Goal: Contribute content: Contribute content

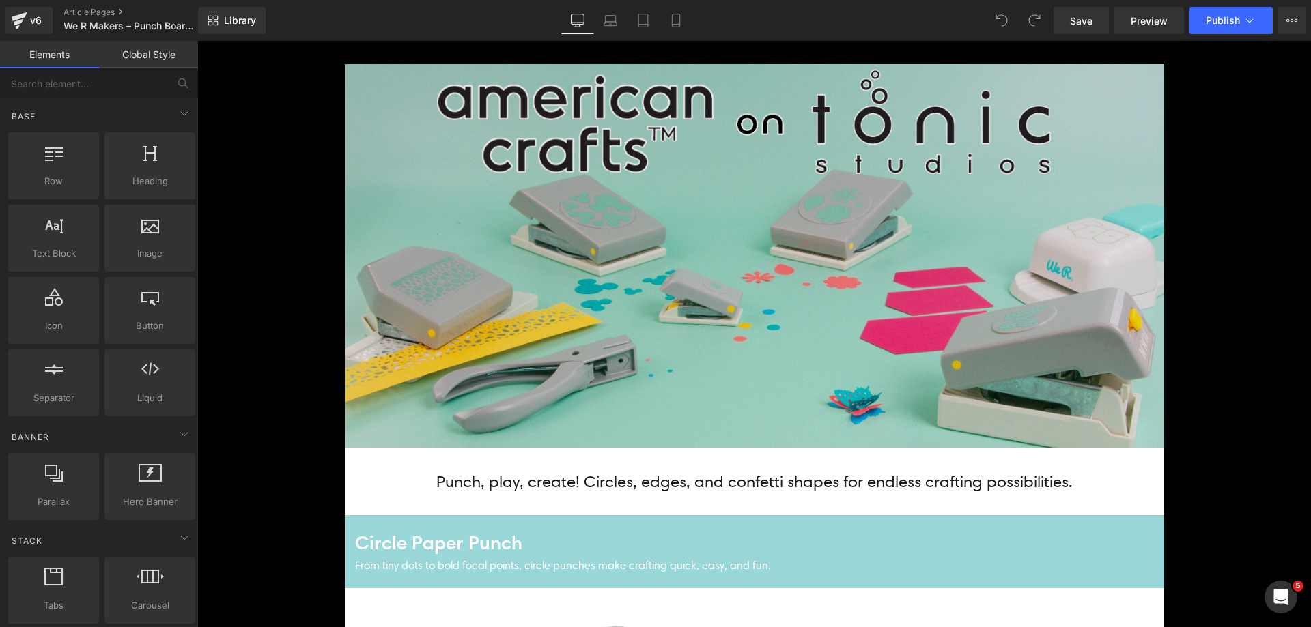
scroll to position [341, 0]
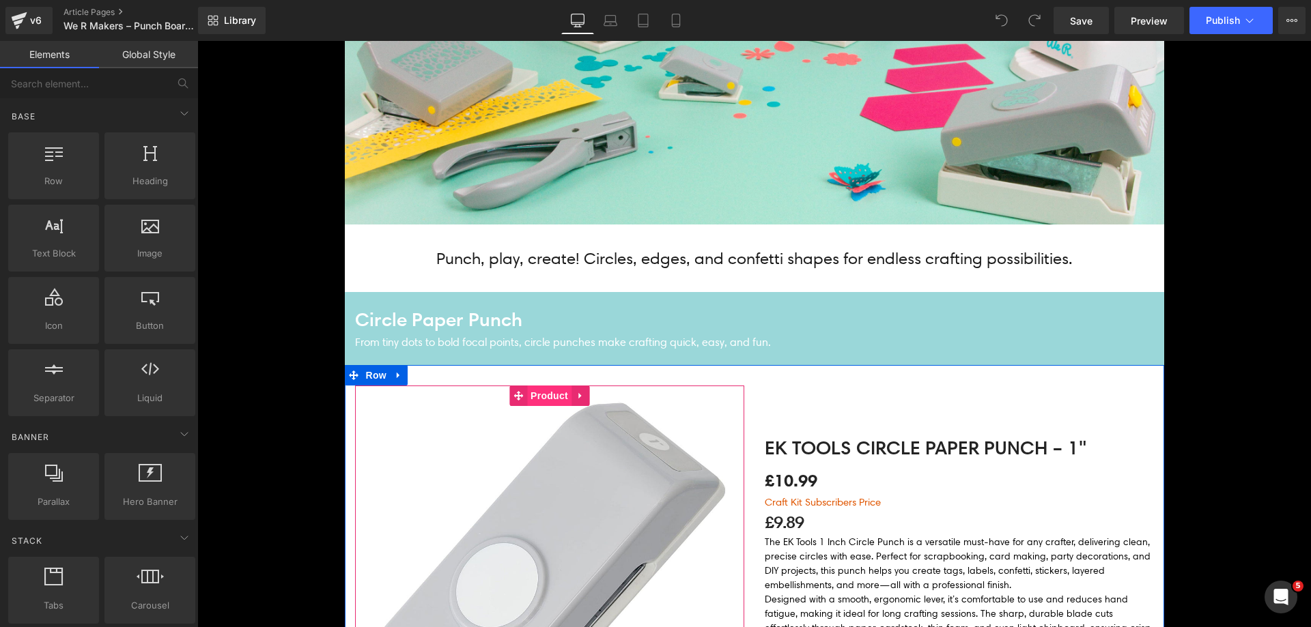
click at [555, 389] on span "Product" at bounding box center [549, 396] width 44 height 20
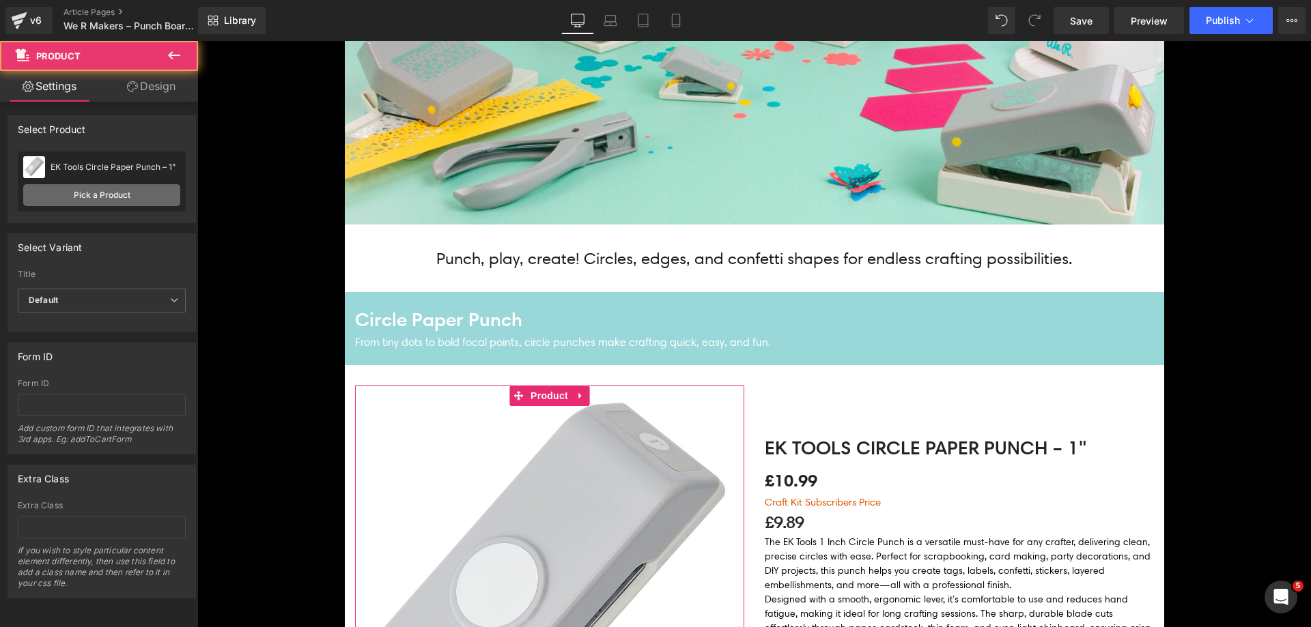
click at [111, 199] on link "Pick a Product" at bounding box center [101, 195] width 157 height 22
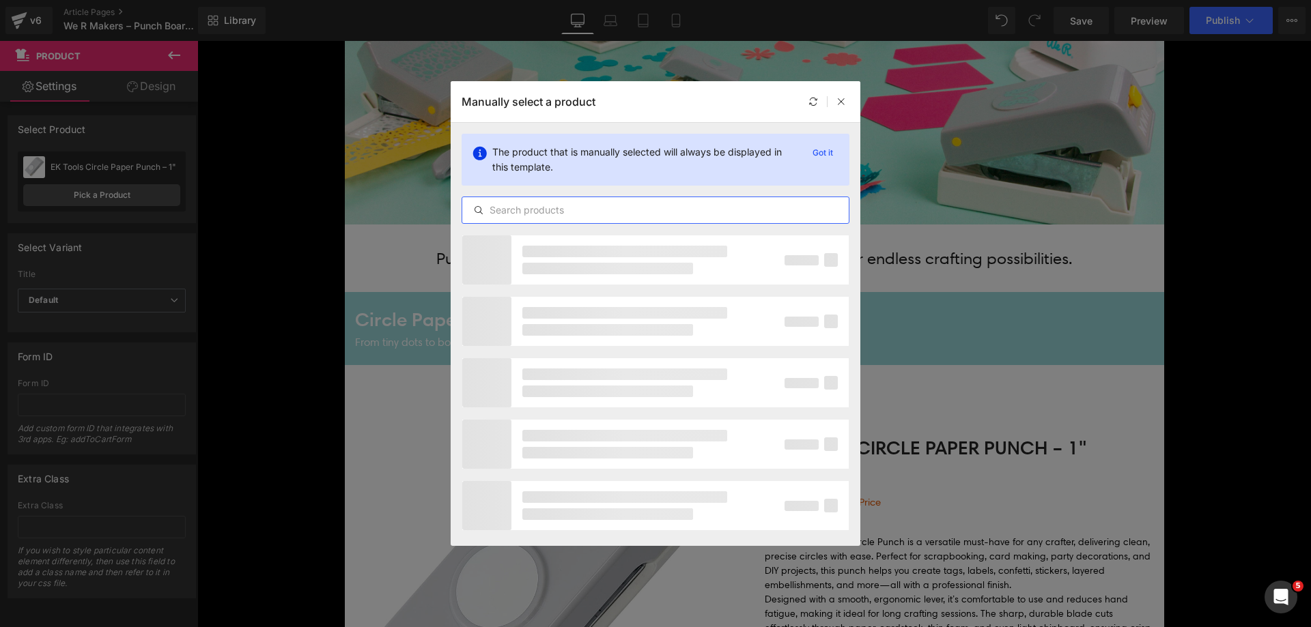
click at [530, 204] on input "text" at bounding box center [655, 210] width 386 height 16
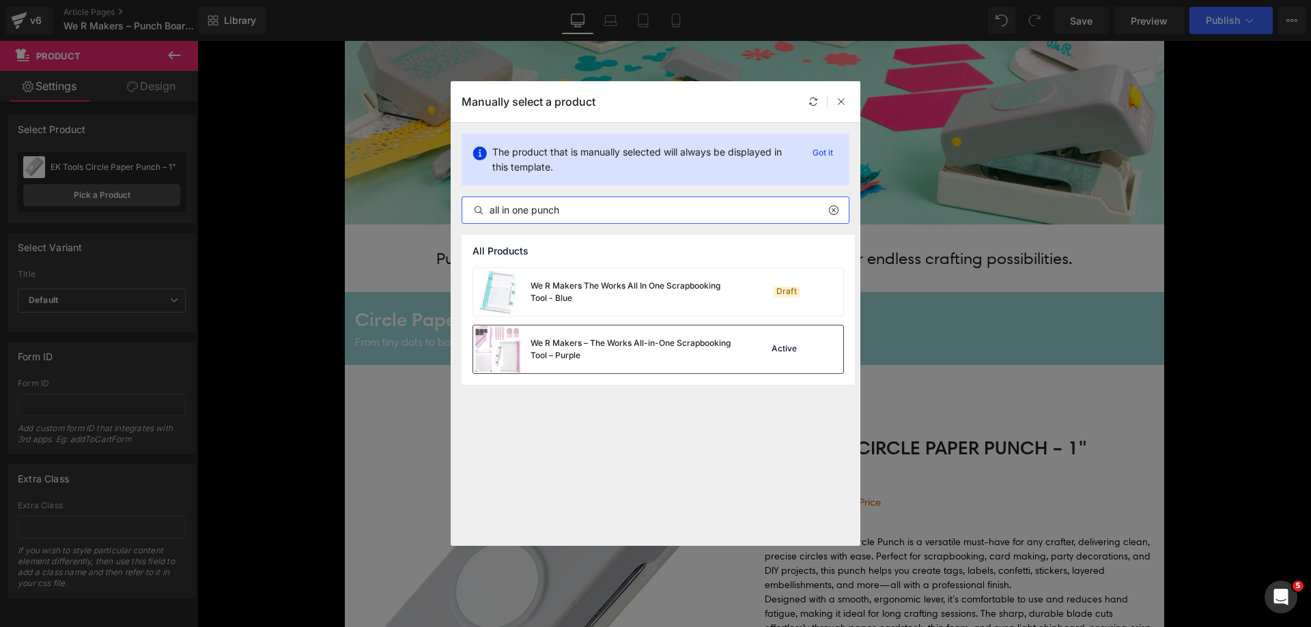
type input "all in one punch"
click at [603, 332] on div "We R Makers – The Works All-in-One Scrapbooking Tool – Purple" at bounding box center [604, 350] width 262 height 48
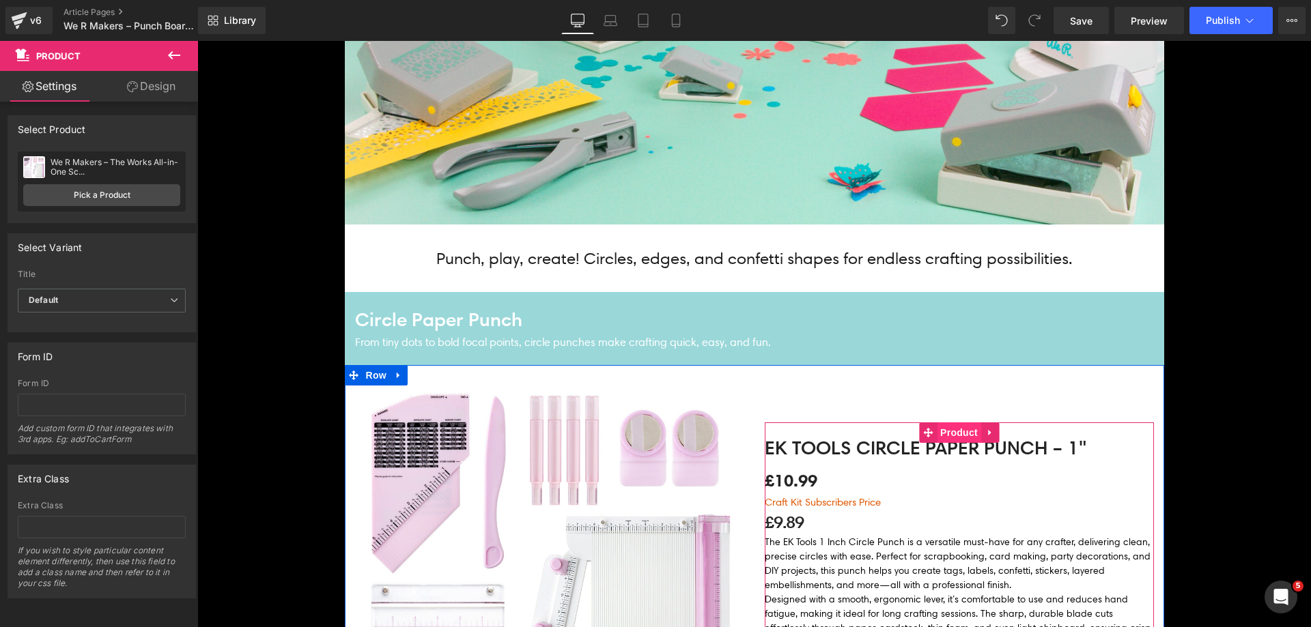
click at [950, 441] on span "Product" at bounding box center [959, 433] width 44 height 20
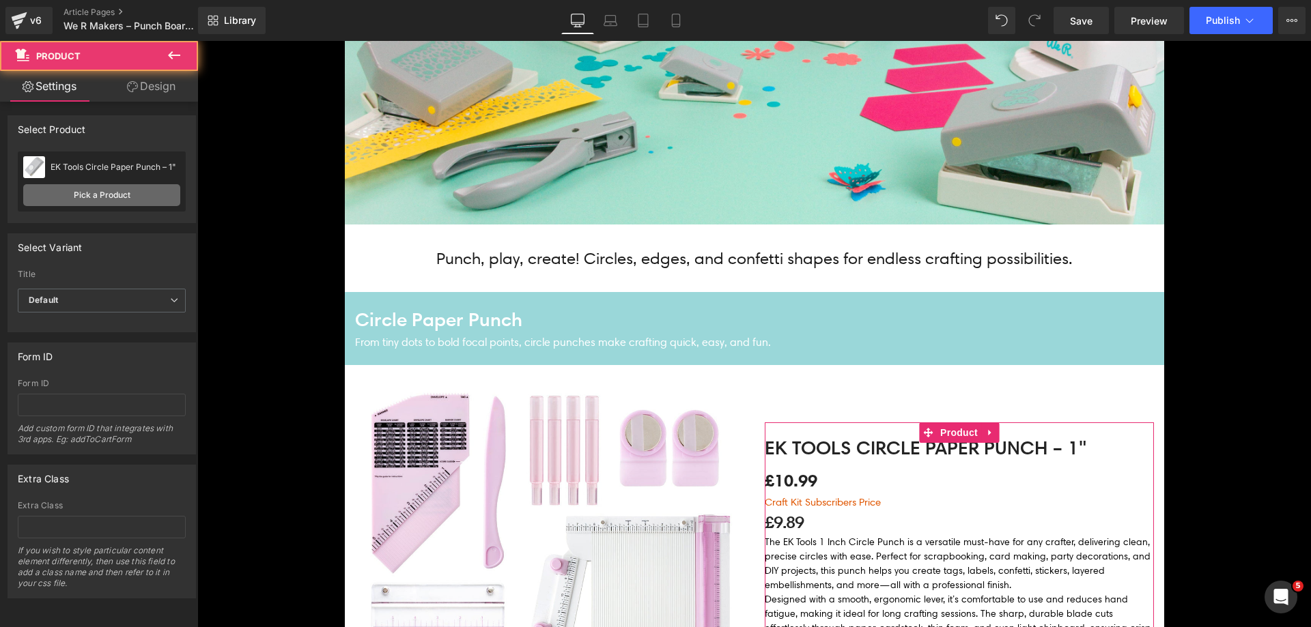
click at [105, 195] on link "Pick a Product" at bounding box center [101, 195] width 157 height 22
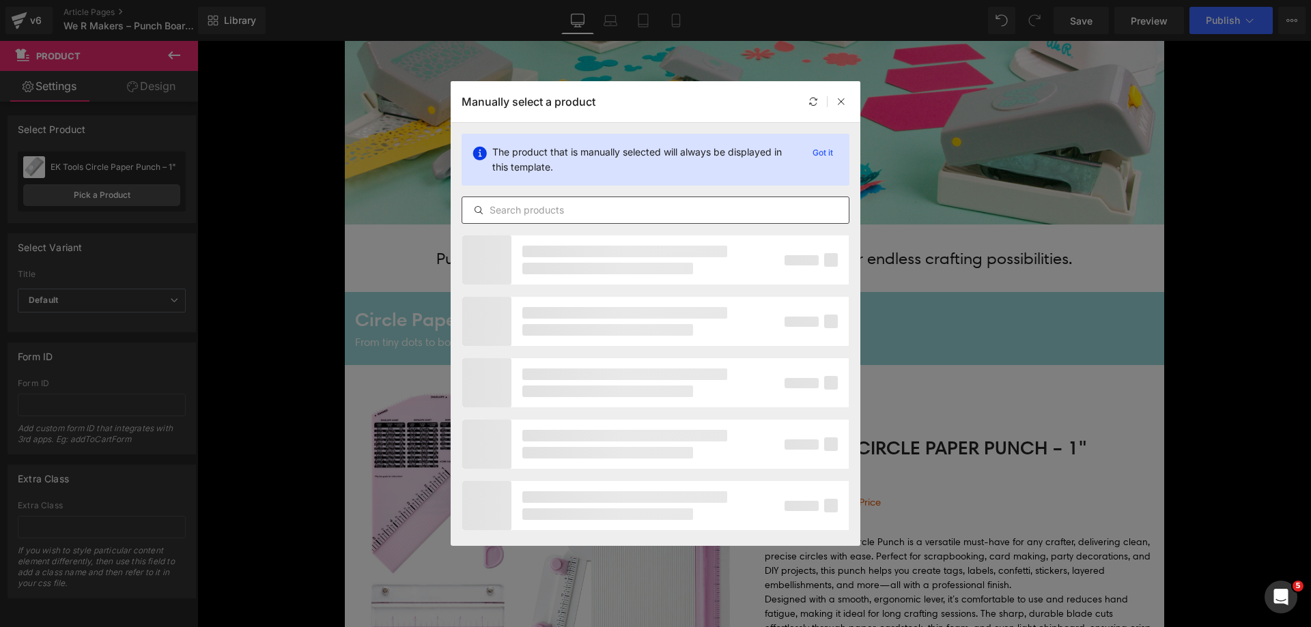
click at [535, 212] on input "text" at bounding box center [655, 210] width 386 height 16
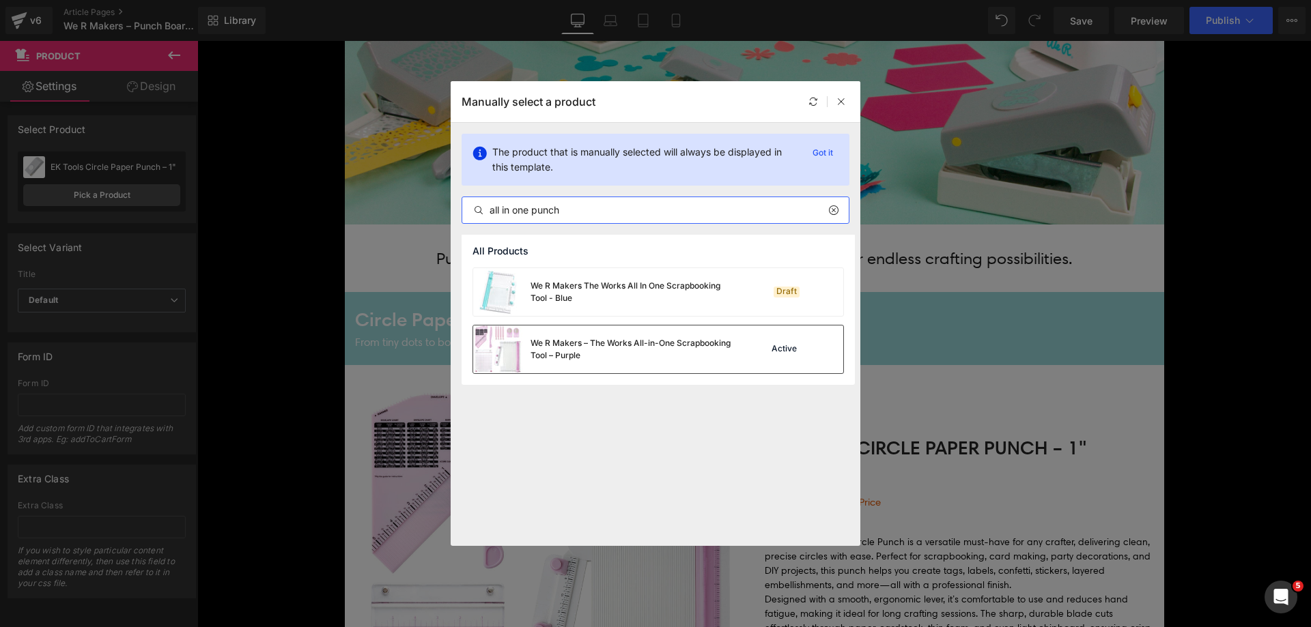
type input "all in one punch"
click at [599, 348] on div "We R Makers – The Works All-in-One Scrapbooking Tool – Purple" at bounding box center [632, 349] width 205 height 25
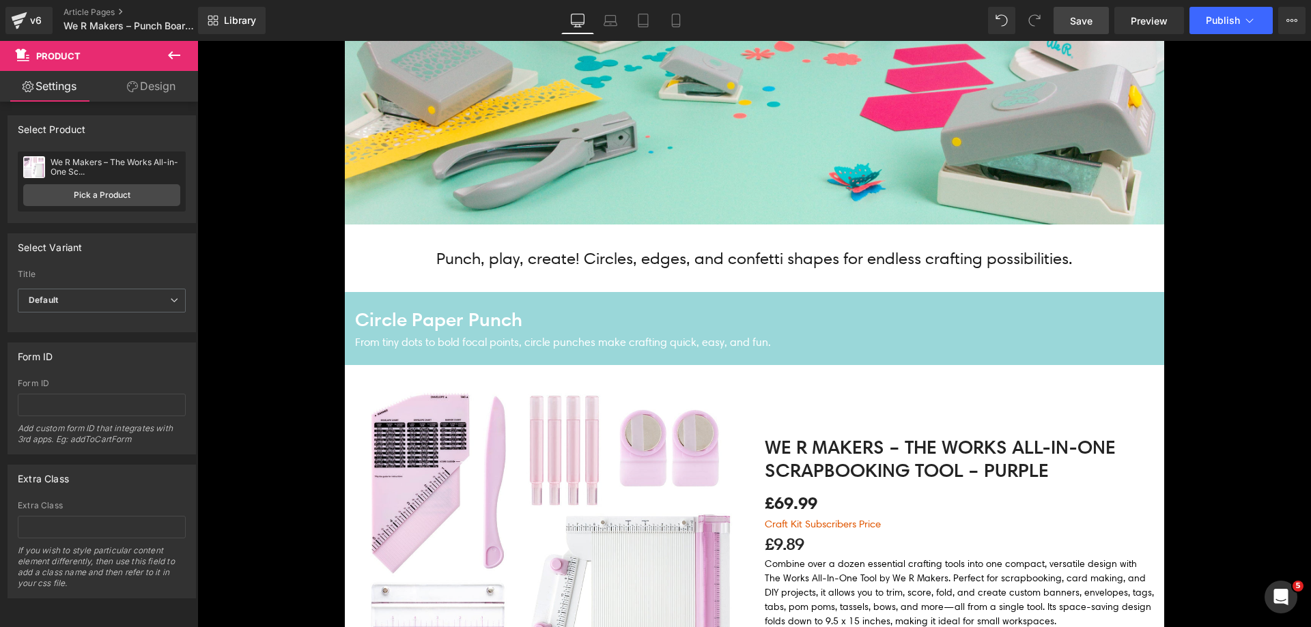
click at [1080, 18] on span "Save" at bounding box center [1081, 21] width 23 height 14
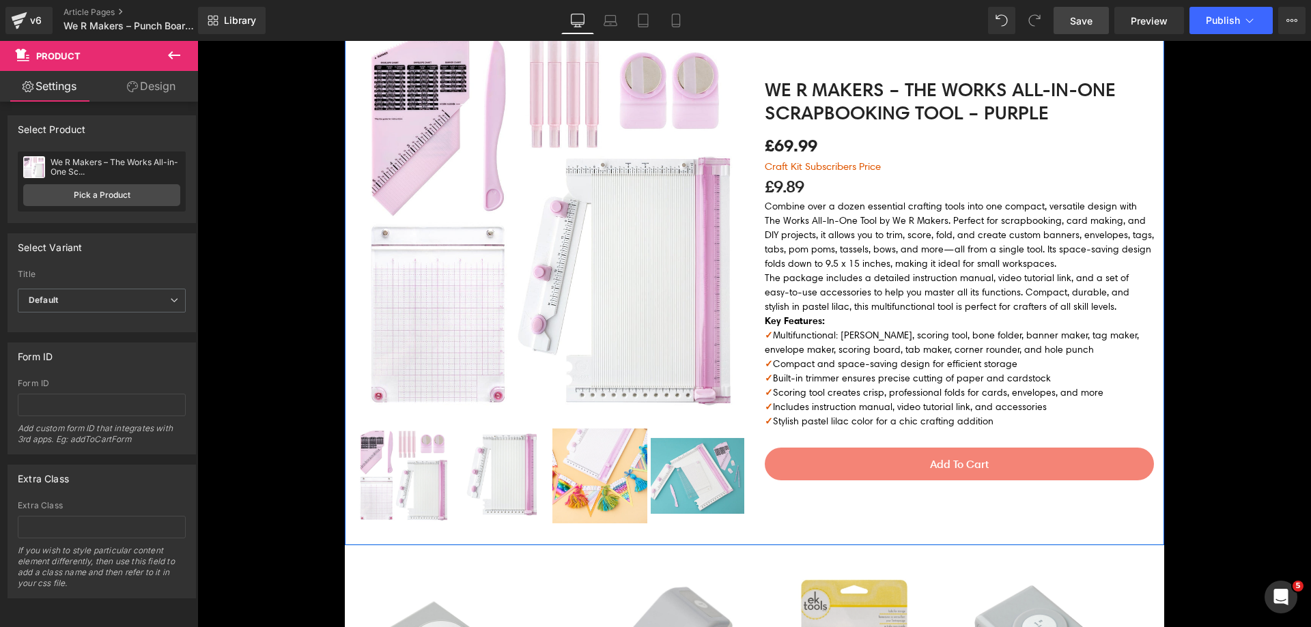
scroll to position [819, 0]
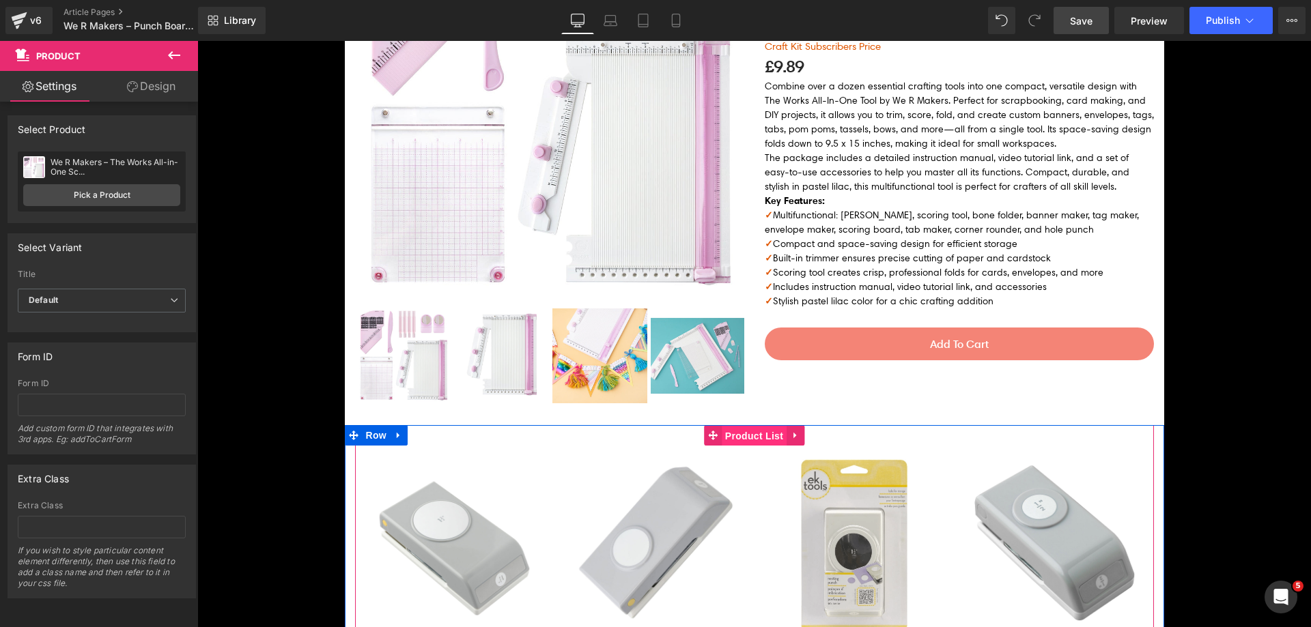
click at [741, 433] on span "Product List" at bounding box center [754, 436] width 65 height 20
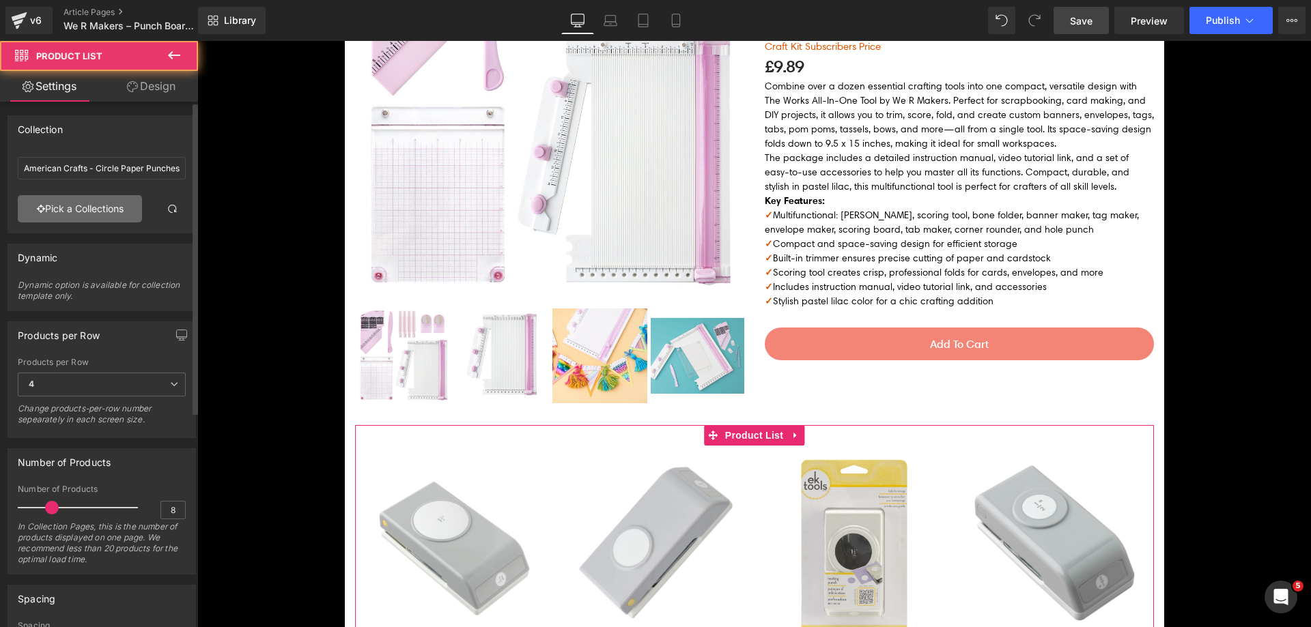
click at [55, 210] on link "Pick a Collections" at bounding box center [80, 208] width 124 height 27
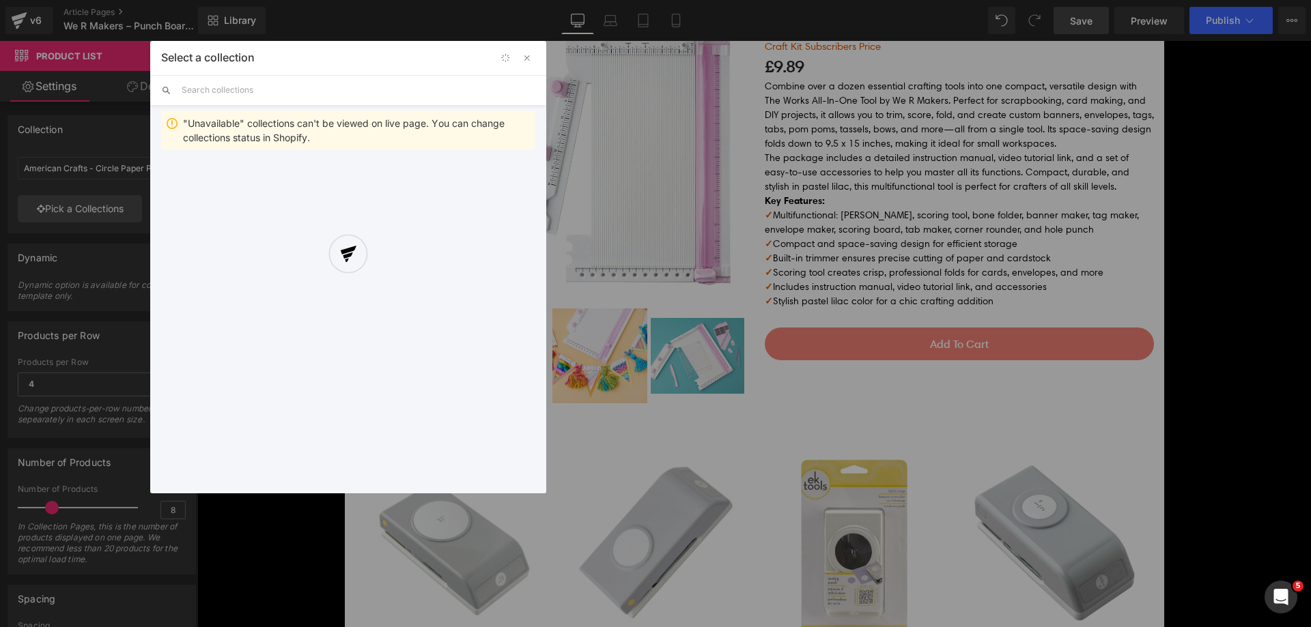
click at [297, 96] on div at bounding box center [348, 267] width 396 height 453
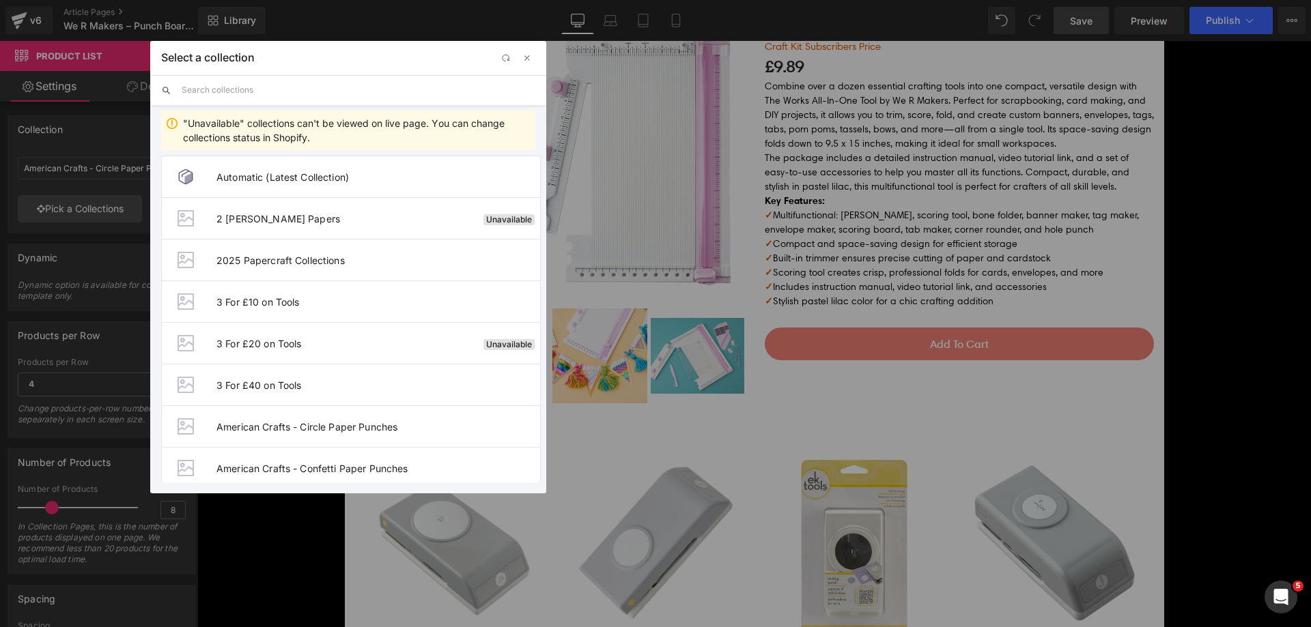
click at [297, 94] on input "text" at bounding box center [359, 90] width 354 height 30
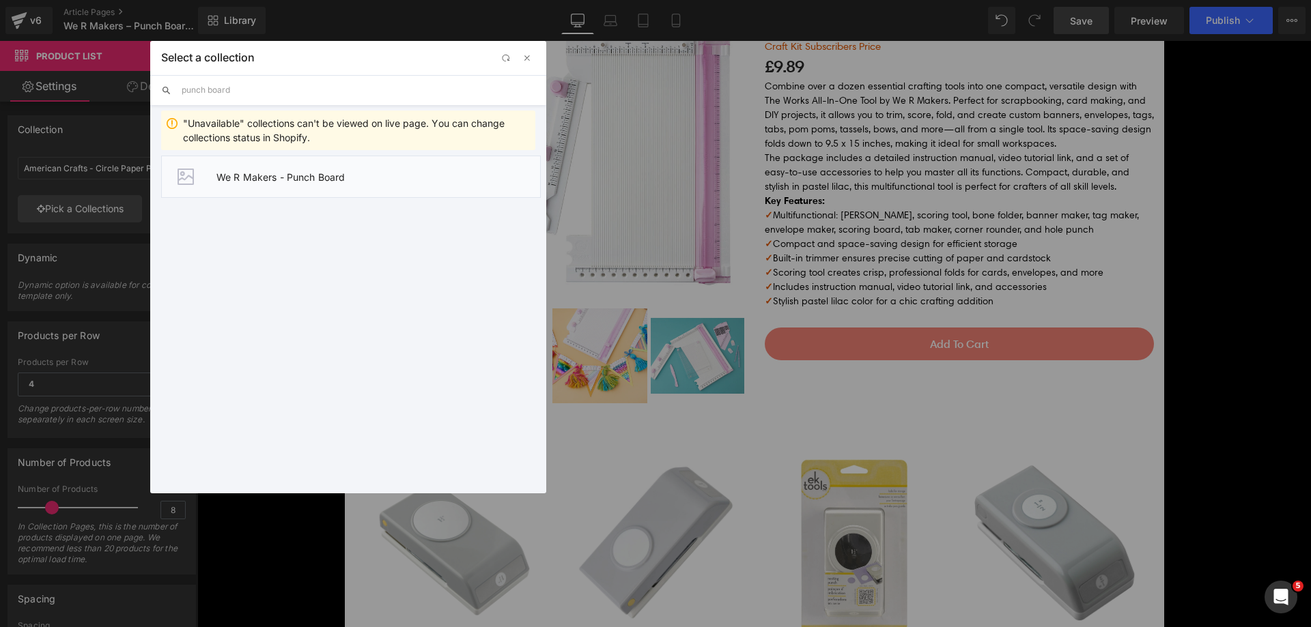
type input "punch board"
click at [294, 185] on li "We R Makers - Punch Board" at bounding box center [351, 177] width 380 height 42
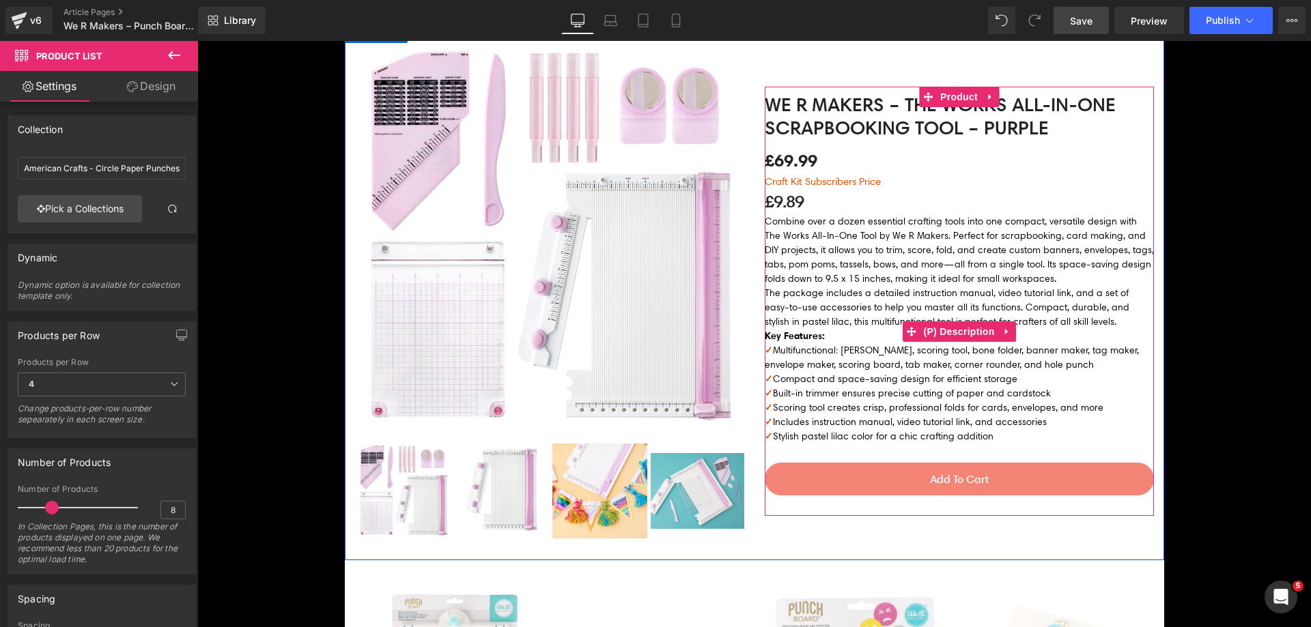
scroll to position [683, 0]
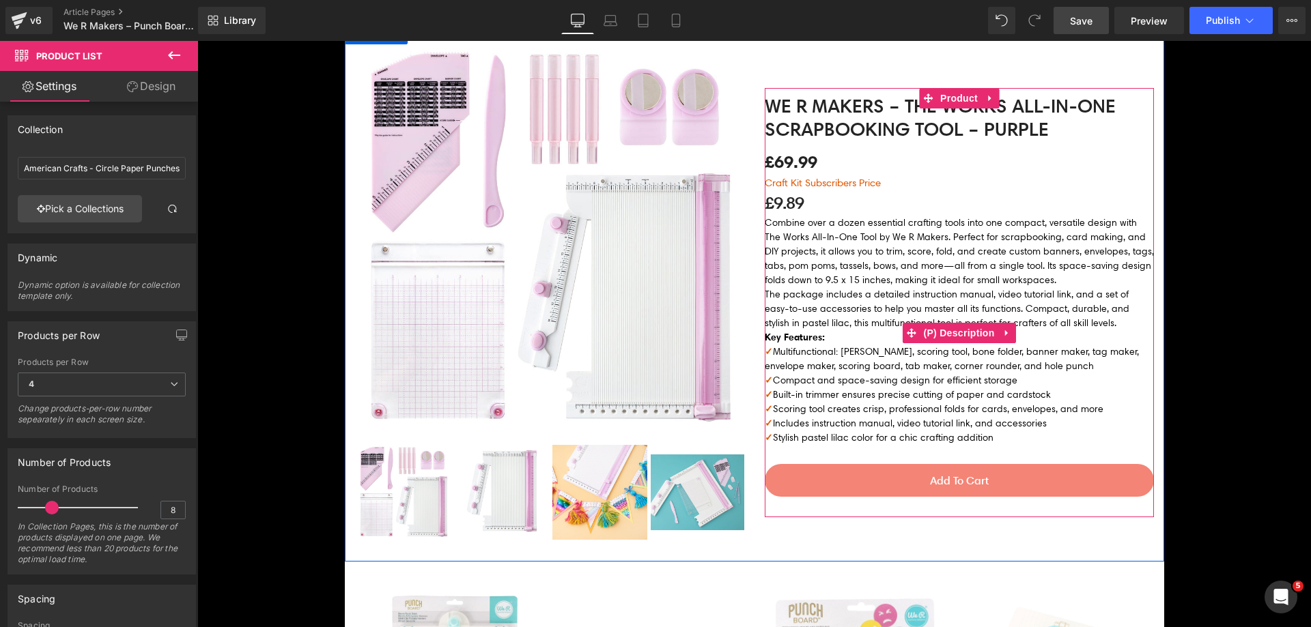
click at [850, 335] on p "Key Features:" at bounding box center [959, 337] width 389 height 14
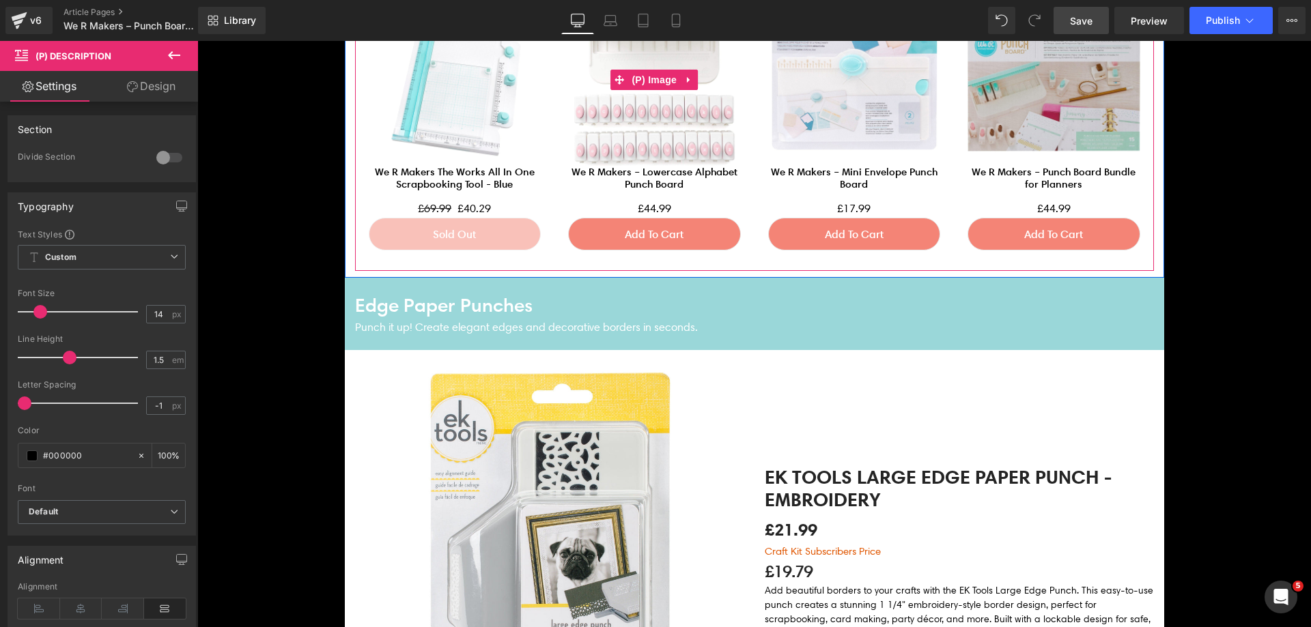
scroll to position [1570, 0]
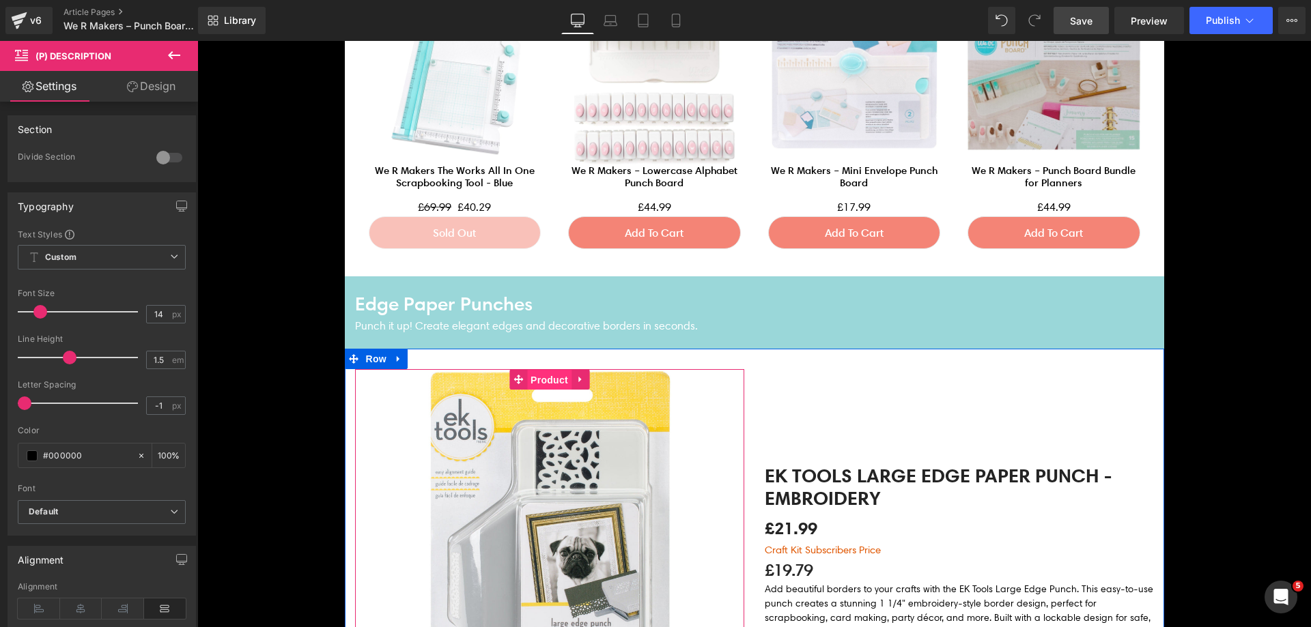
click at [528, 379] on span "Product" at bounding box center [549, 380] width 44 height 20
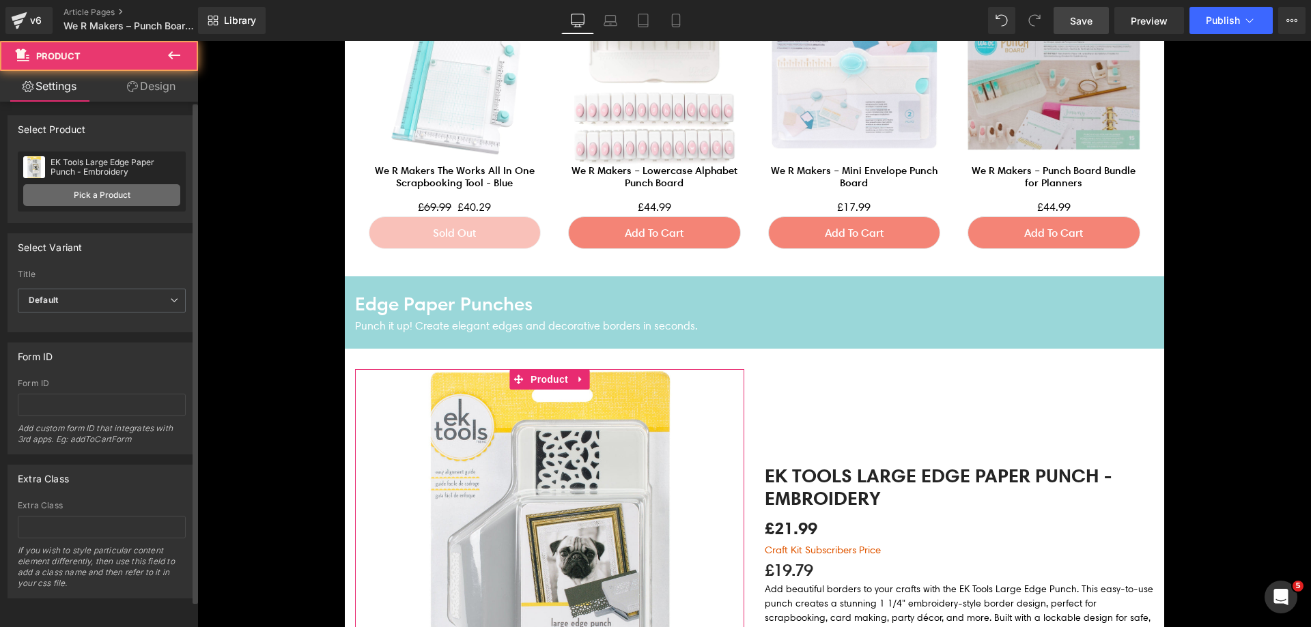
click at [148, 195] on link "Pick a Product" at bounding box center [101, 195] width 157 height 22
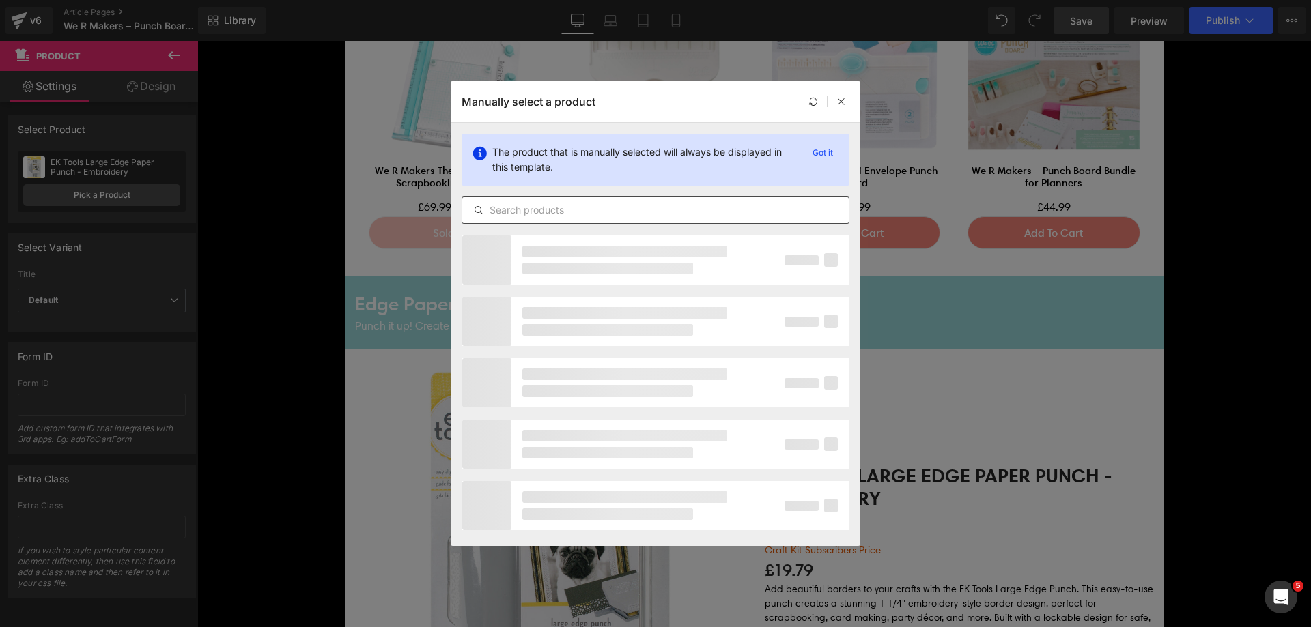
click at [563, 198] on div at bounding box center [655, 210] width 388 height 27
click at [577, 205] on input "text" at bounding box center [655, 210] width 386 height 16
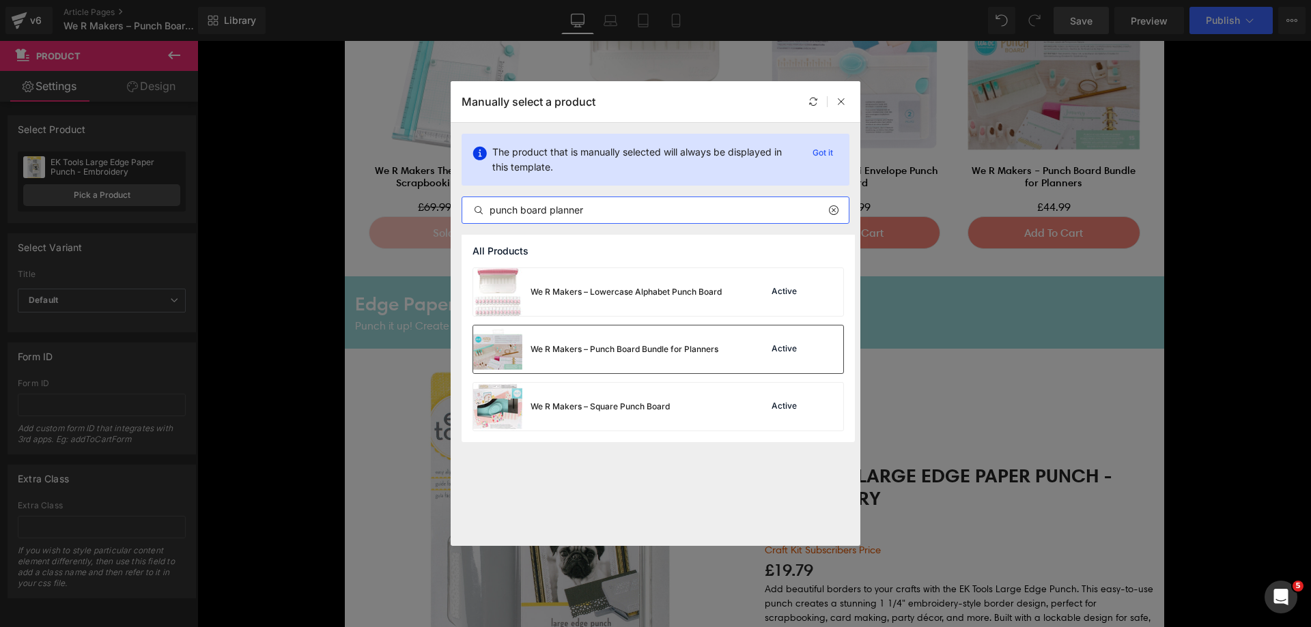
type input "punch board planner"
click at [709, 356] on div "We R Makers – Punch Board Bundle for Planners" at bounding box center [595, 350] width 245 height 48
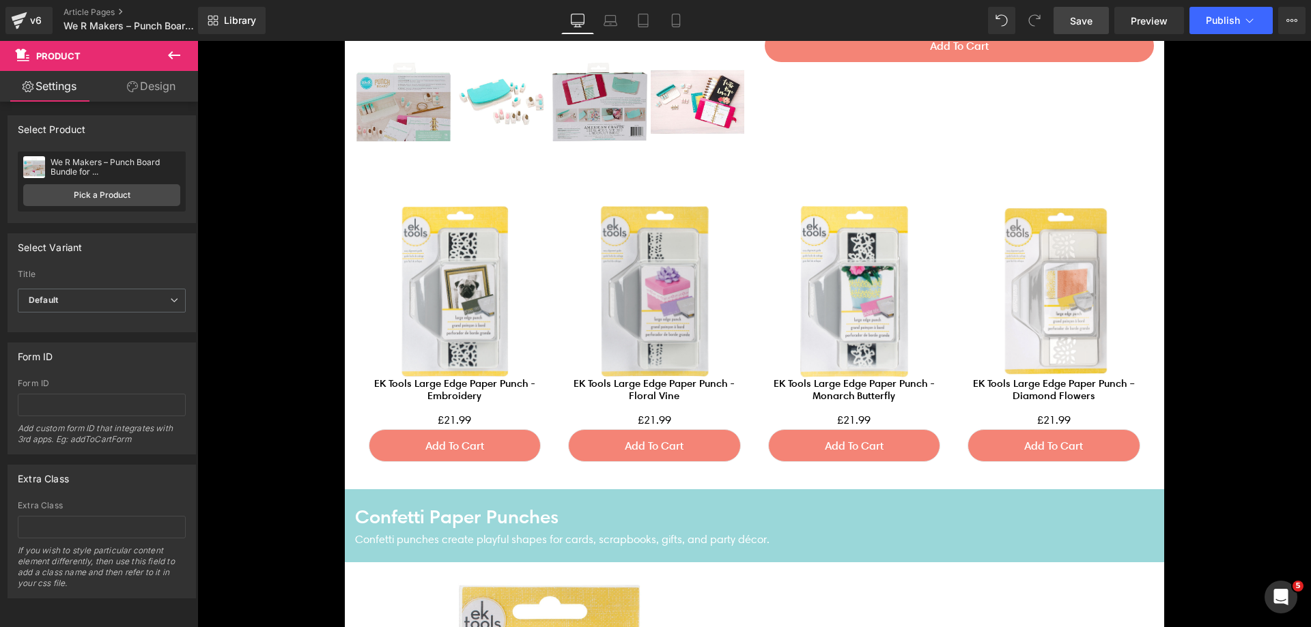
scroll to position [2458, 0]
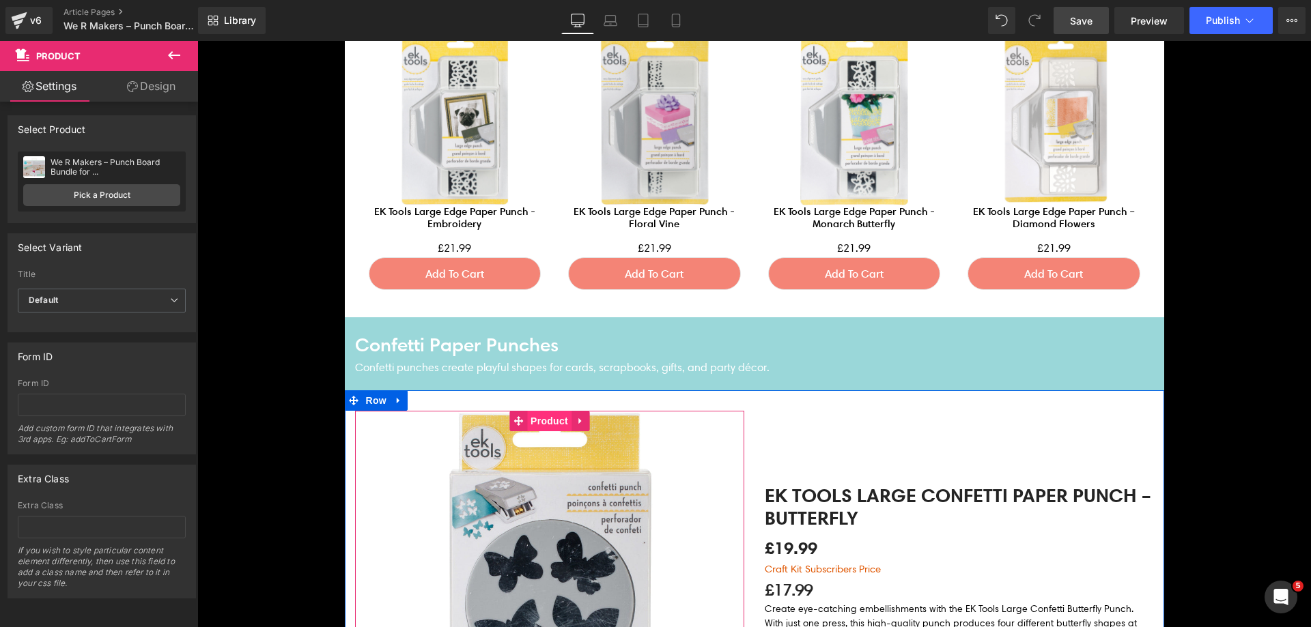
click at [549, 416] on span "Product" at bounding box center [549, 421] width 44 height 20
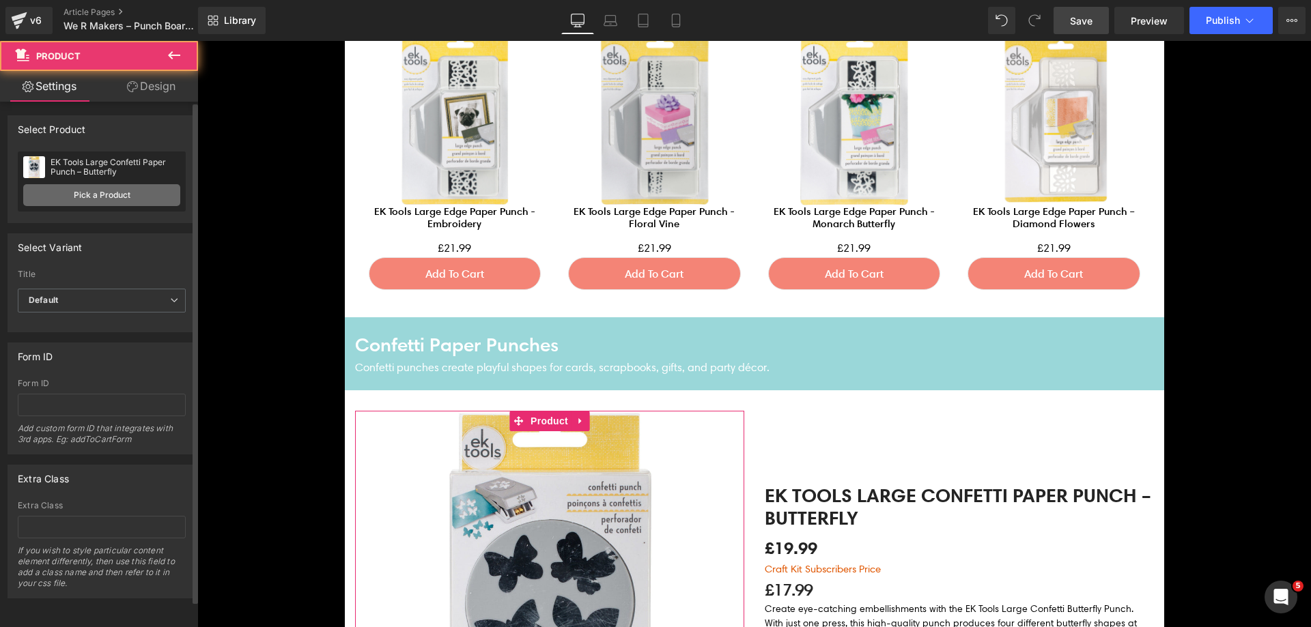
click at [113, 199] on link "Pick a Product" at bounding box center [101, 195] width 157 height 22
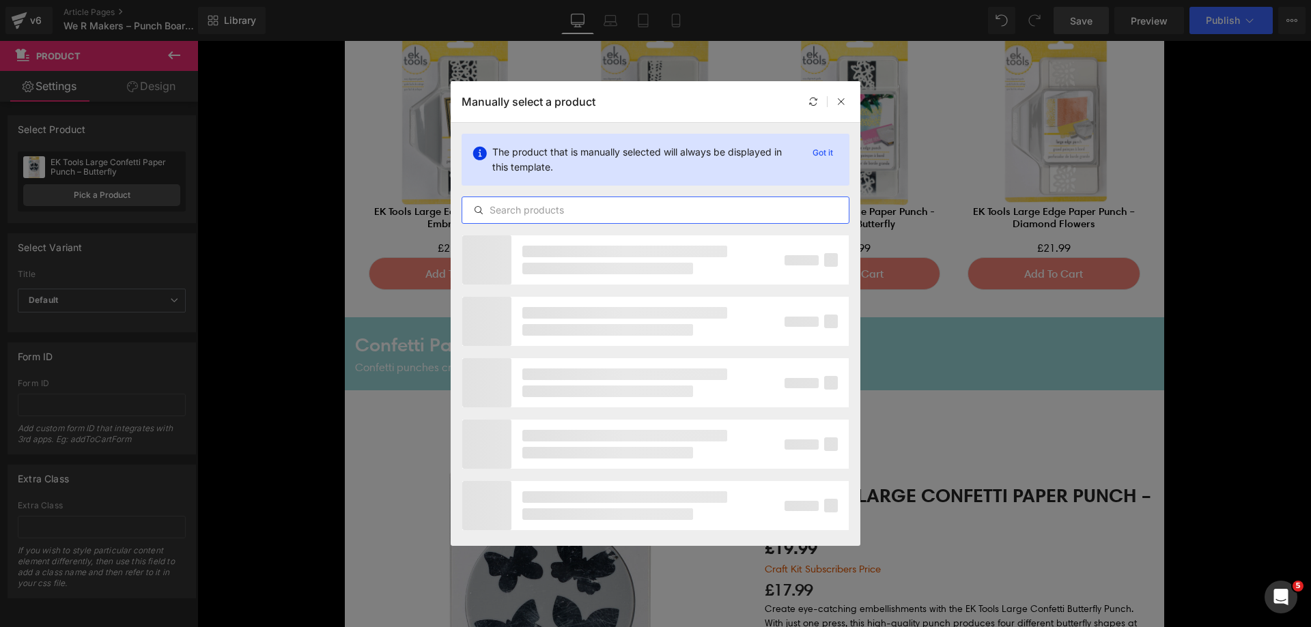
click at [533, 214] on input "text" at bounding box center [655, 210] width 386 height 16
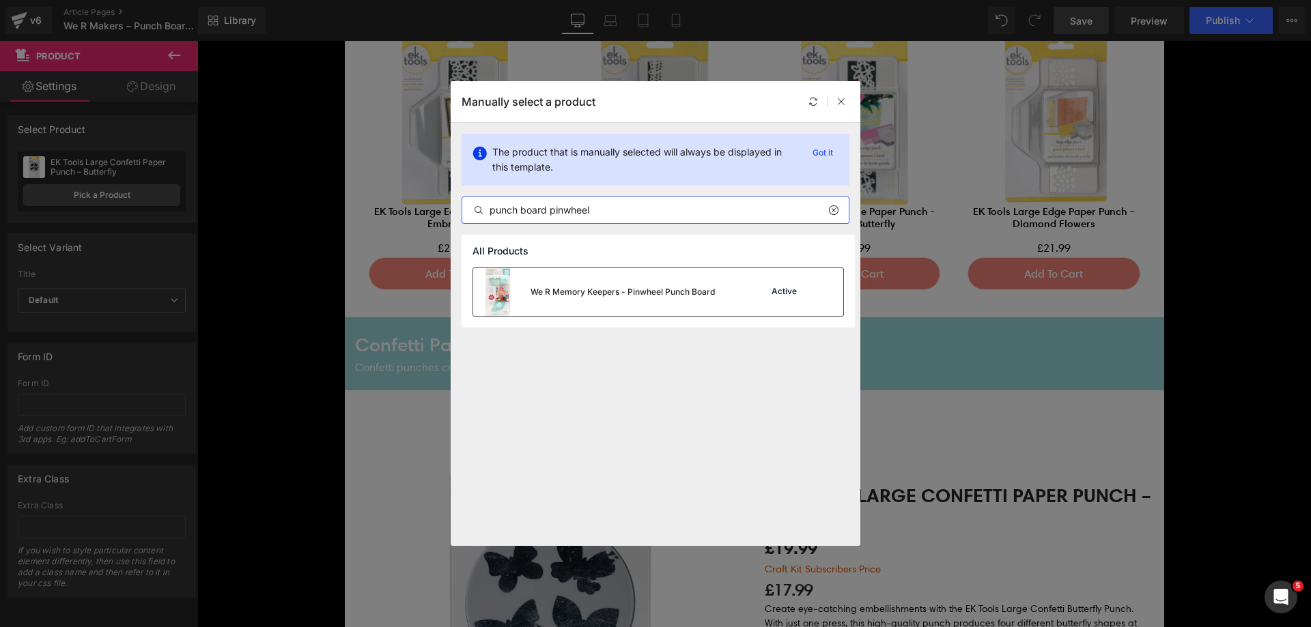
type input "punch board pinwheel"
click at [565, 285] on div "We R Memory Keepers - Pinwheel Punch Board" at bounding box center [594, 292] width 242 height 48
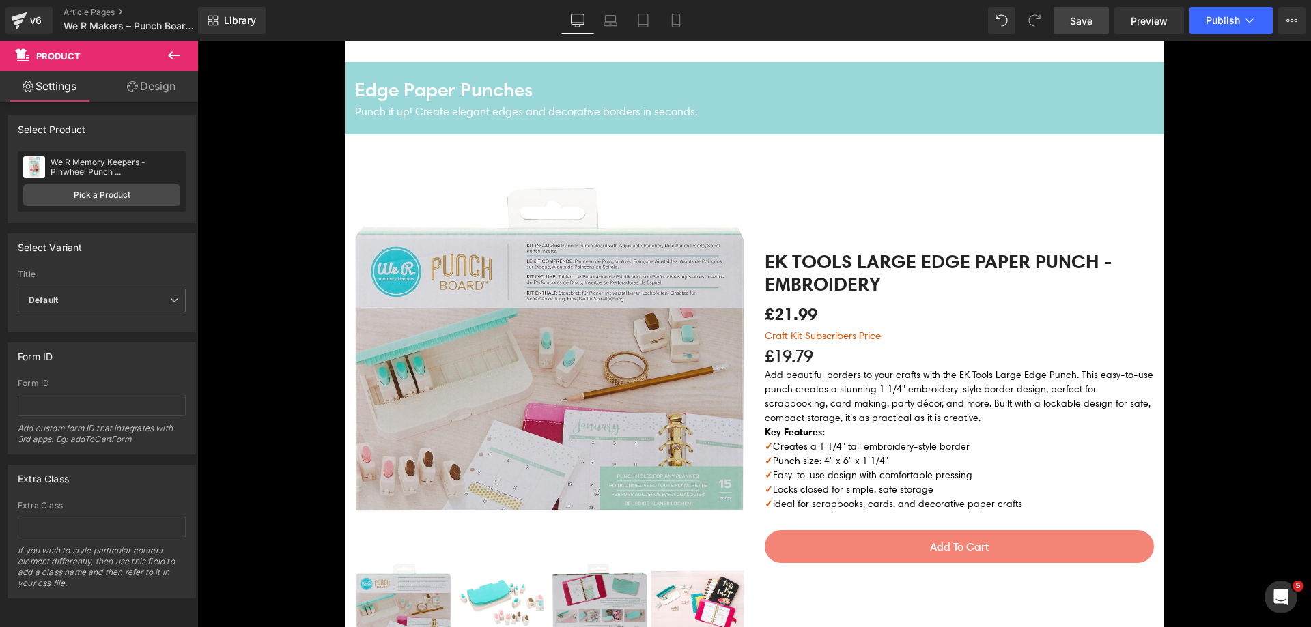
scroll to position [1707, 0]
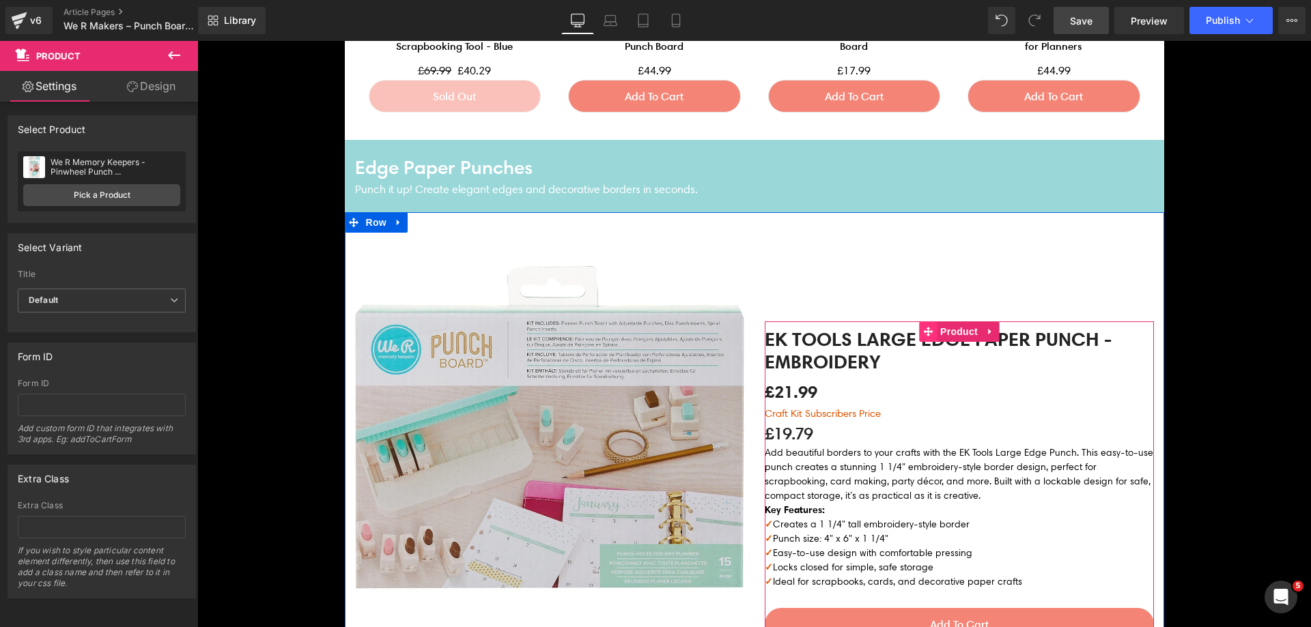
click at [933, 330] on span at bounding box center [928, 332] width 18 height 20
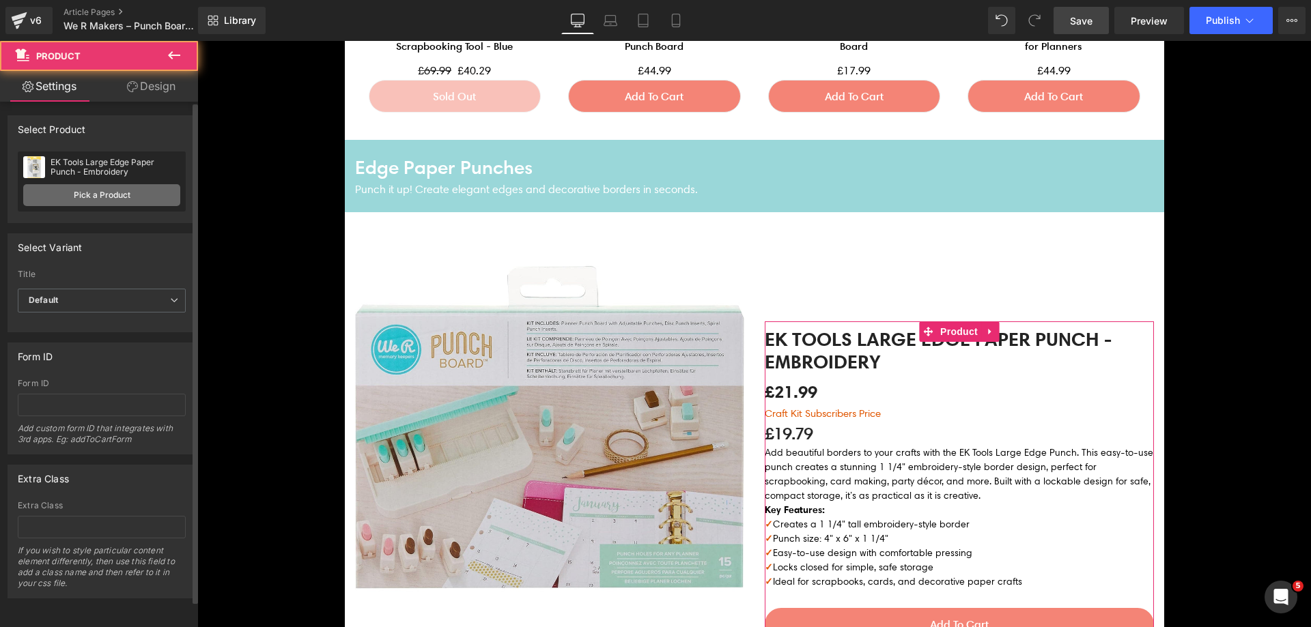
click at [136, 193] on link "Pick a Product" at bounding box center [101, 195] width 157 height 22
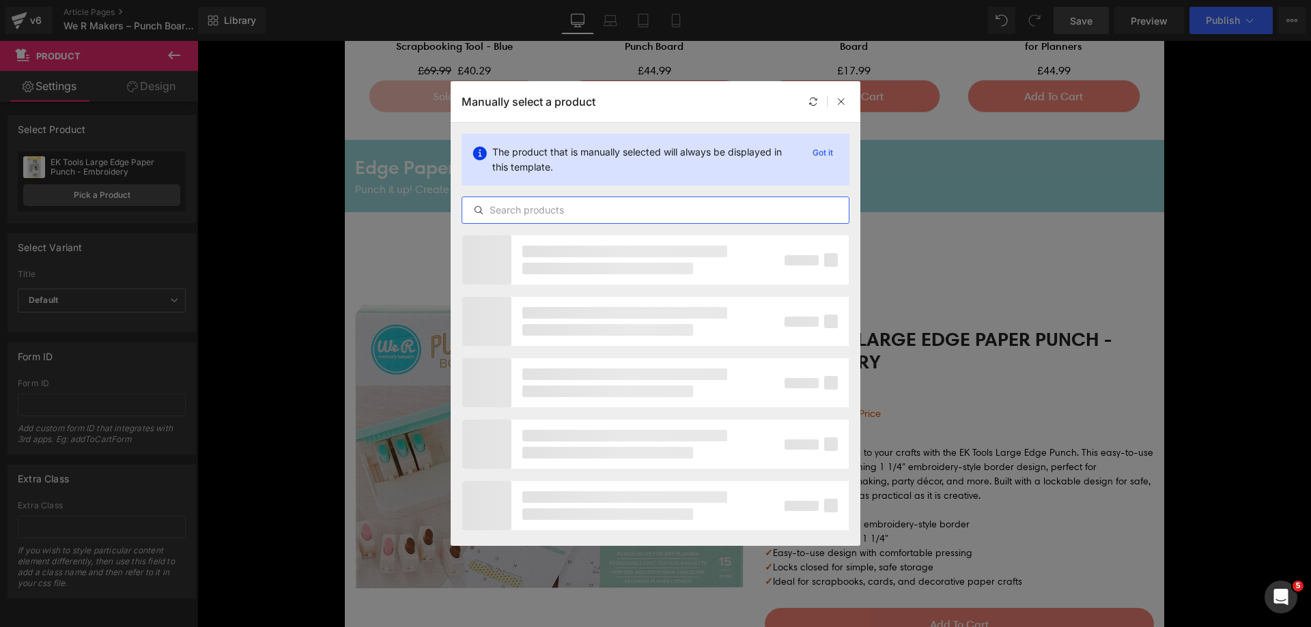
click at [597, 218] on input "text" at bounding box center [655, 210] width 386 height 16
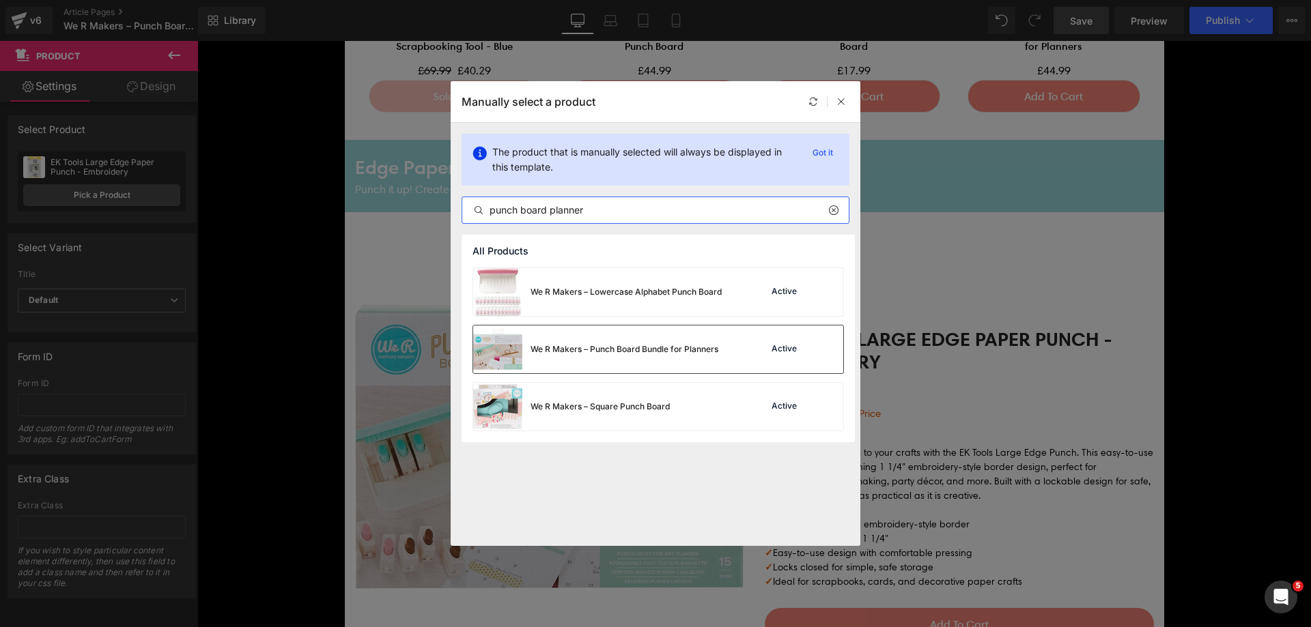
type input "punch board planner"
click at [715, 339] on div "We R Makers – Punch Board Bundle for Planners" at bounding box center [595, 350] width 245 height 48
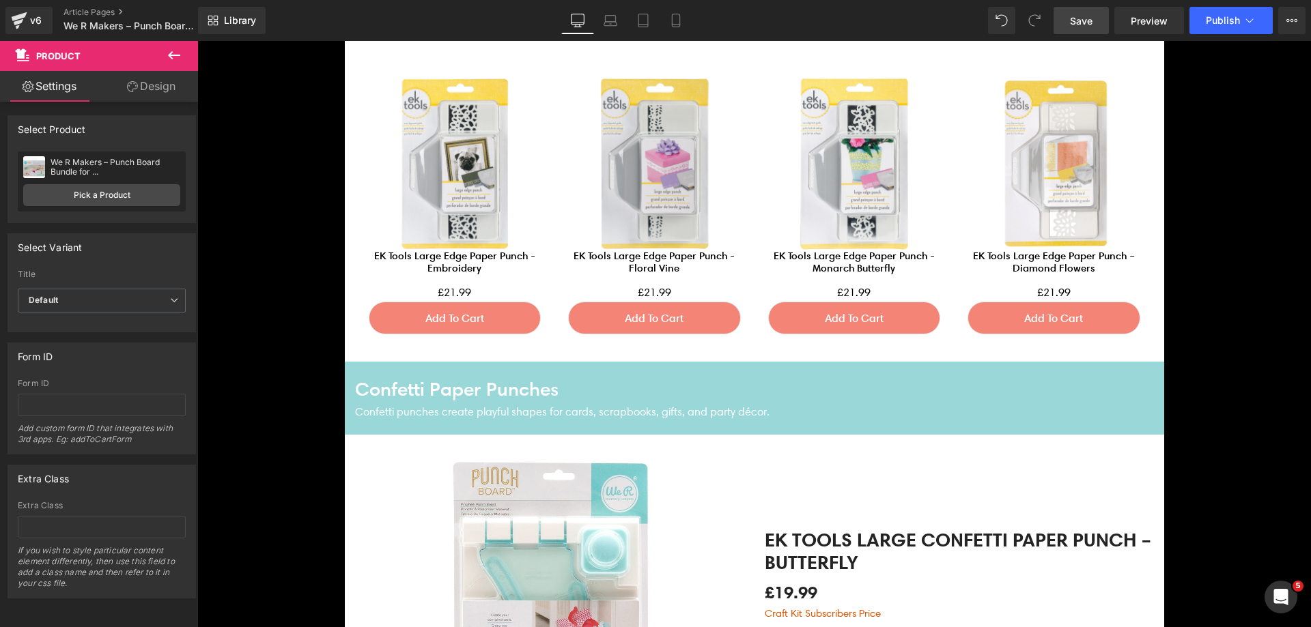
scroll to position [2662, 0]
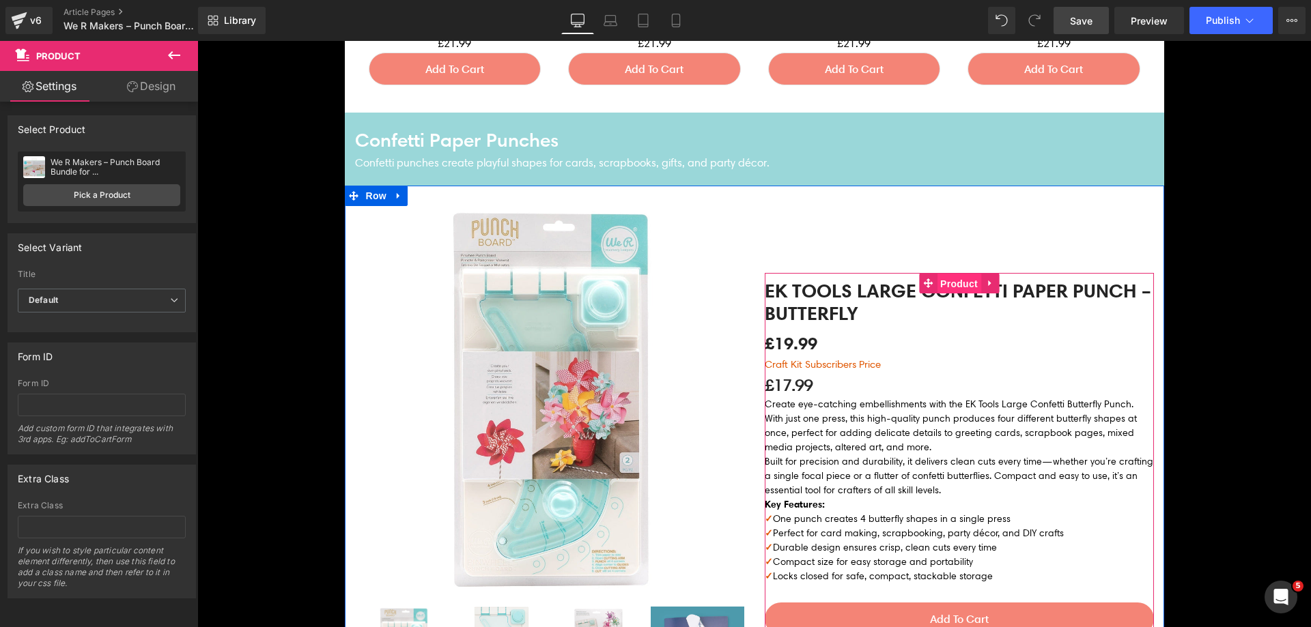
click at [945, 284] on span "Product" at bounding box center [959, 284] width 44 height 20
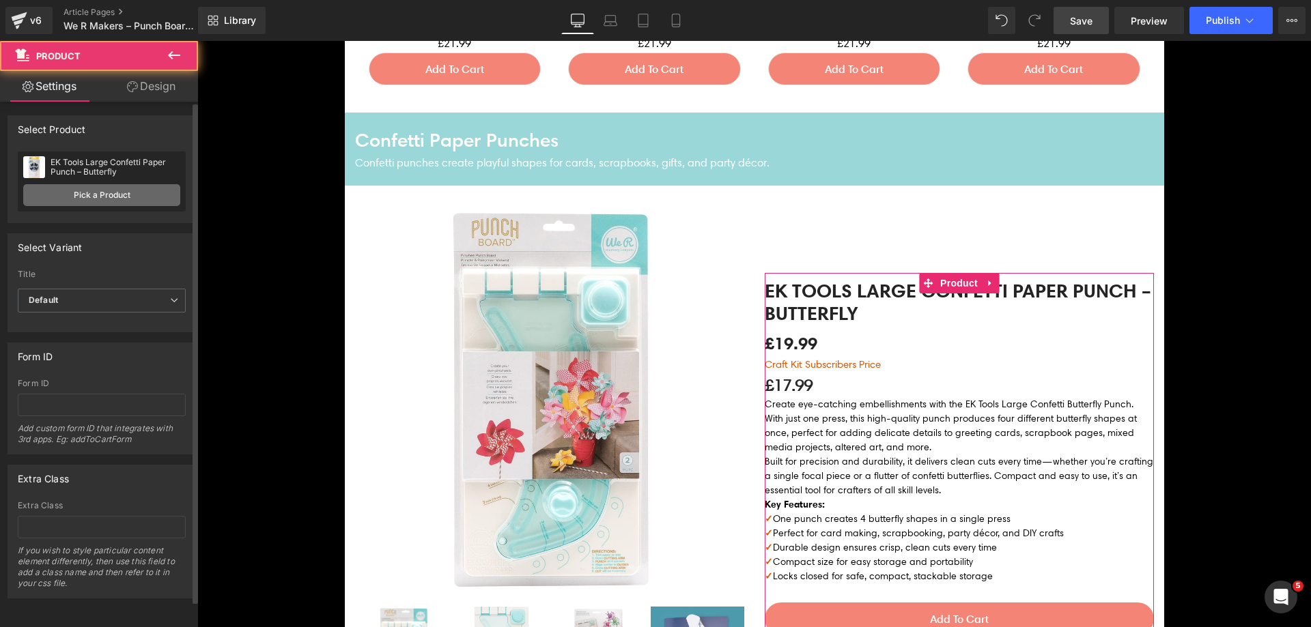
click at [157, 199] on link "Pick a Product" at bounding box center [101, 195] width 157 height 22
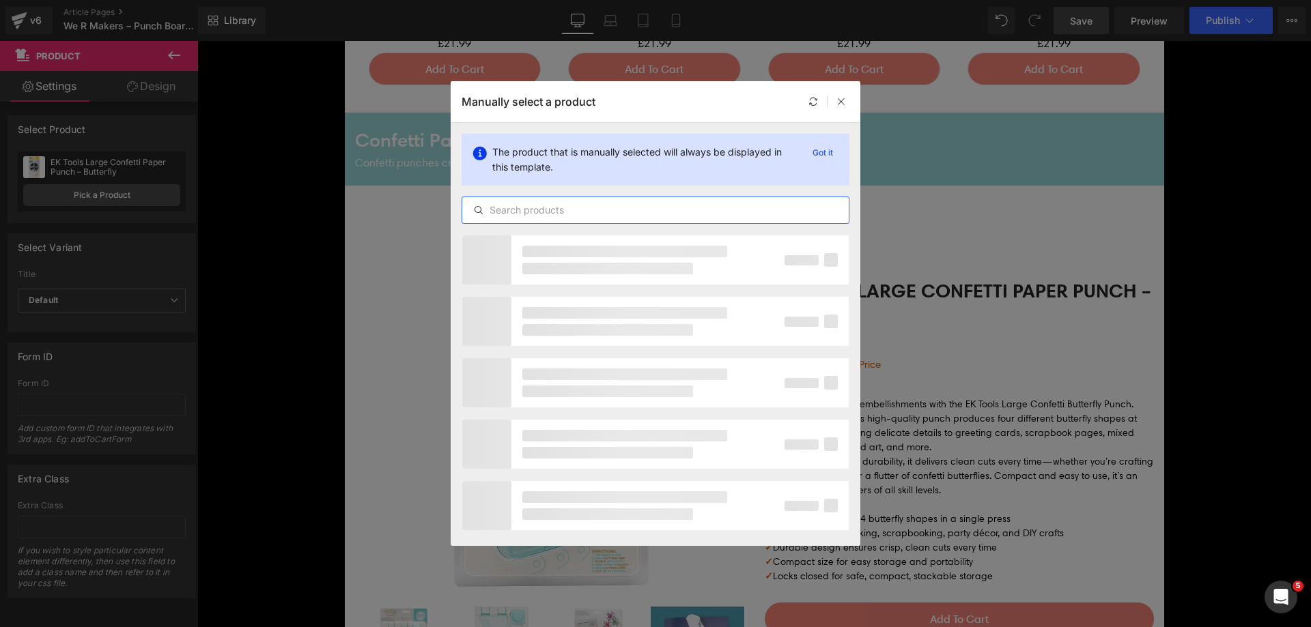
click at [567, 212] on input "text" at bounding box center [655, 210] width 386 height 16
click at [541, 209] on input "punch baoa" at bounding box center [655, 210] width 386 height 16
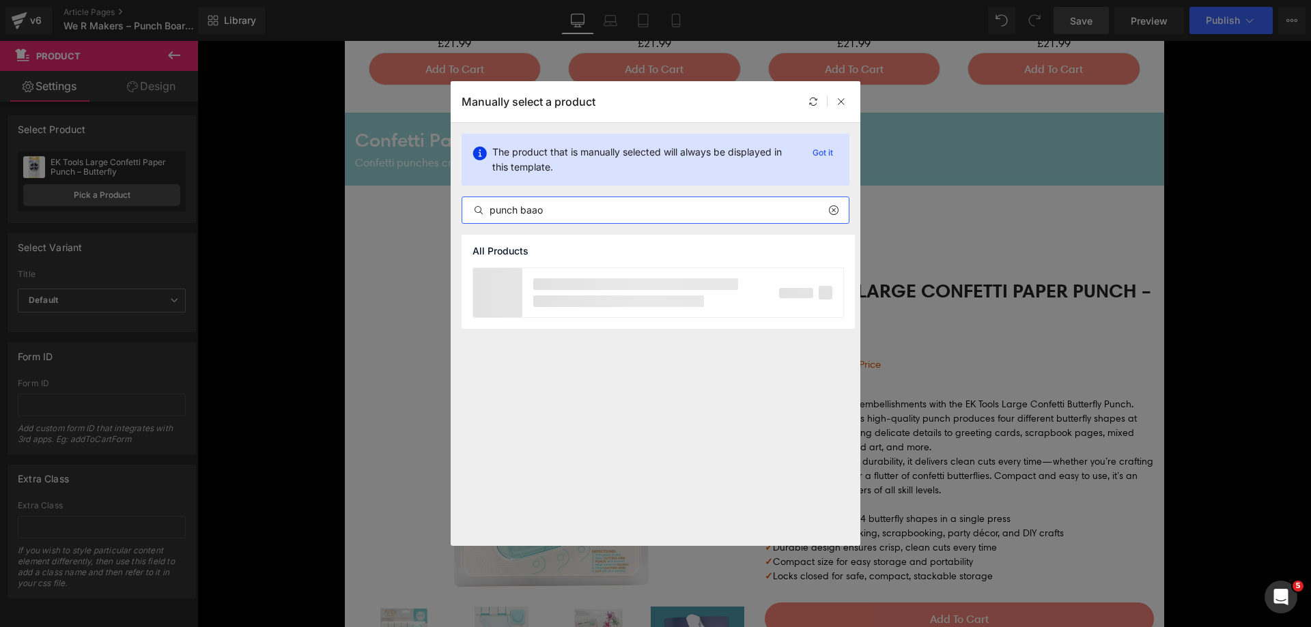
click at [535, 212] on input "punch baao" at bounding box center [655, 210] width 386 height 16
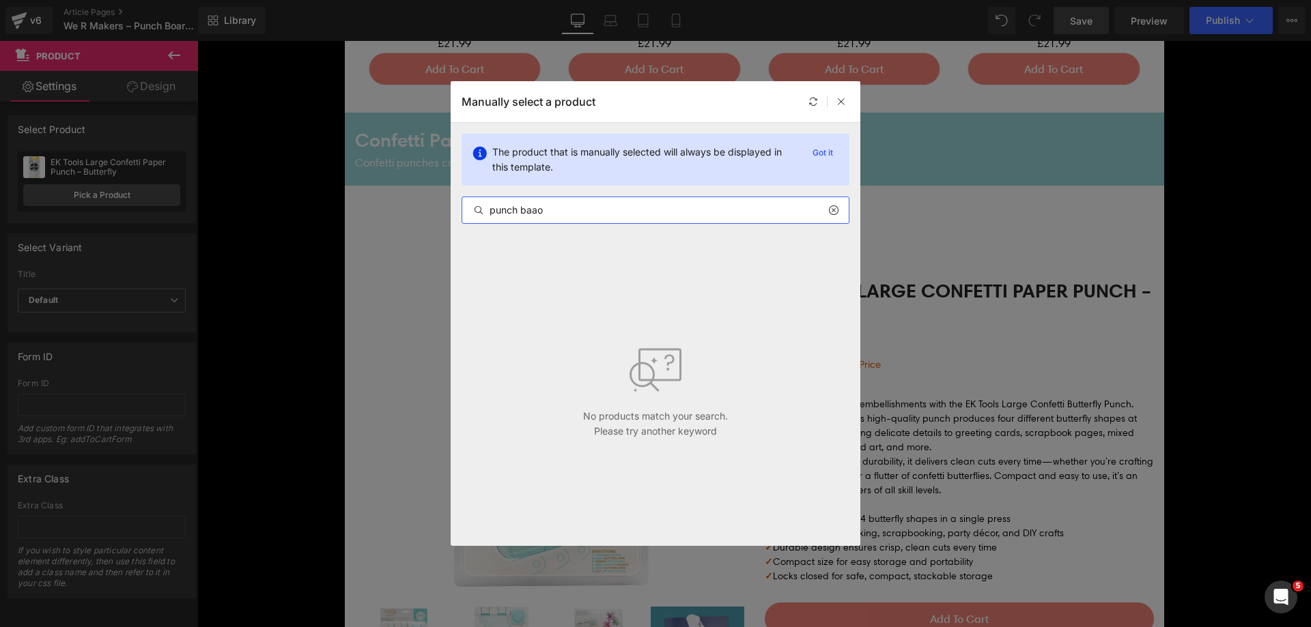
drag, startPoint x: 550, startPoint y: 213, endPoint x: 525, endPoint y: 214, distance: 24.6
click at [525, 214] on input "punch baao" at bounding box center [655, 210] width 386 height 16
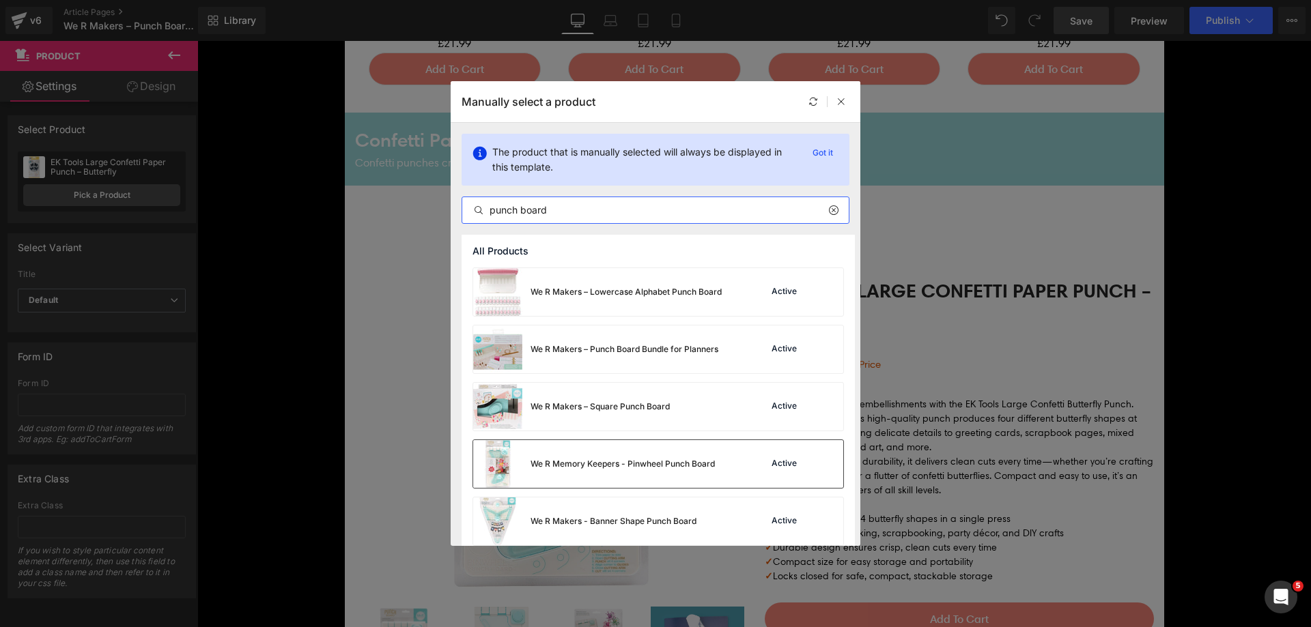
type input "punch board"
click at [681, 468] on div "We R Memory Keepers - Pinwheel Punch Board" at bounding box center [622, 464] width 184 height 12
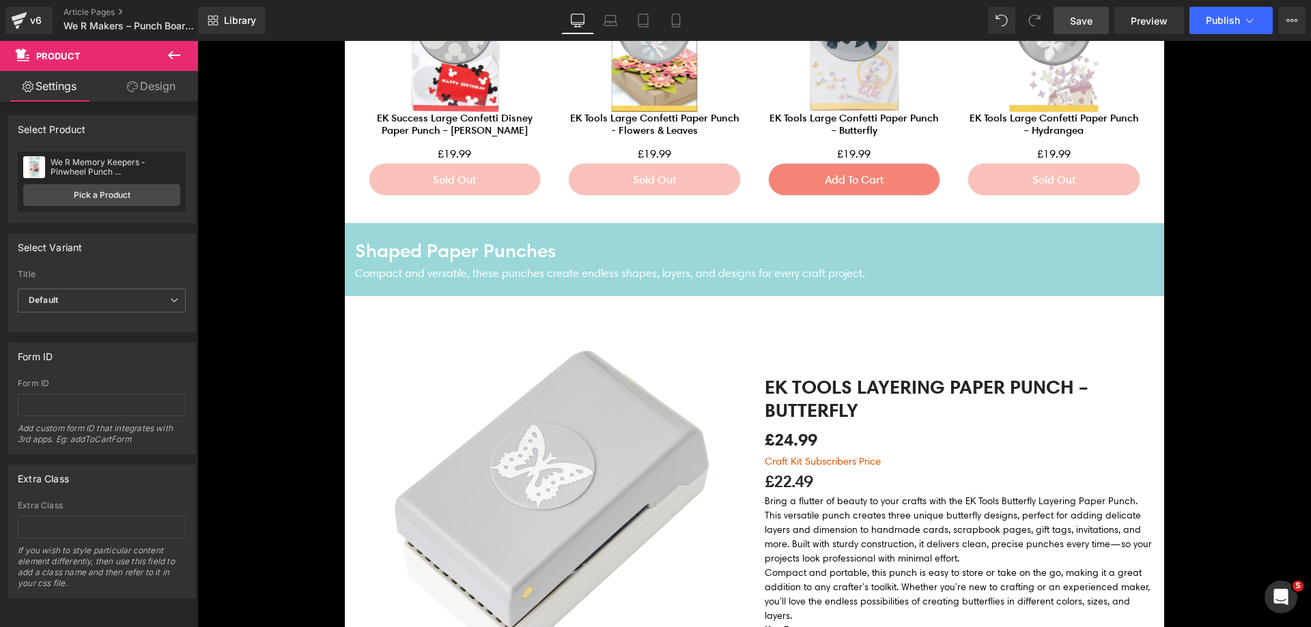
scroll to position [3482, 0]
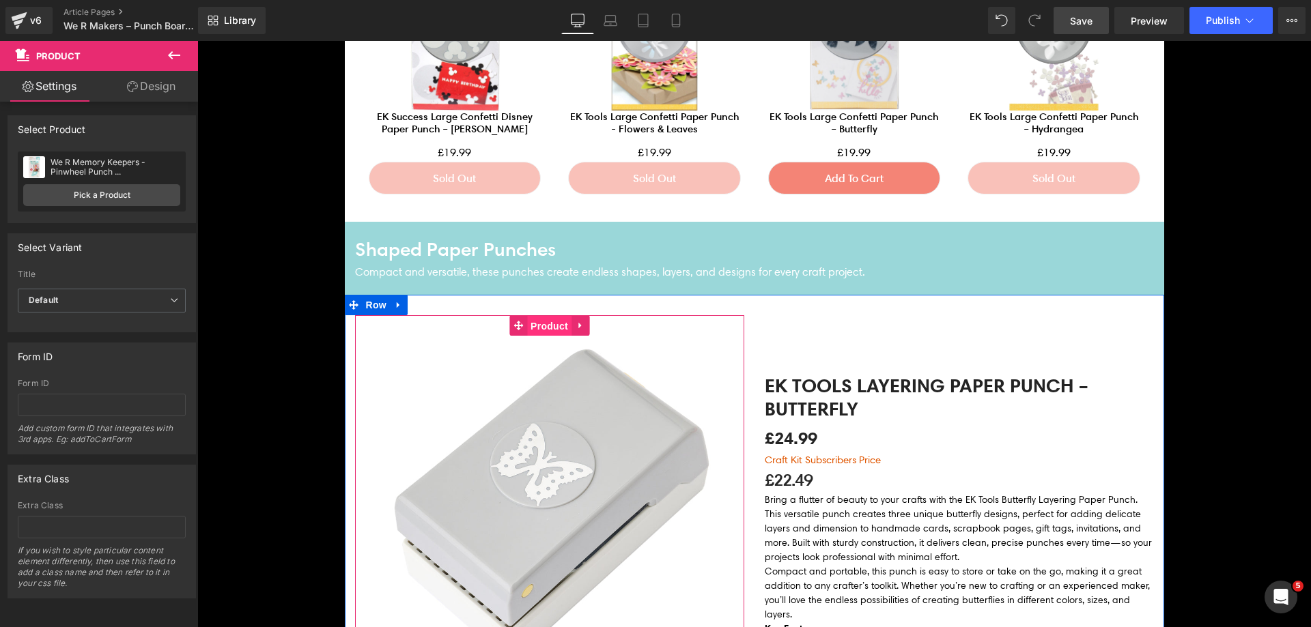
click at [552, 330] on span "Product" at bounding box center [549, 326] width 44 height 20
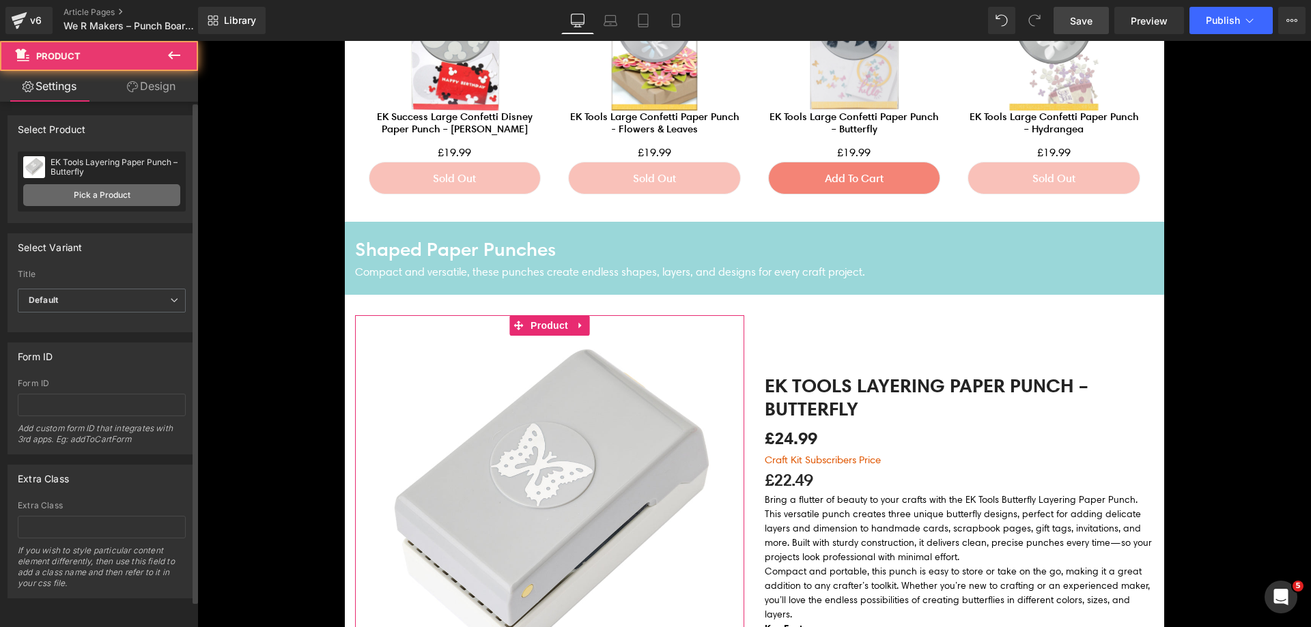
click at [133, 201] on link "Pick a Product" at bounding box center [101, 195] width 157 height 22
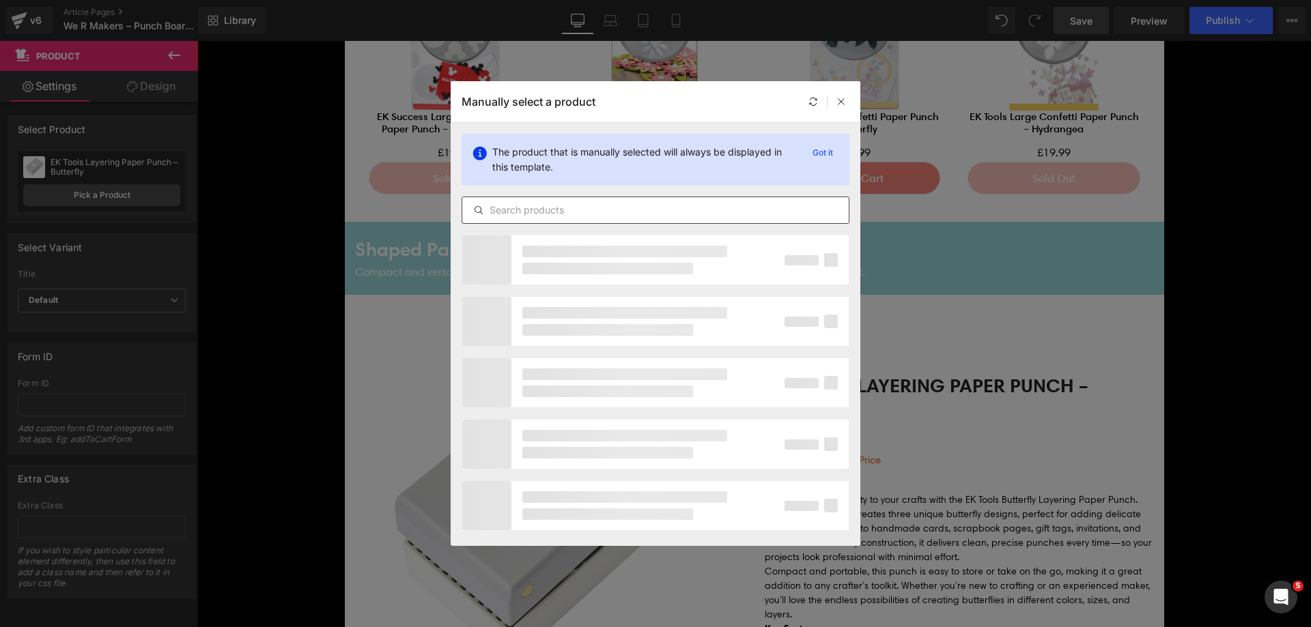
click at [516, 203] on input "text" at bounding box center [655, 210] width 386 height 16
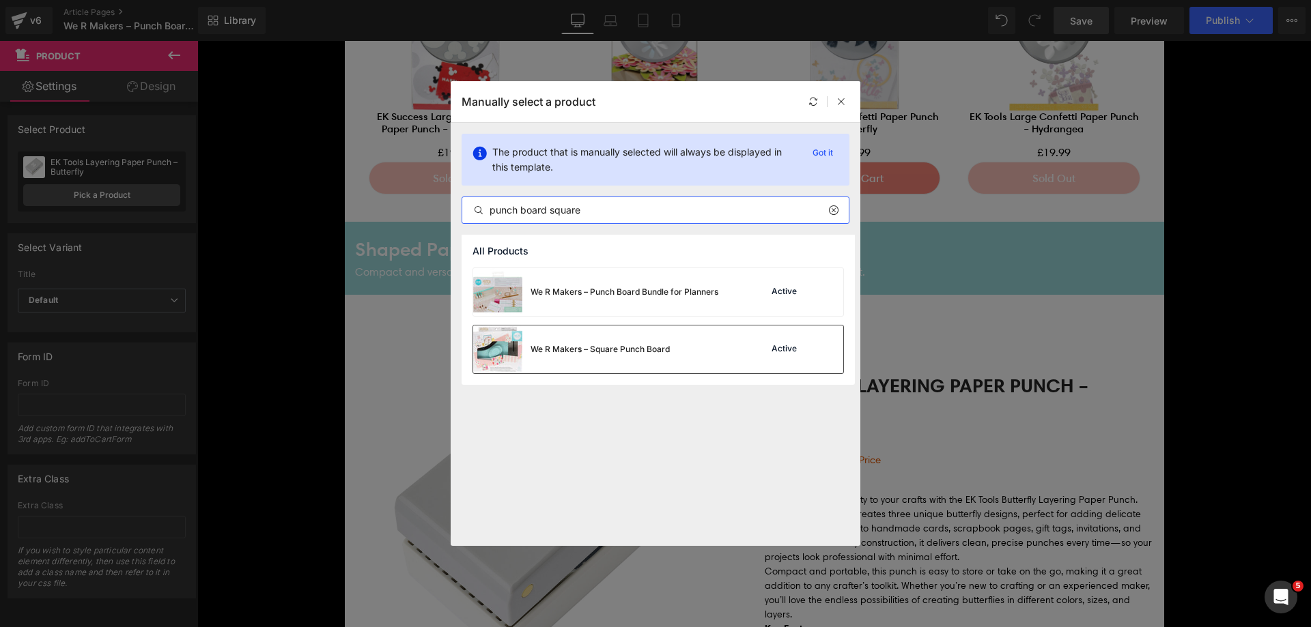
type input "punch board square"
click at [604, 342] on div "We R Makers – Square Punch Board" at bounding box center [571, 350] width 197 height 48
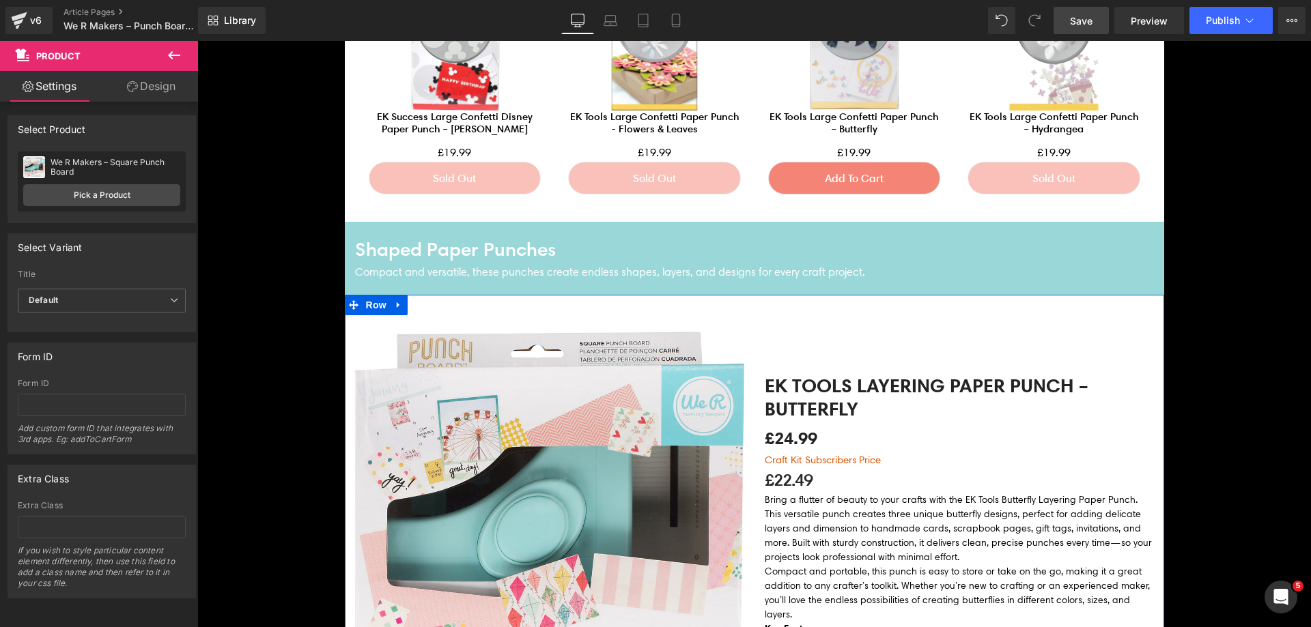
click at [953, 326] on div "EK Tools Layering Paper Punch – Butterfly (P) Title £24.99 £0 Save -2399%" at bounding box center [959, 573] width 410 height 517
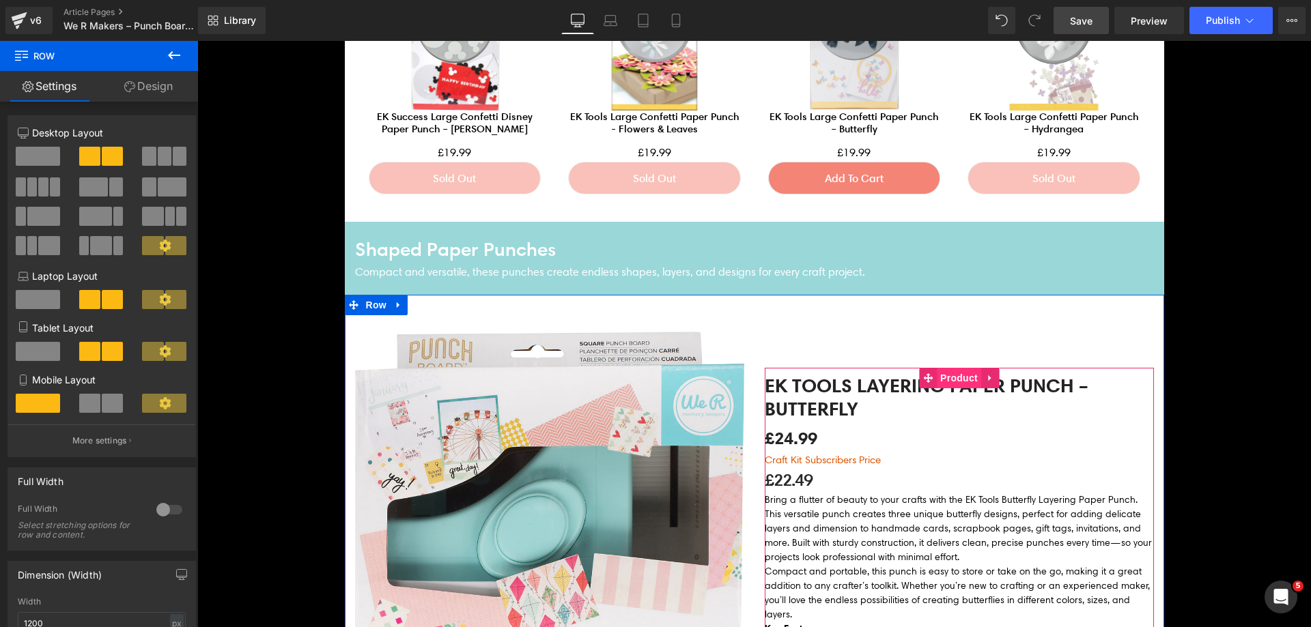
click at [953, 377] on span "Product" at bounding box center [959, 378] width 44 height 20
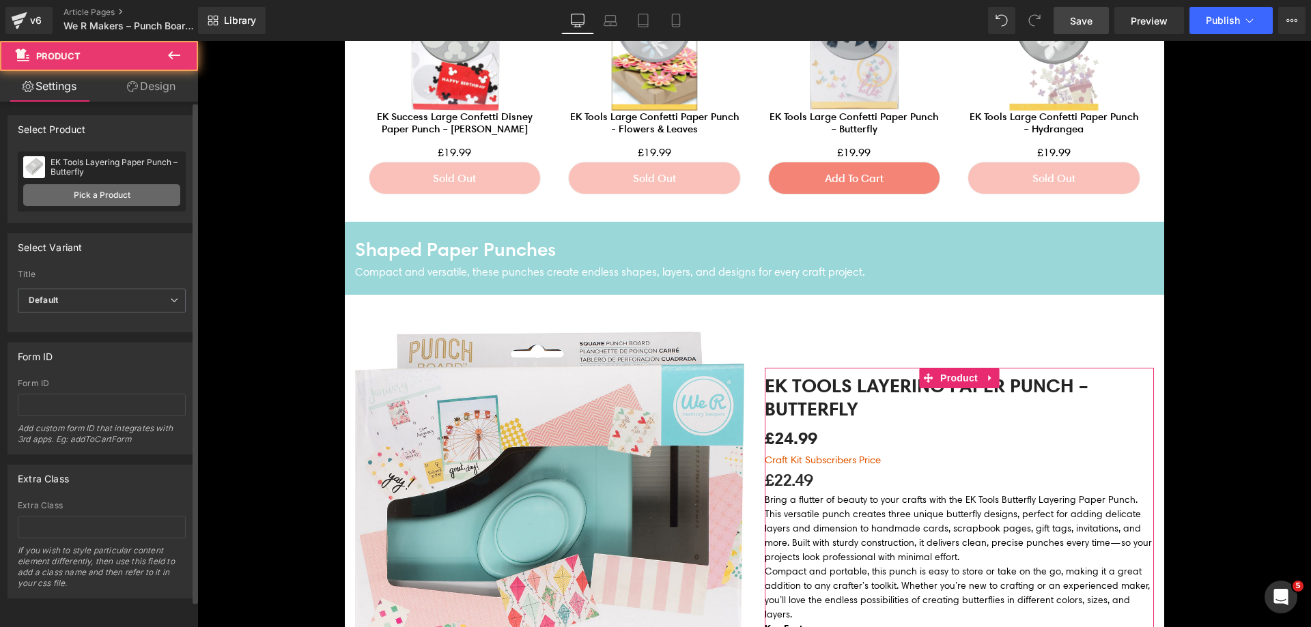
click at [104, 195] on link "Pick a Product" at bounding box center [101, 195] width 157 height 22
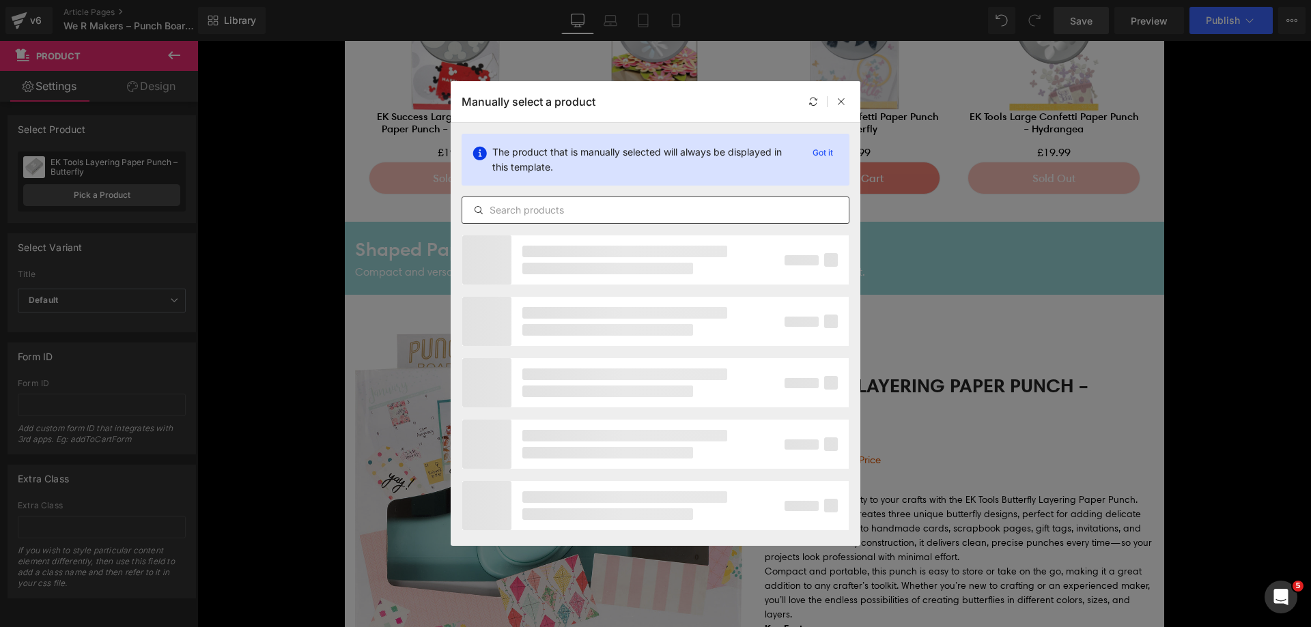
click at [552, 208] on input "text" at bounding box center [655, 210] width 386 height 16
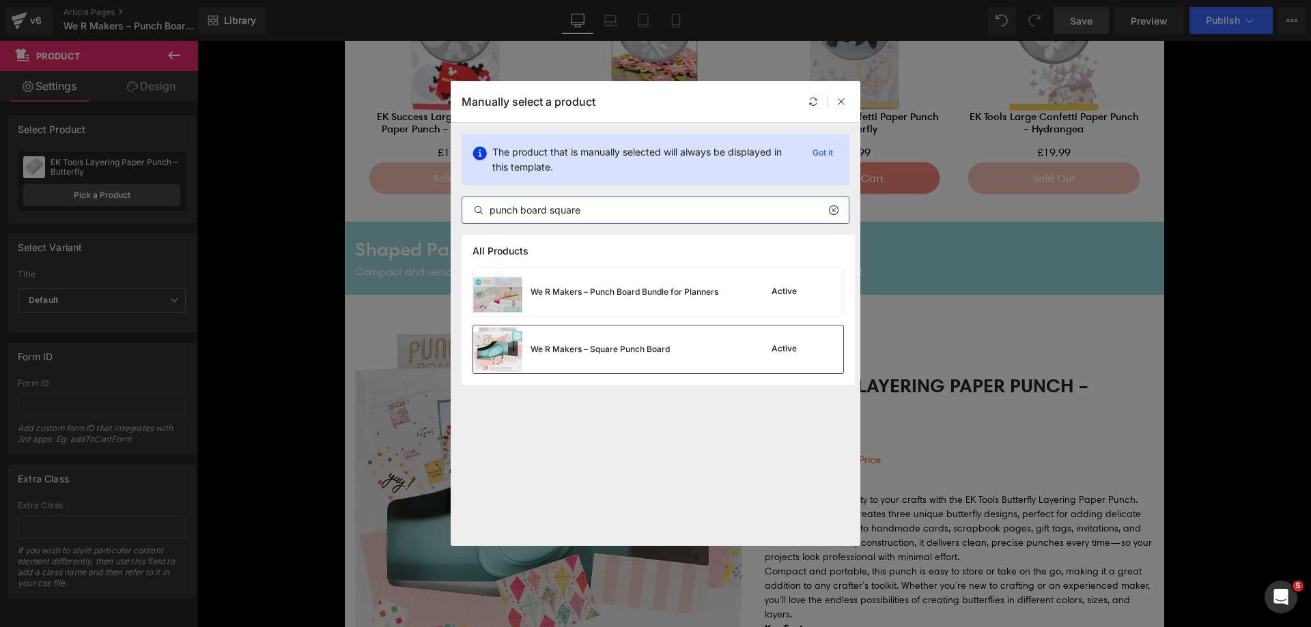
type input "punch board square"
drag, startPoint x: 704, startPoint y: 352, endPoint x: 407, endPoint y: 513, distance: 338.2
click at [704, 352] on div "We R Makers – Square Punch Board Active" at bounding box center [658, 350] width 370 height 48
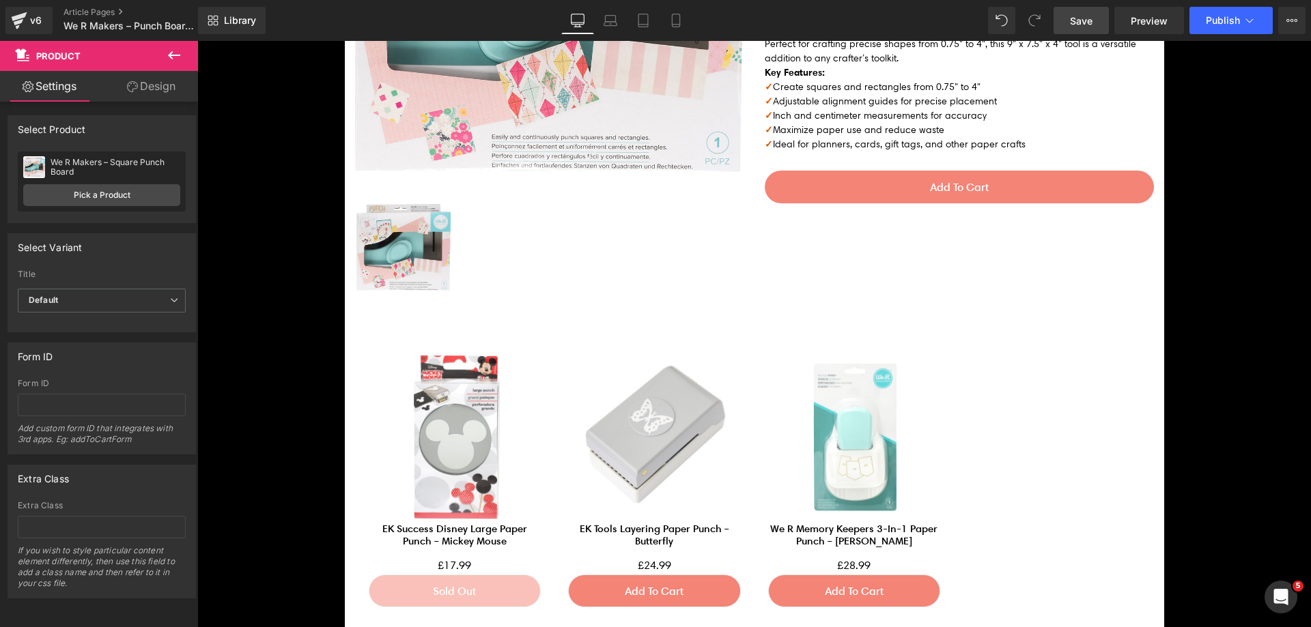
scroll to position [4164, 0]
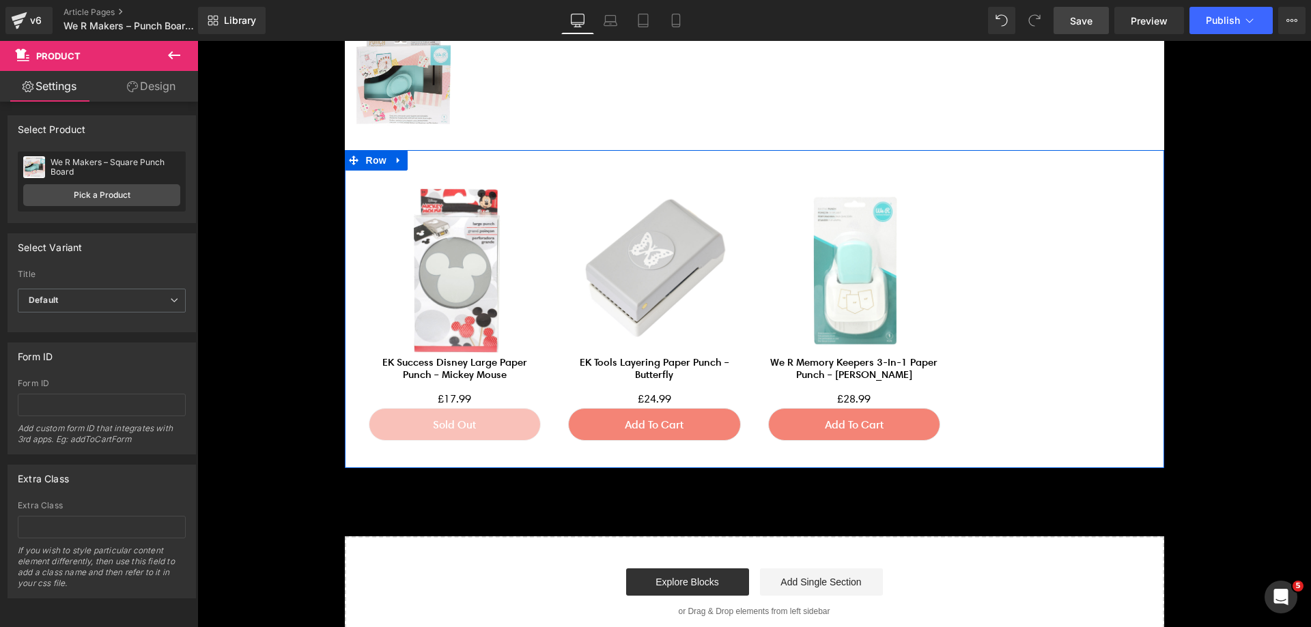
click at [397, 156] on link at bounding box center [399, 160] width 18 height 20
click at [429, 158] on icon at bounding box center [434, 161] width 10 height 10
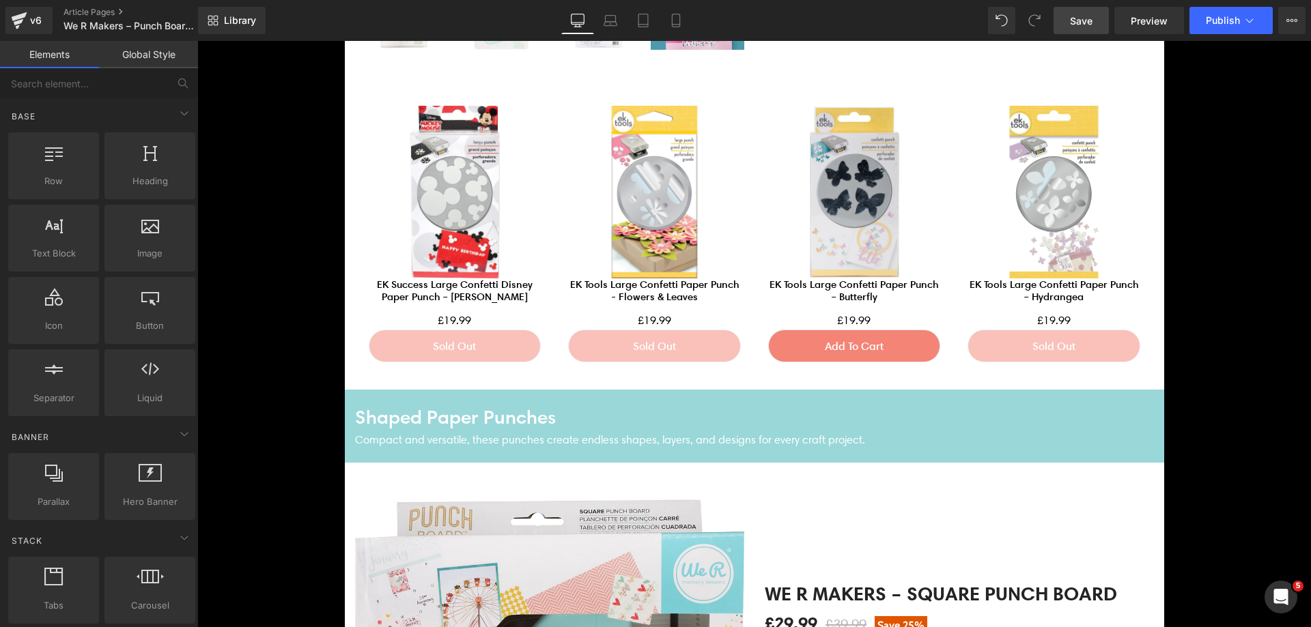
scroll to position [3209, 0]
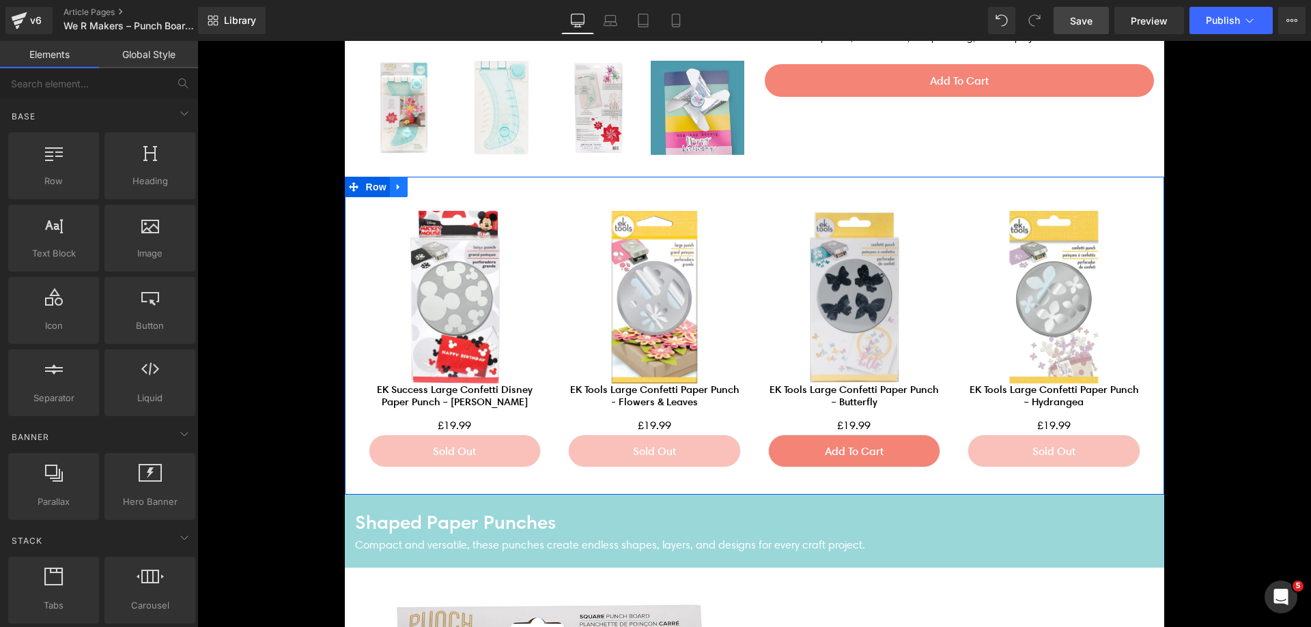
click at [394, 184] on icon at bounding box center [399, 187] width 10 height 10
click at [433, 186] on link at bounding box center [434, 187] width 18 height 20
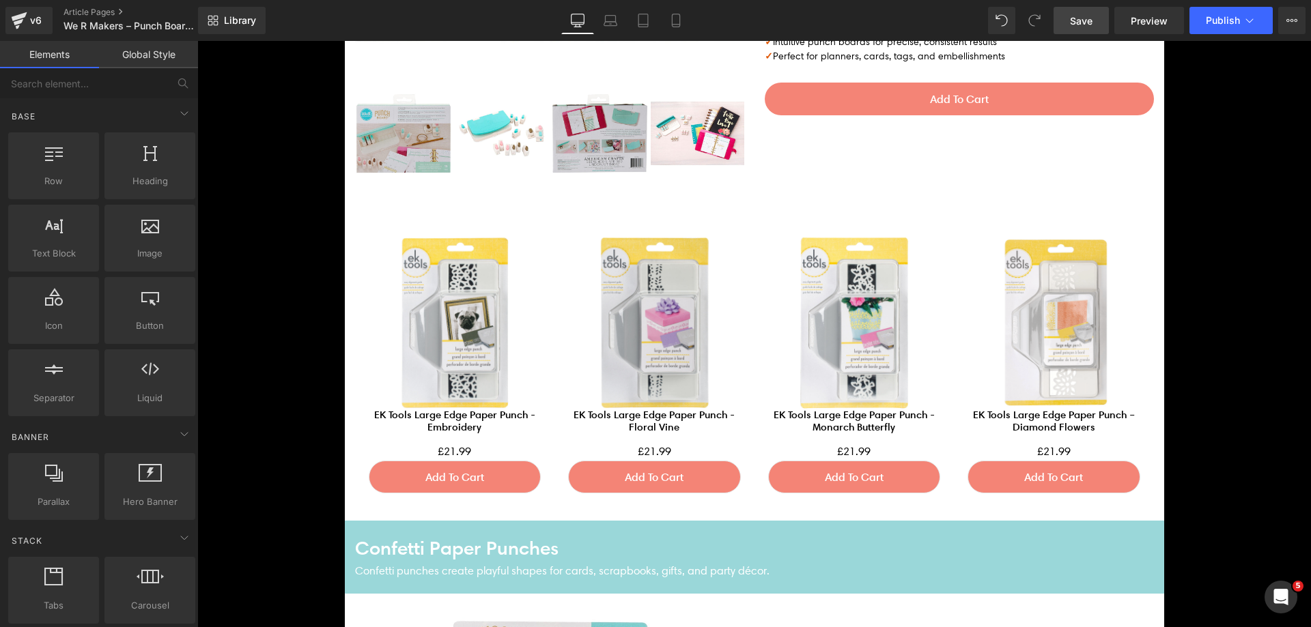
scroll to position [2253, 0]
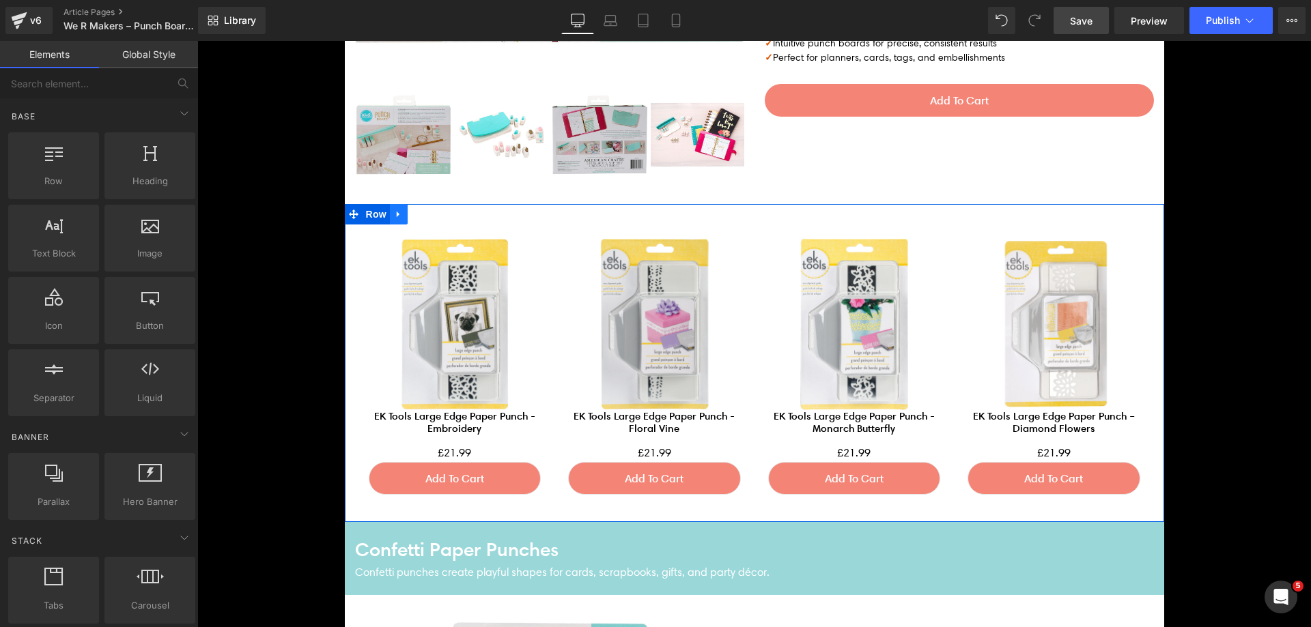
click at [394, 212] on icon at bounding box center [399, 214] width 10 height 10
click at [429, 216] on icon at bounding box center [434, 215] width 10 height 10
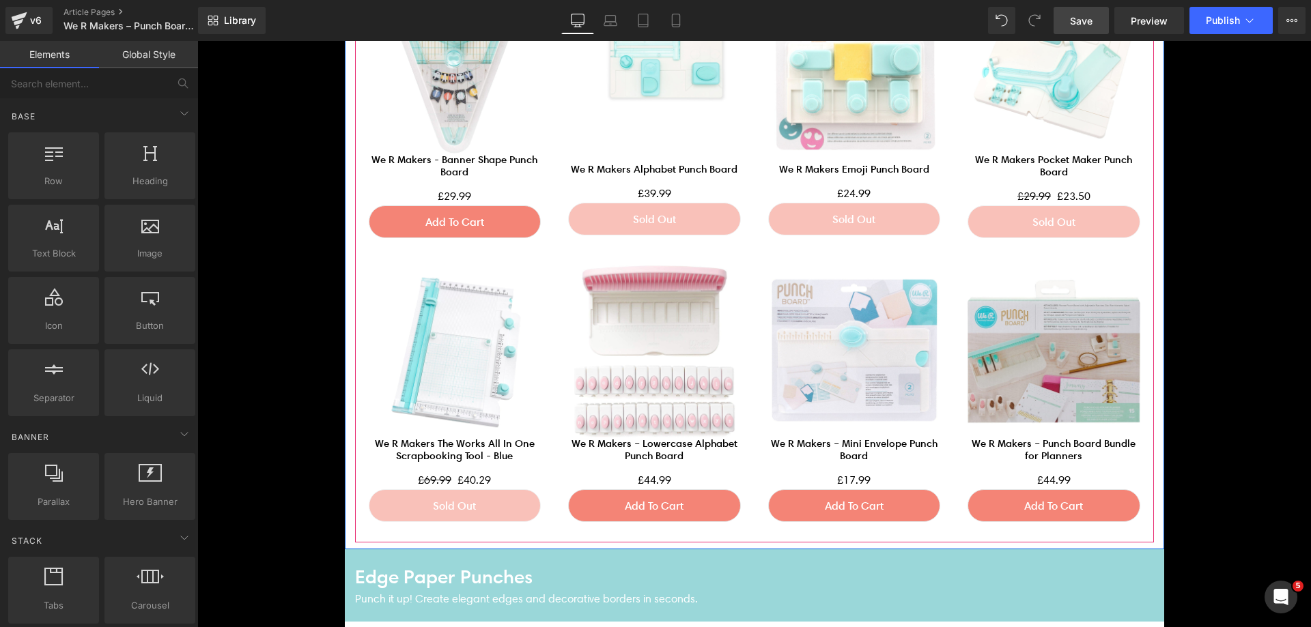
scroll to position [1092, 0]
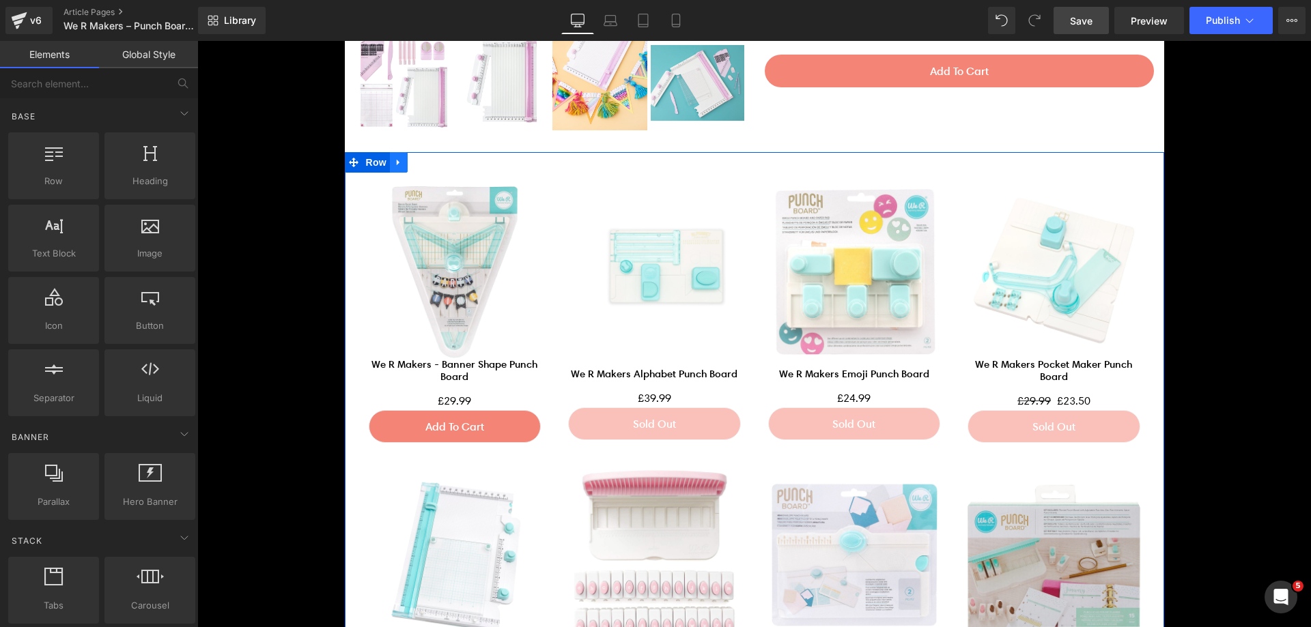
click at [394, 165] on icon at bounding box center [399, 162] width 10 height 10
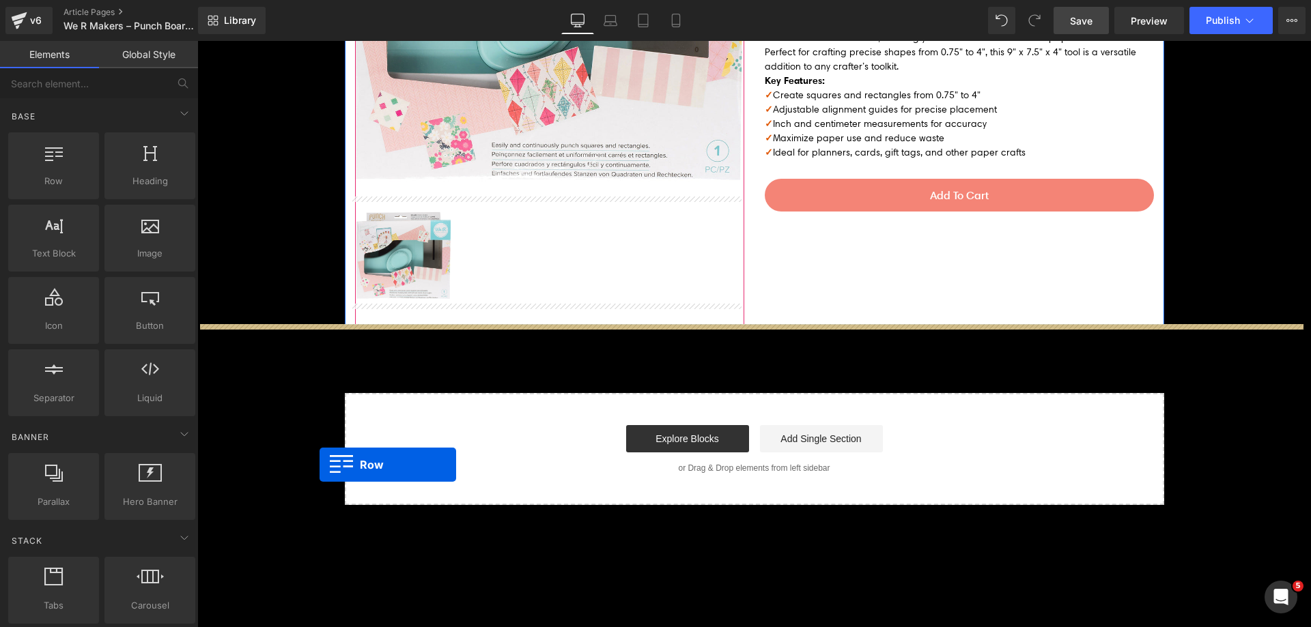
drag, startPoint x: 365, startPoint y: 160, endPoint x: 307, endPoint y: 461, distance: 305.9
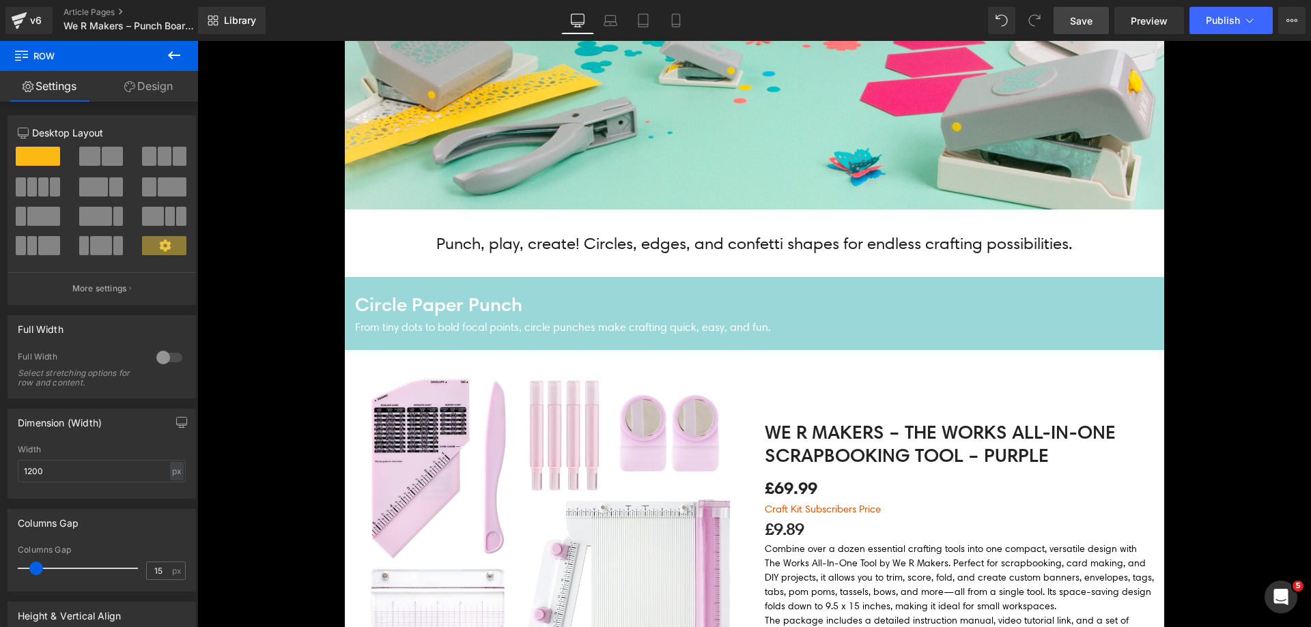
scroll to position [225, 0]
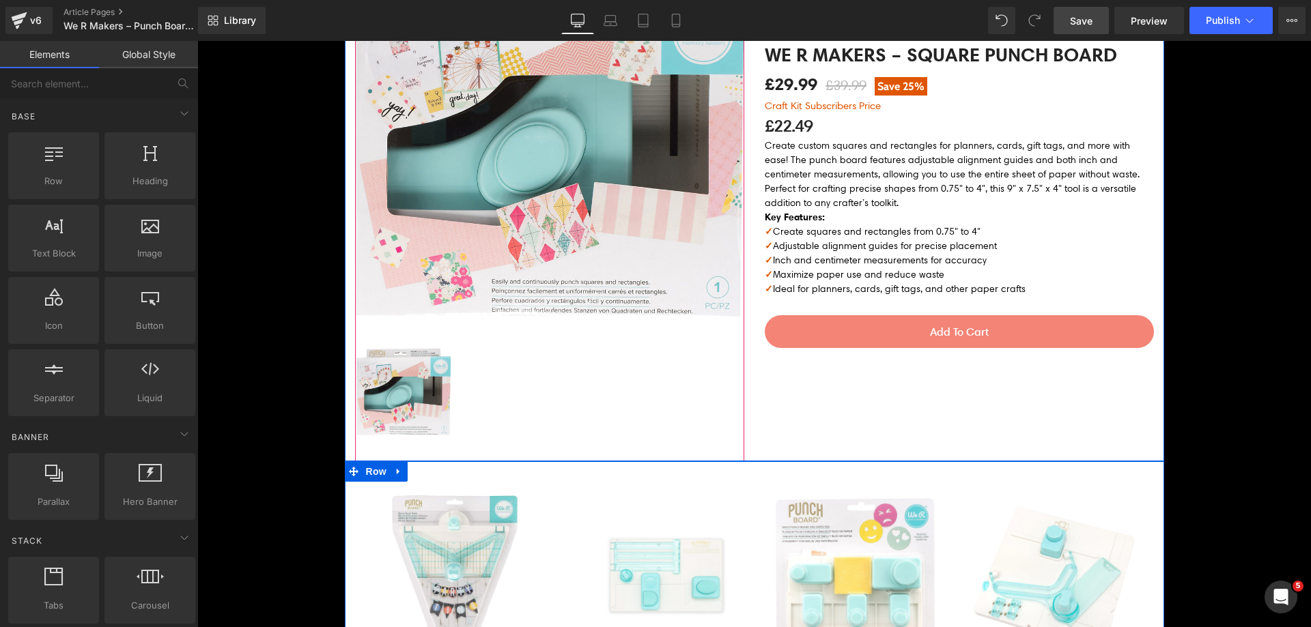
scroll to position [2273, 0]
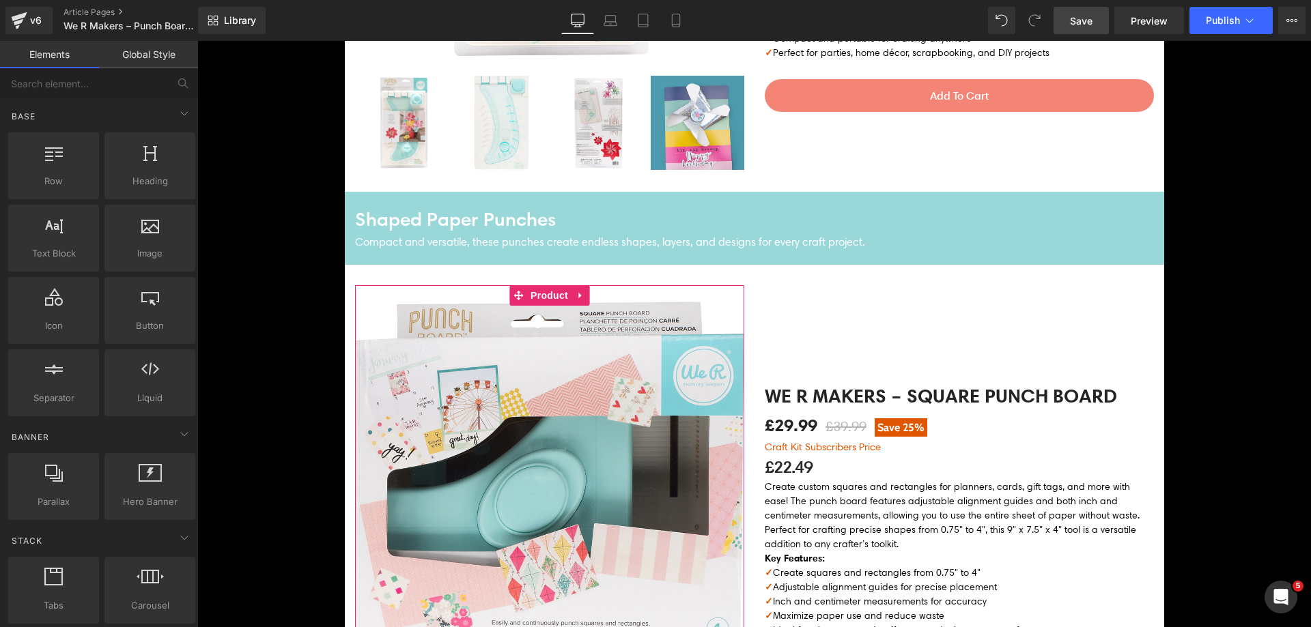
drag, startPoint x: 1087, startPoint y: 24, endPoint x: 907, endPoint y: 257, distance: 294.9
click at [1087, 24] on span "Save" at bounding box center [1081, 21] width 23 height 14
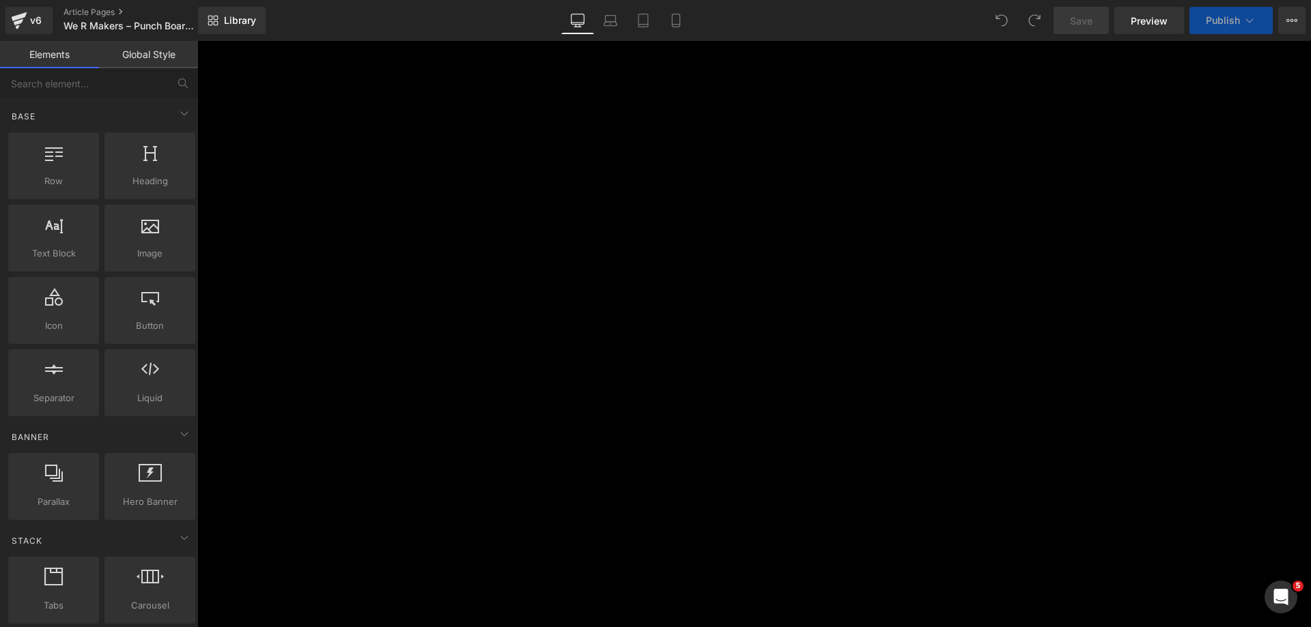
scroll to position [341, 0]
click at [626, 265] on p "Punch, play, create! Circles, edges, and confetti shapes for endless crafting p…" at bounding box center [606, 258] width 819 height 27
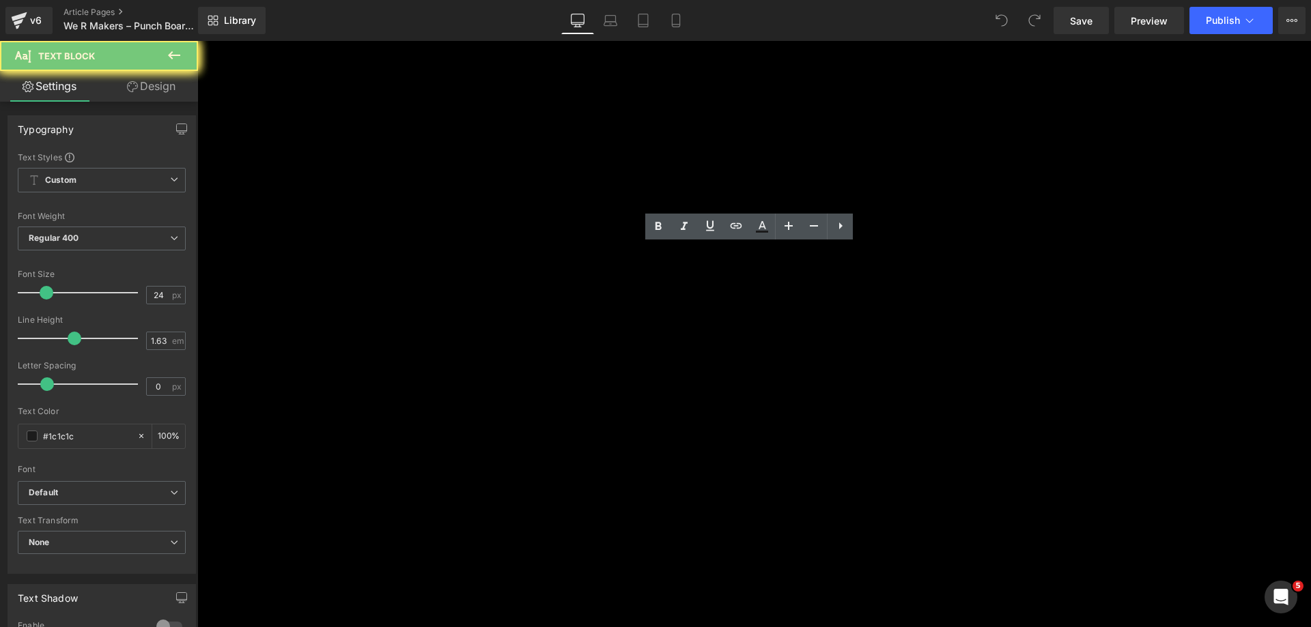
click at [626, 265] on p "Punch, play, create! Circles, edges, and confetti shapes for endless crafting p…" at bounding box center [606, 258] width 819 height 27
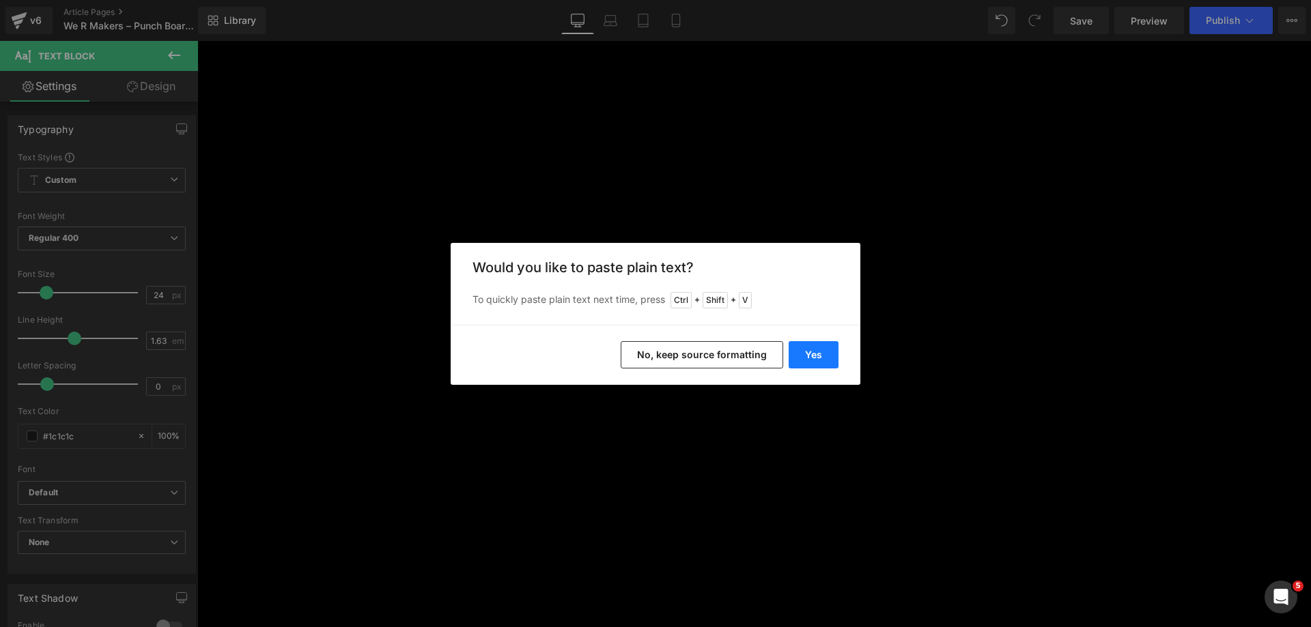
drag, startPoint x: 804, startPoint y: 362, endPoint x: 607, endPoint y: 322, distance: 201.5
click at [804, 362] on button "Yes" at bounding box center [813, 354] width 50 height 27
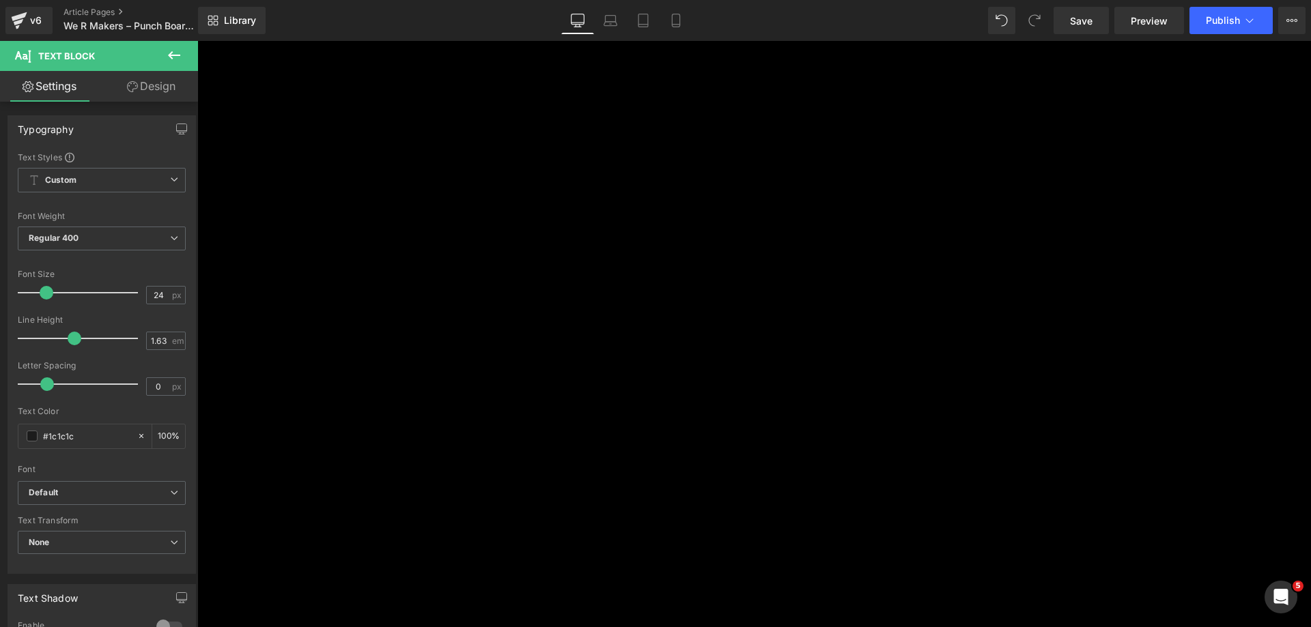
click at [447, 353] on h4 "Circle Paper Punch" at bounding box center [606, 367] width 819 height 28
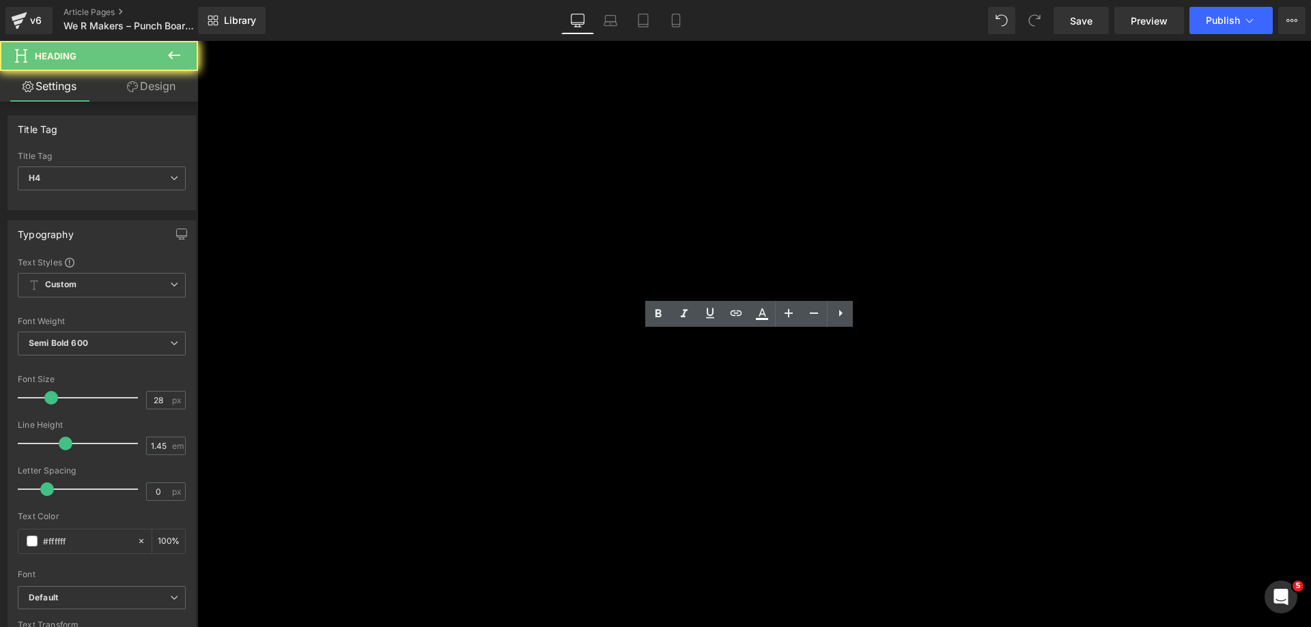
click at [447, 353] on h4 "Circle Paper Punch" at bounding box center [606, 367] width 819 height 28
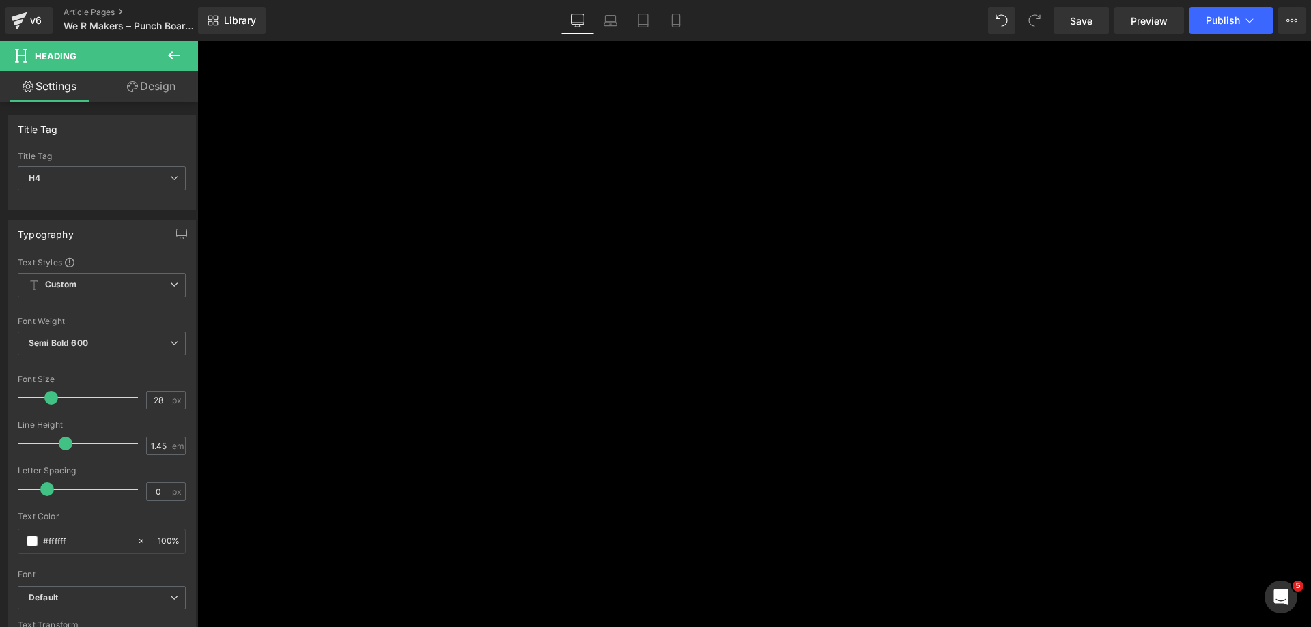
scroll to position [683, 0]
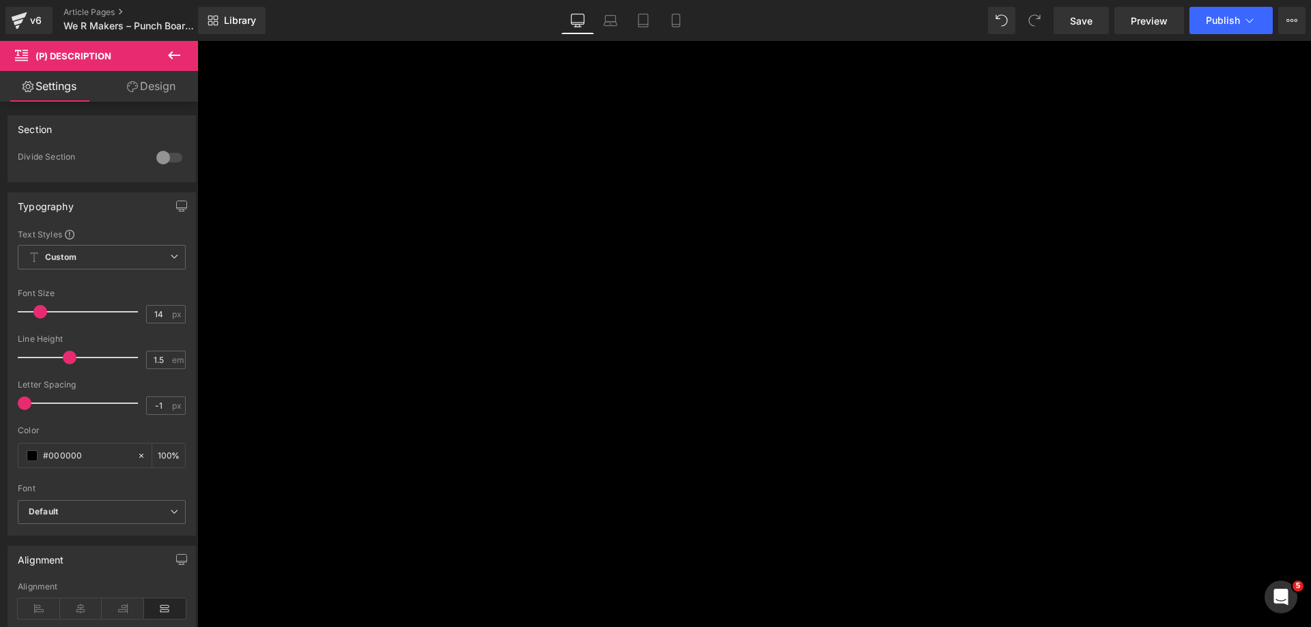
drag, startPoint x: 988, startPoint y: 465, endPoint x: 762, endPoint y: 251, distance: 311.5
drag, startPoint x: 763, startPoint y: 248, endPoint x: 1034, endPoint y: 460, distance: 344.3
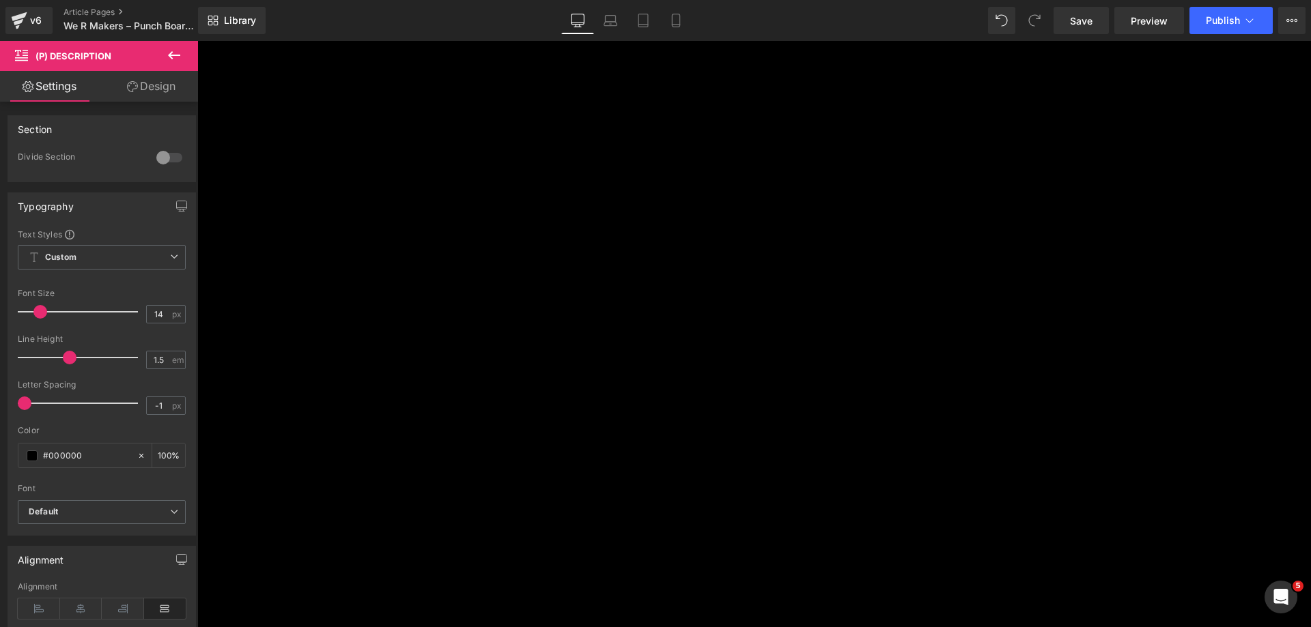
copy div "Combine over a dozen essential crafting tools into one compact, versatile desig…"
click at [472, 183] on p "From tiny dots to bold focal points, circle punches make crafting quick, easy, …" at bounding box center [606, 192] width 819 height 18
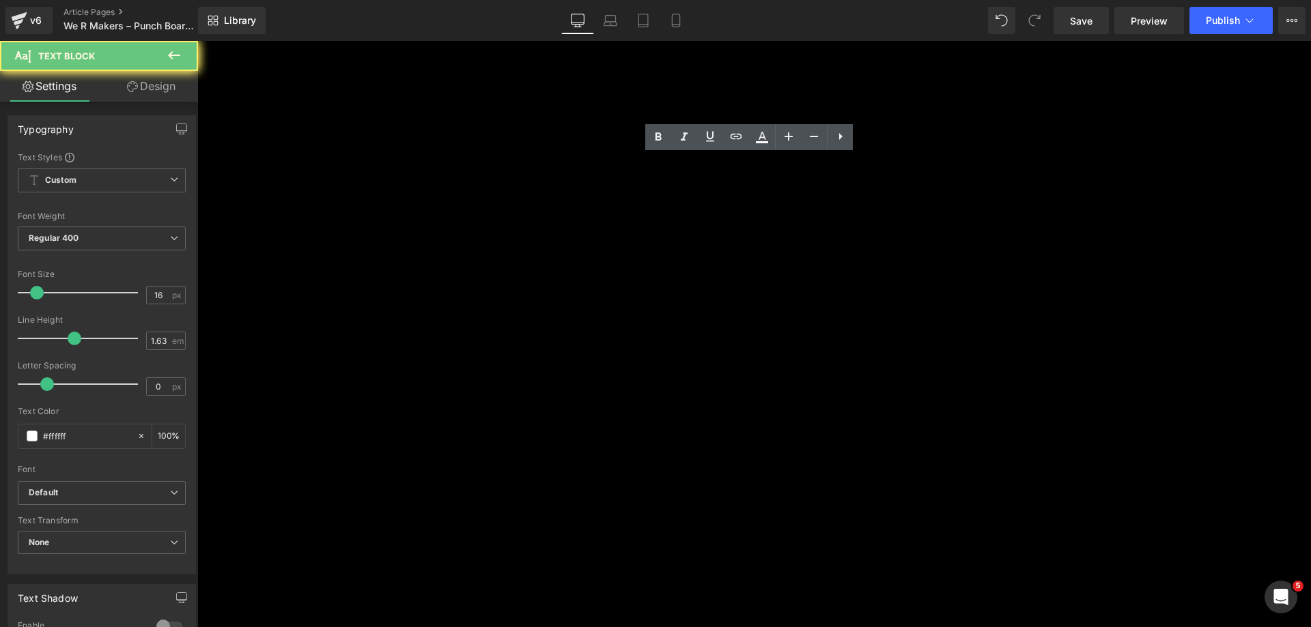
click at [472, 183] on p "From tiny dots to bold focal points, circle punches make crafting quick, easy, …" at bounding box center [606, 192] width 819 height 18
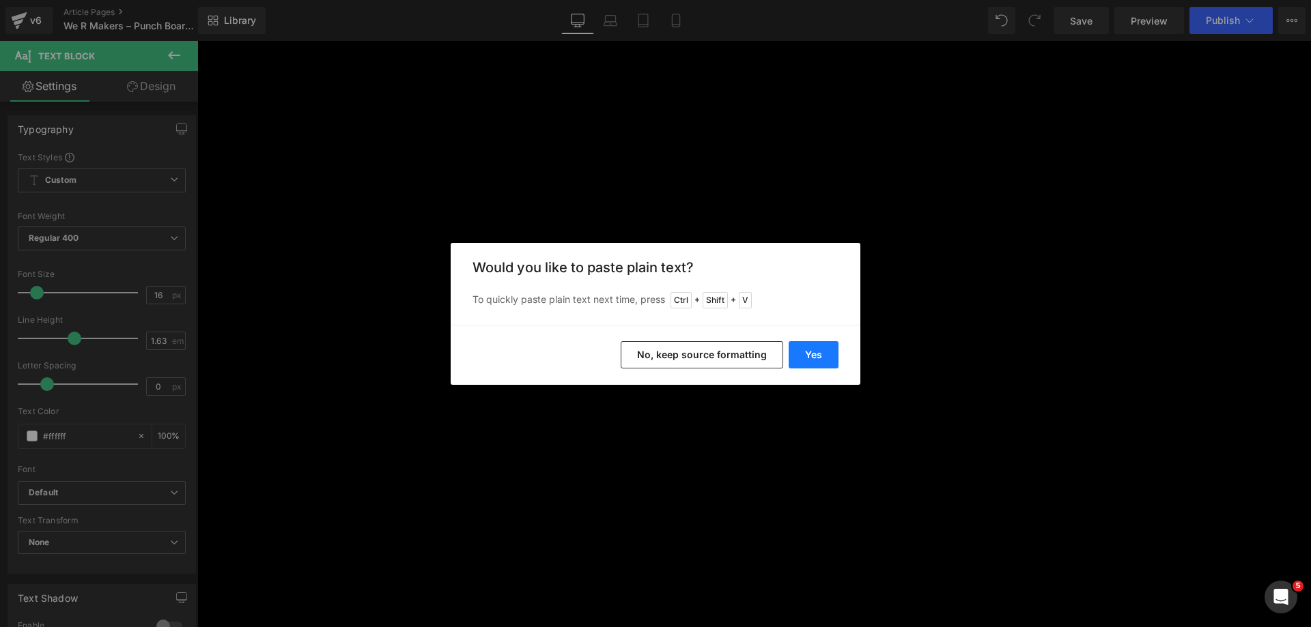
click at [810, 349] on button "Yes" at bounding box center [813, 354] width 50 height 27
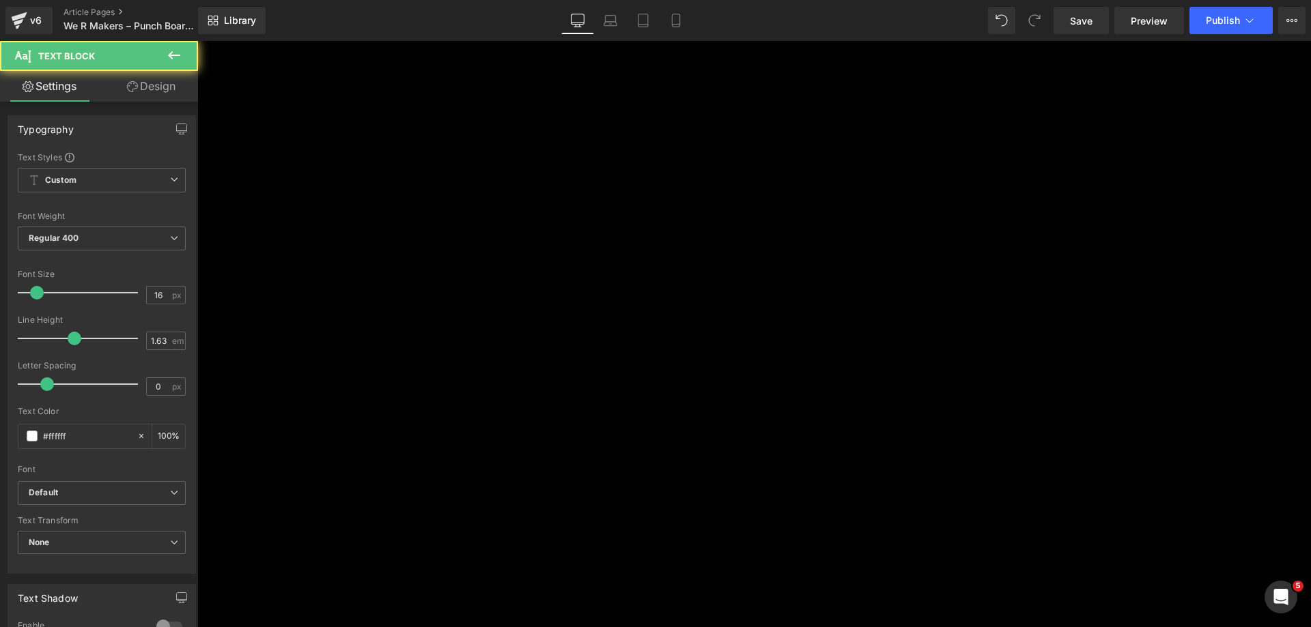
click at [359, 183] on p "combines over a dozen essential tools into one sleek, space-saving design—givin…" at bounding box center [606, 192] width 819 height 18
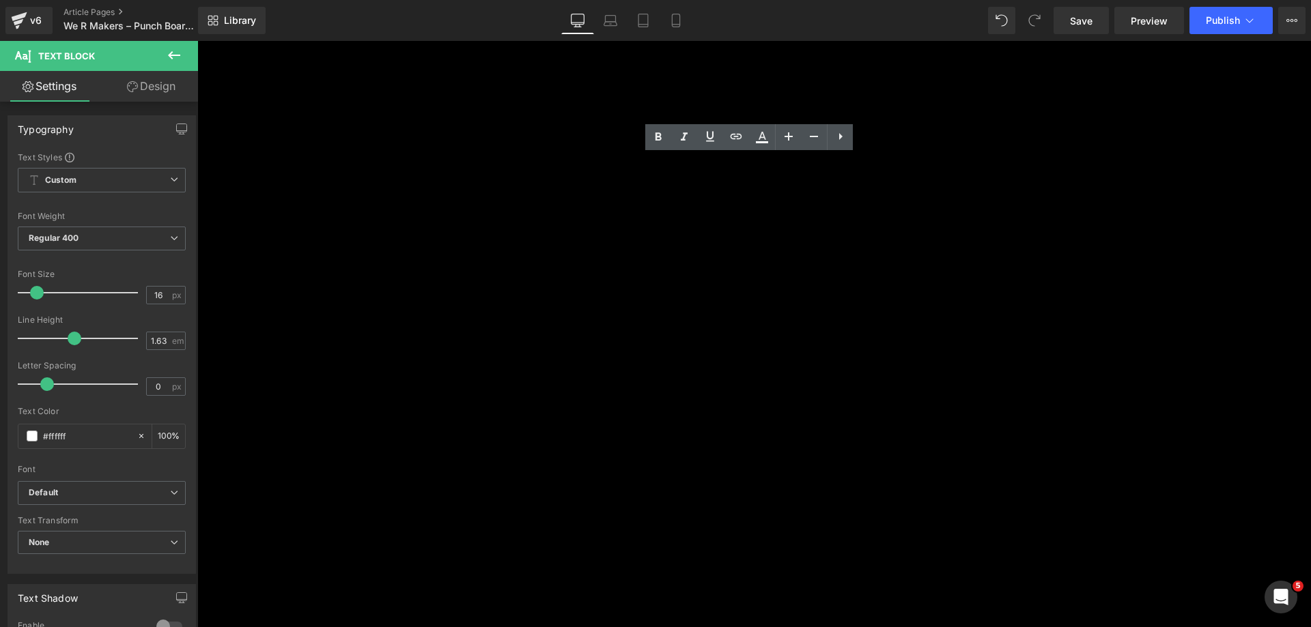
click at [352, 183] on p "combines over a dozen essential tools into one sleek, space-saving design—givin…" at bounding box center [606, 192] width 819 height 18
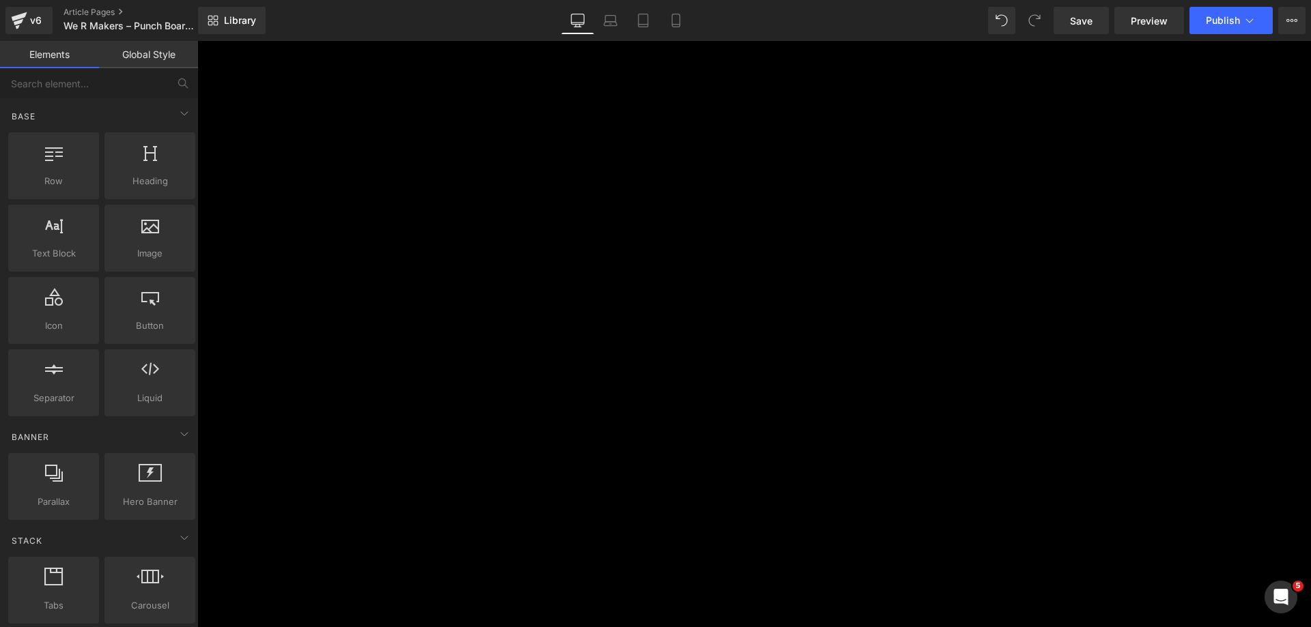
click at [394, 183] on p "Combines over a dozen essential tools into one sleek, space-saving design—givin…" at bounding box center [606, 192] width 819 height 18
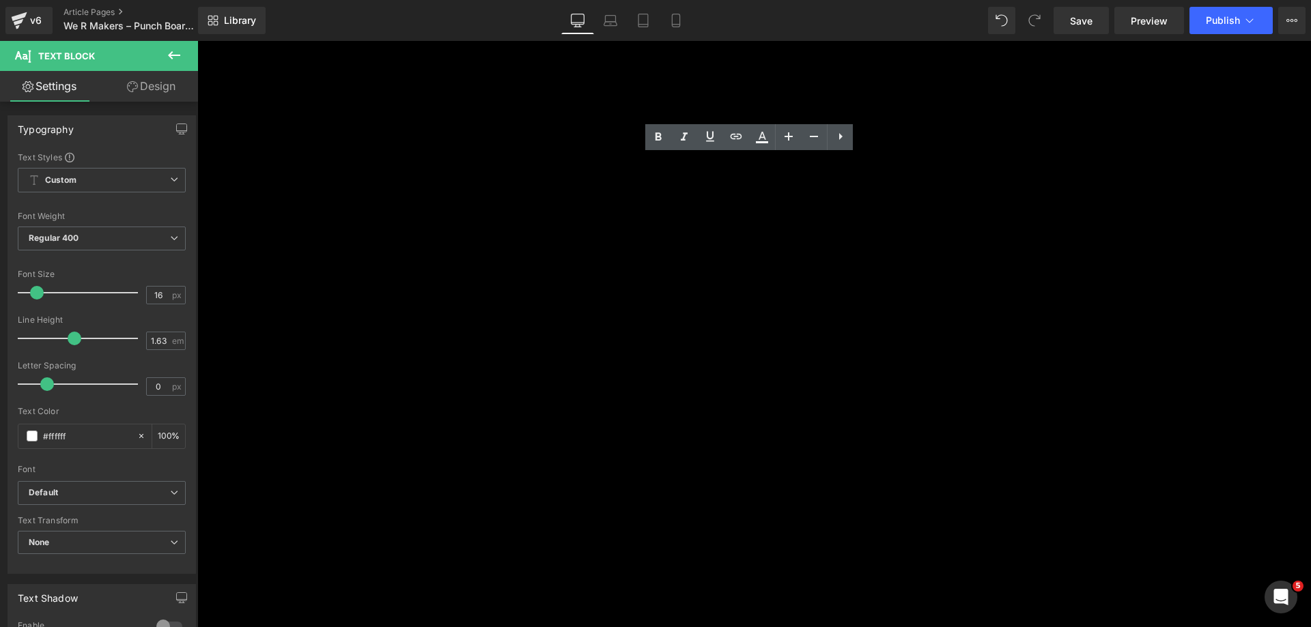
drag, startPoint x: 397, startPoint y: 164, endPoint x: 388, endPoint y: 165, distance: 8.2
click at [388, 183] on p "Combines over a dozen essential tools into one sleek, space-saving design—givin…" at bounding box center [606, 192] width 819 height 18
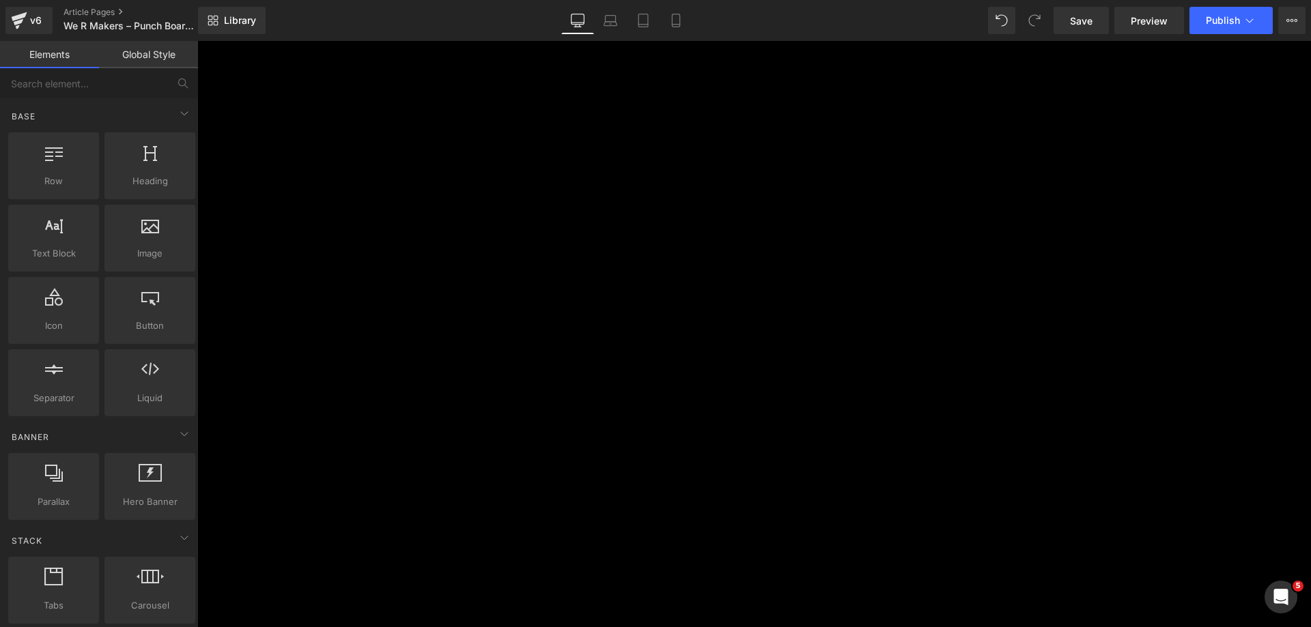
click at [696, 186] on p "Combining over a dozen essential tools into one sleek, space-saving design—givi…" at bounding box center [606, 195] width 819 height 18
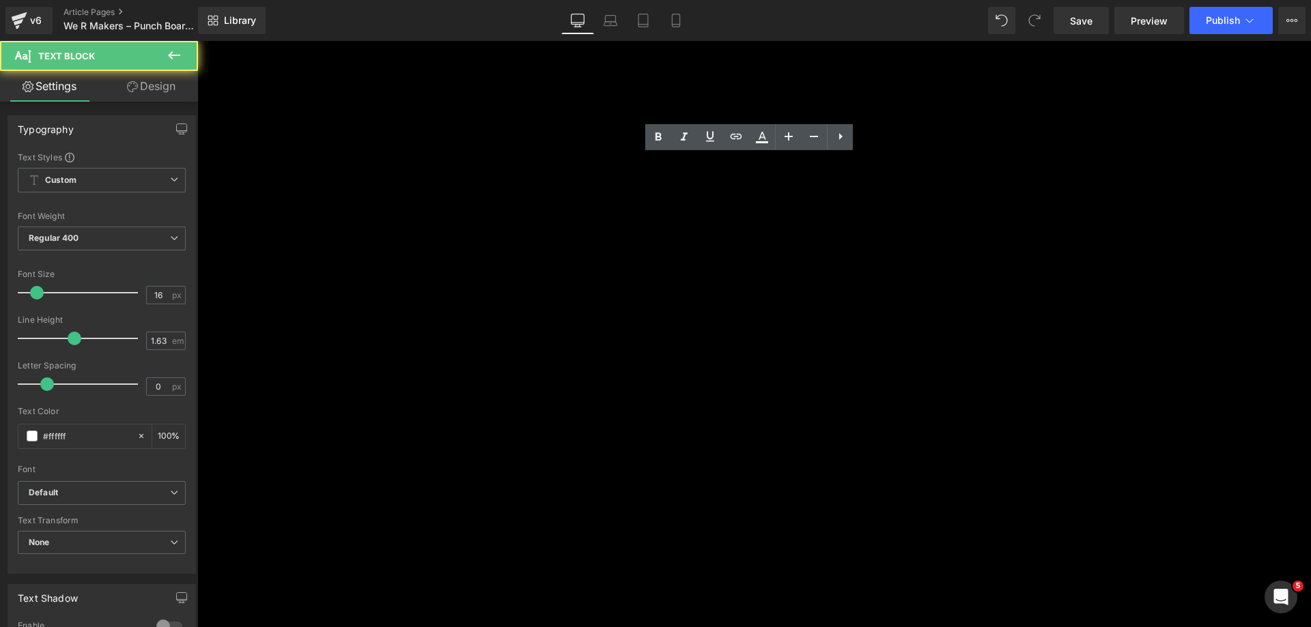
drag, startPoint x: 717, startPoint y: 166, endPoint x: 727, endPoint y: 166, distance: 10.2
click at [727, 186] on p "Combining over a dozen essential tools into one sleek, space-saving design—givi…" at bounding box center [606, 195] width 819 height 18
click at [839, 186] on p "Combining over a dozen essential tools into one sleek, space-saving design. Giv…" at bounding box center [606, 195] width 819 height 18
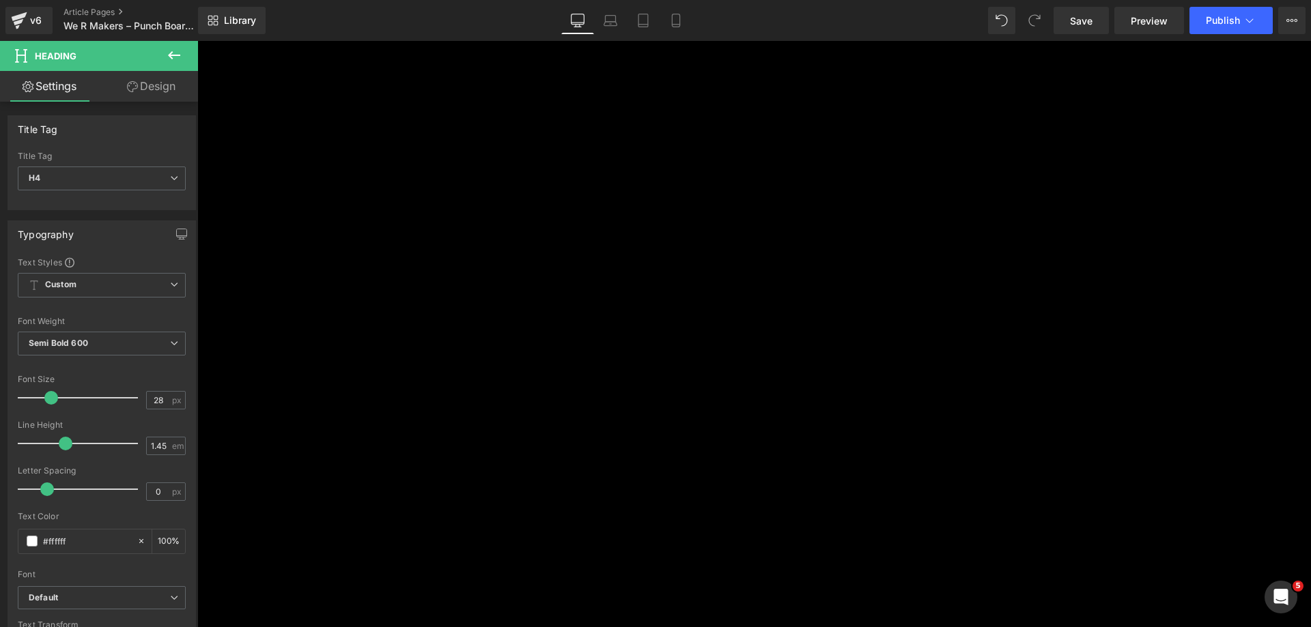
scroll to position [1297, 0]
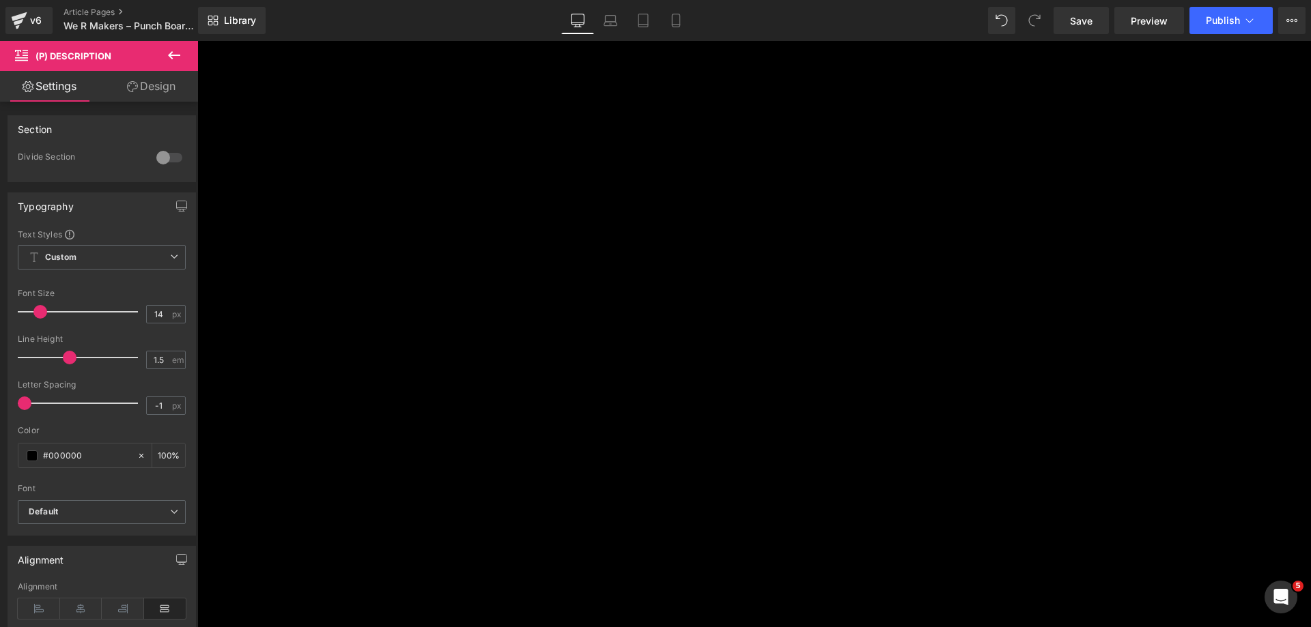
drag, startPoint x: 1001, startPoint y: 434, endPoint x: 763, endPoint y: 264, distance: 293.1
copy div "he We R Makers Punch Board Bundle Planner Punch is a versatile 15-piece craftin…"
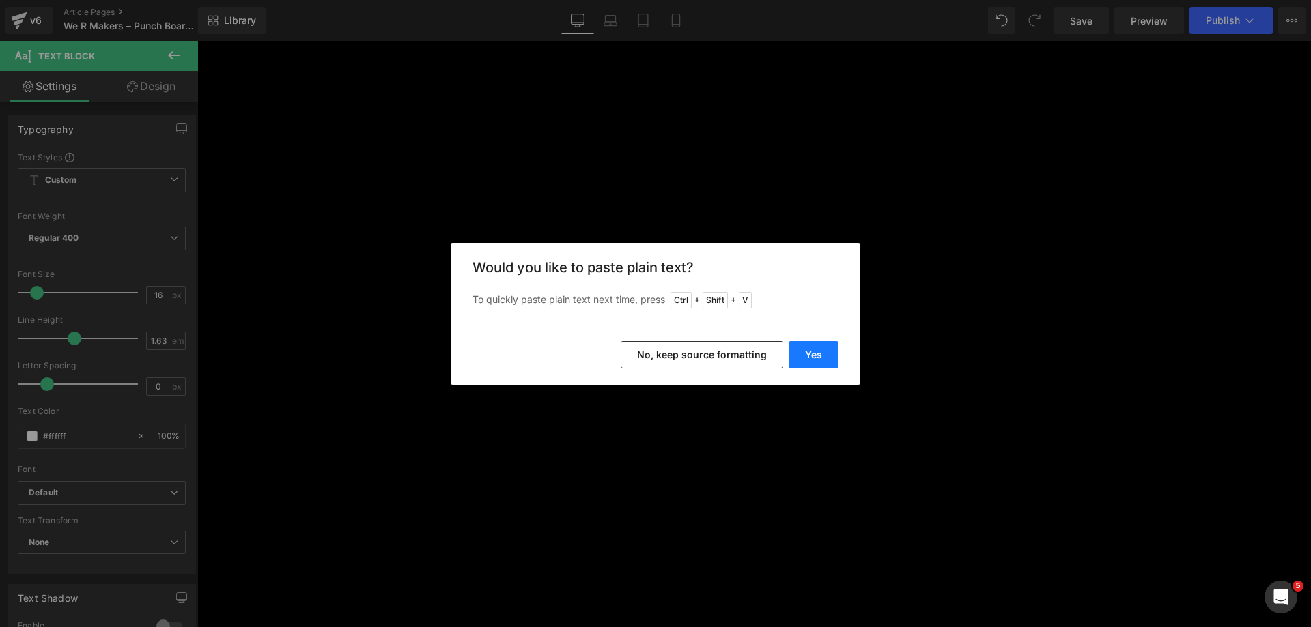
click at [821, 358] on button "Yes" at bounding box center [813, 354] width 50 height 27
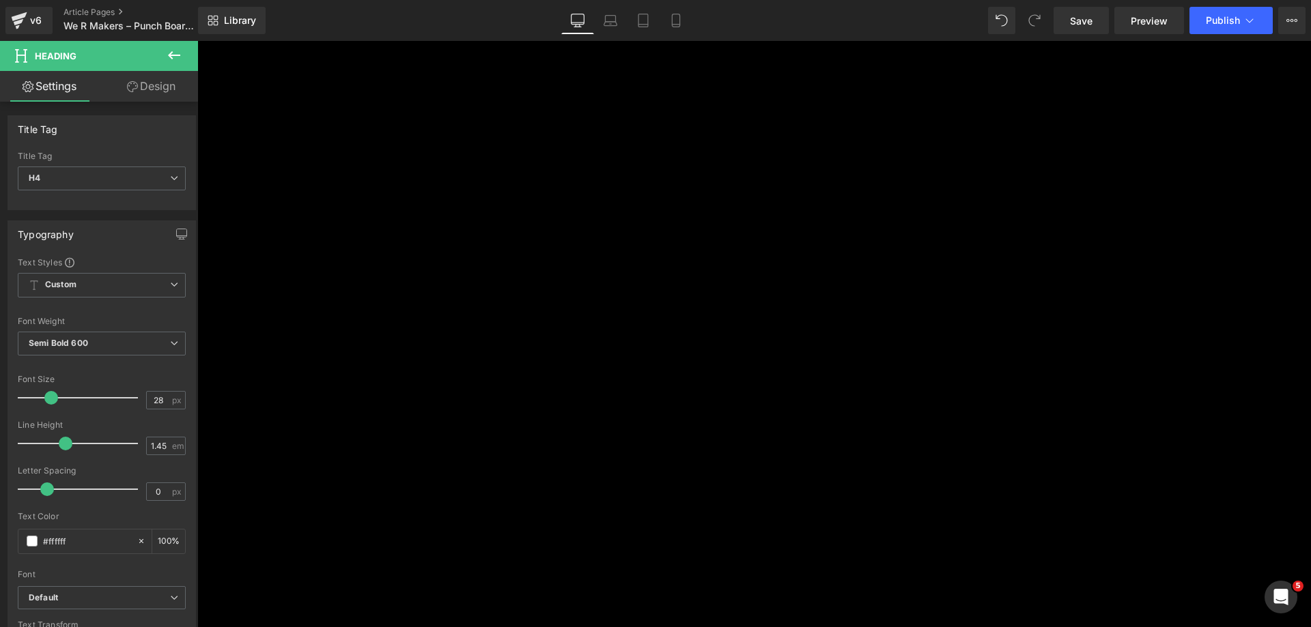
scroll to position [2048, 0]
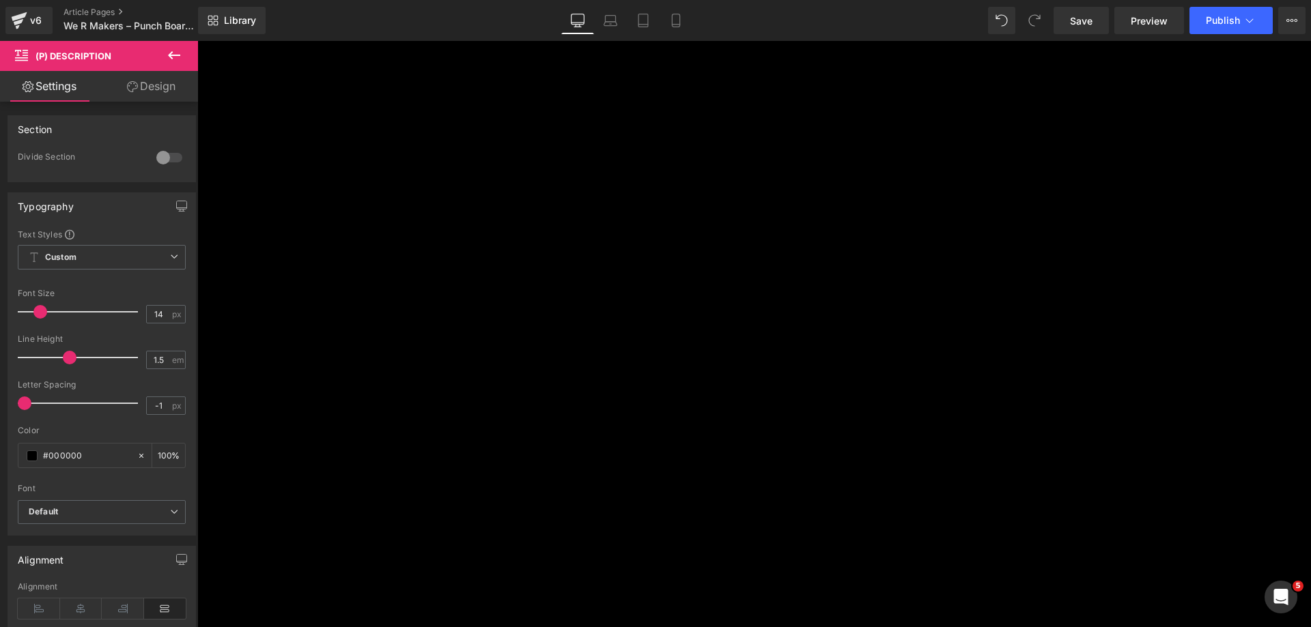
drag, startPoint x: 1053, startPoint y: 302, endPoint x: 764, endPoint y: 117, distance: 343.9
copy div "Easily create handcrafted pinwheels for parties, décor, crafting, and more! Wit…"
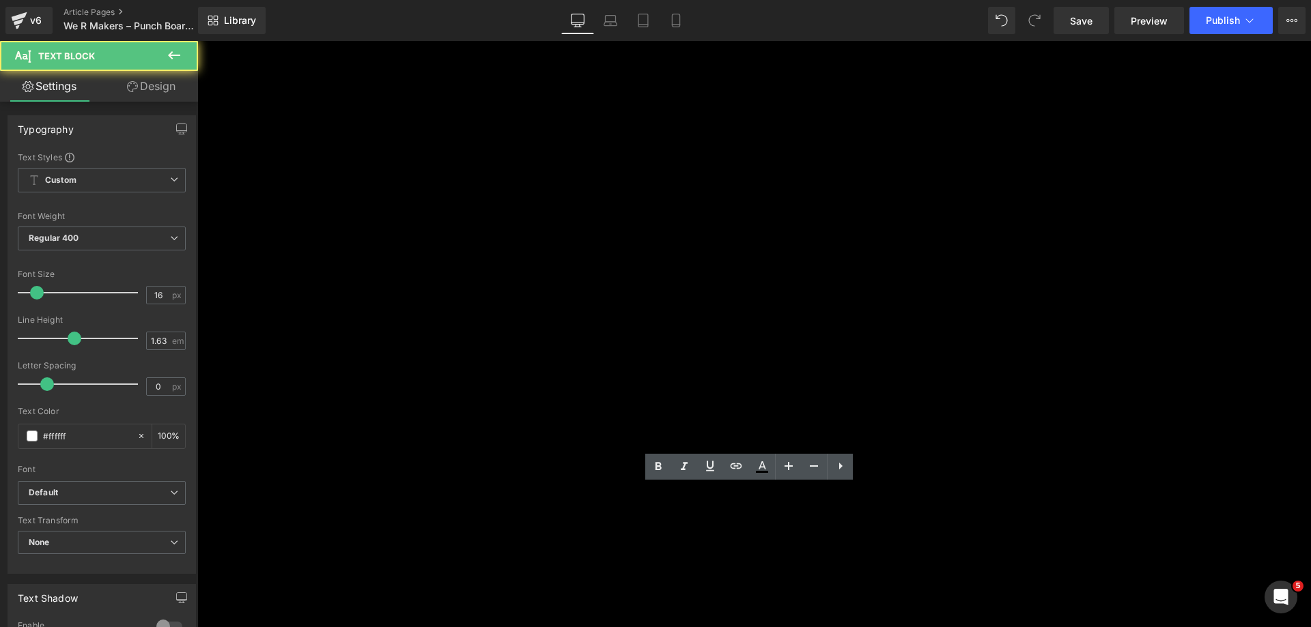
scroll to position [1775, 0]
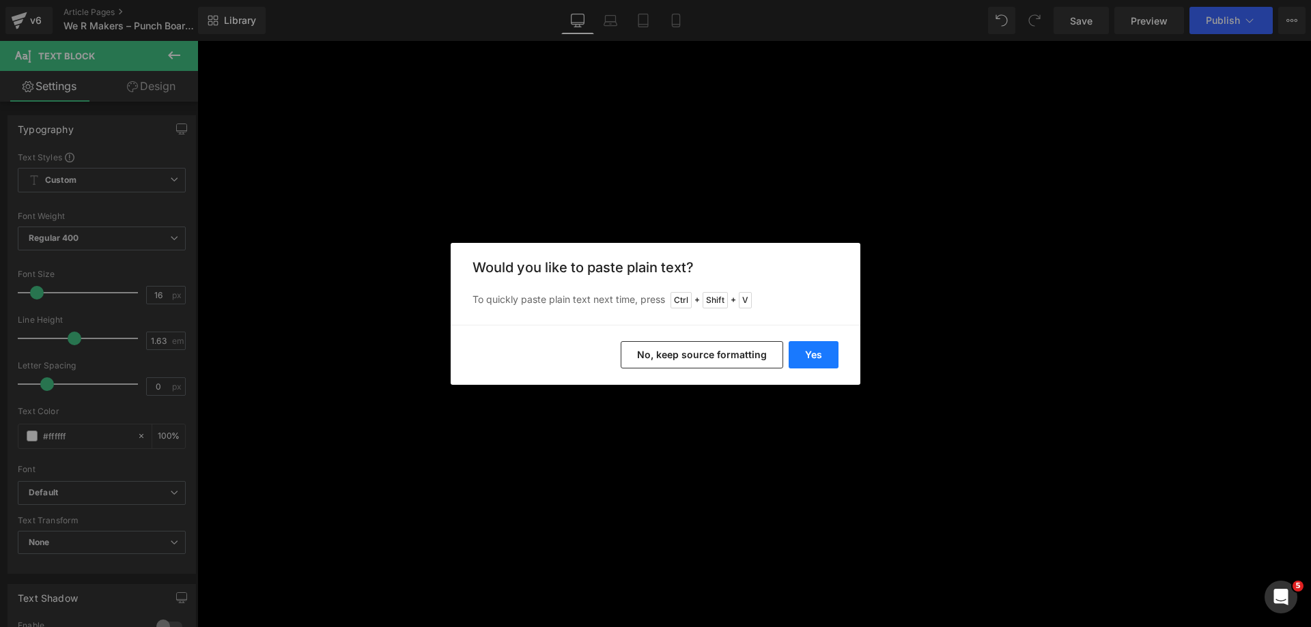
click at [812, 357] on button "Yes" at bounding box center [813, 354] width 50 height 27
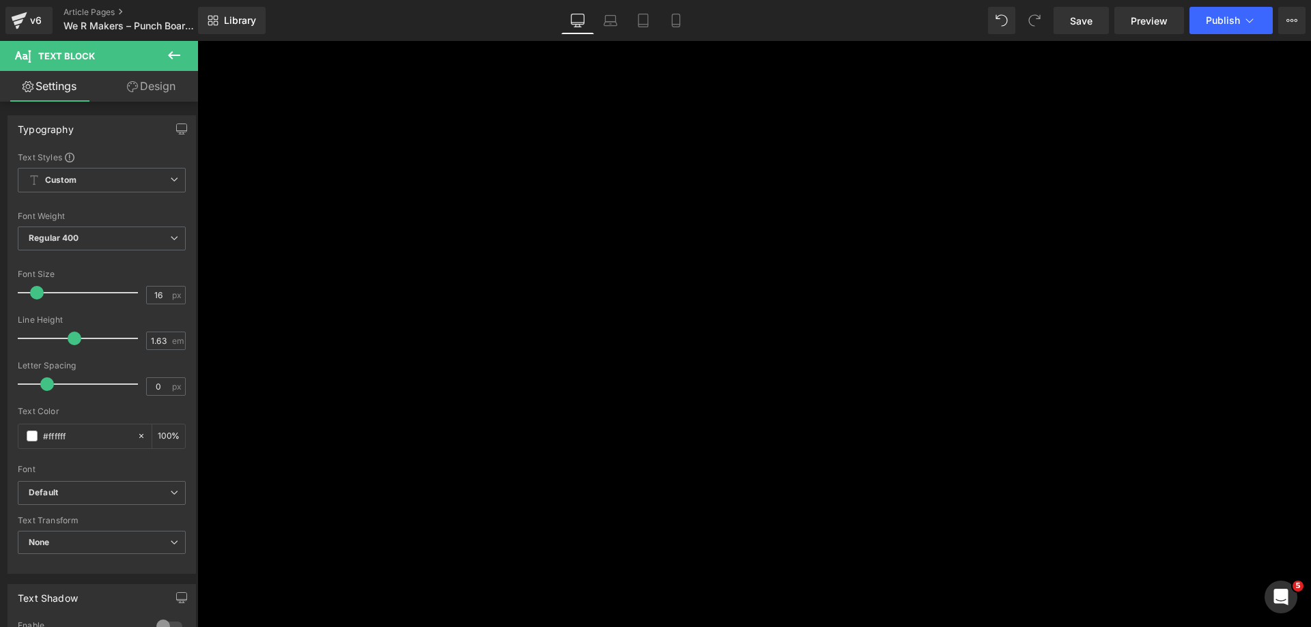
drag, startPoint x: 709, startPoint y: 155, endPoint x: 715, endPoint y: 156, distance: 7.0
drag, startPoint x: 722, startPoint y: 159, endPoint x: 713, endPoint y: 159, distance: 8.9
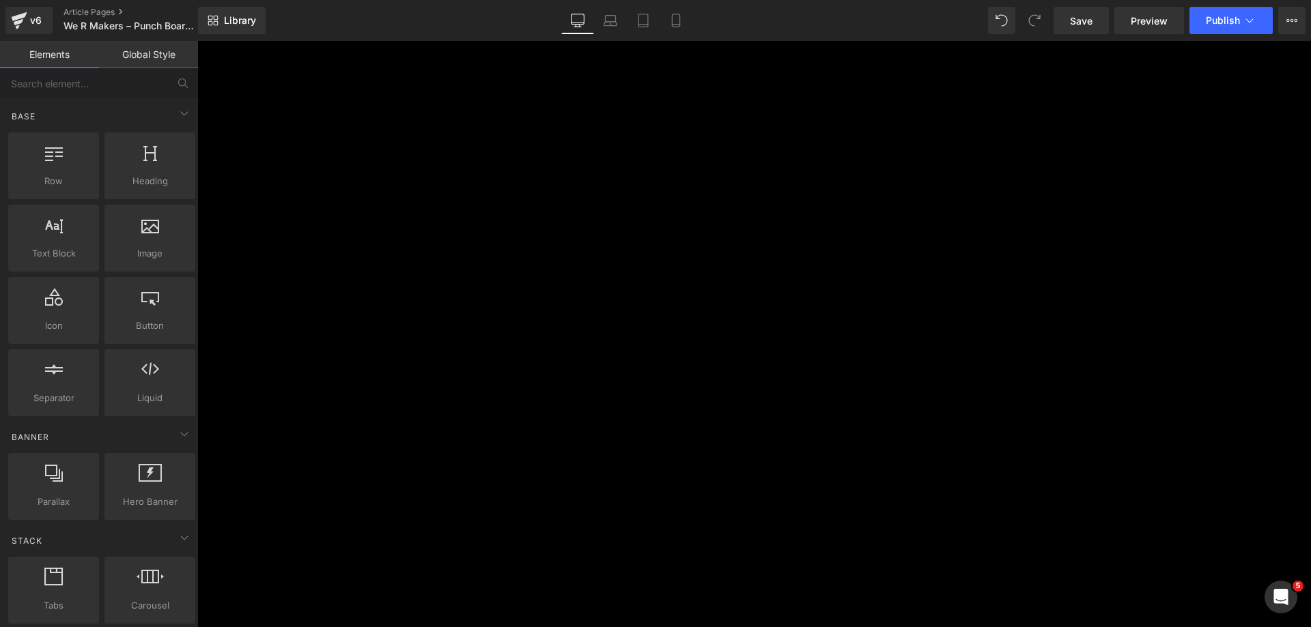
scroll to position [2389, 0]
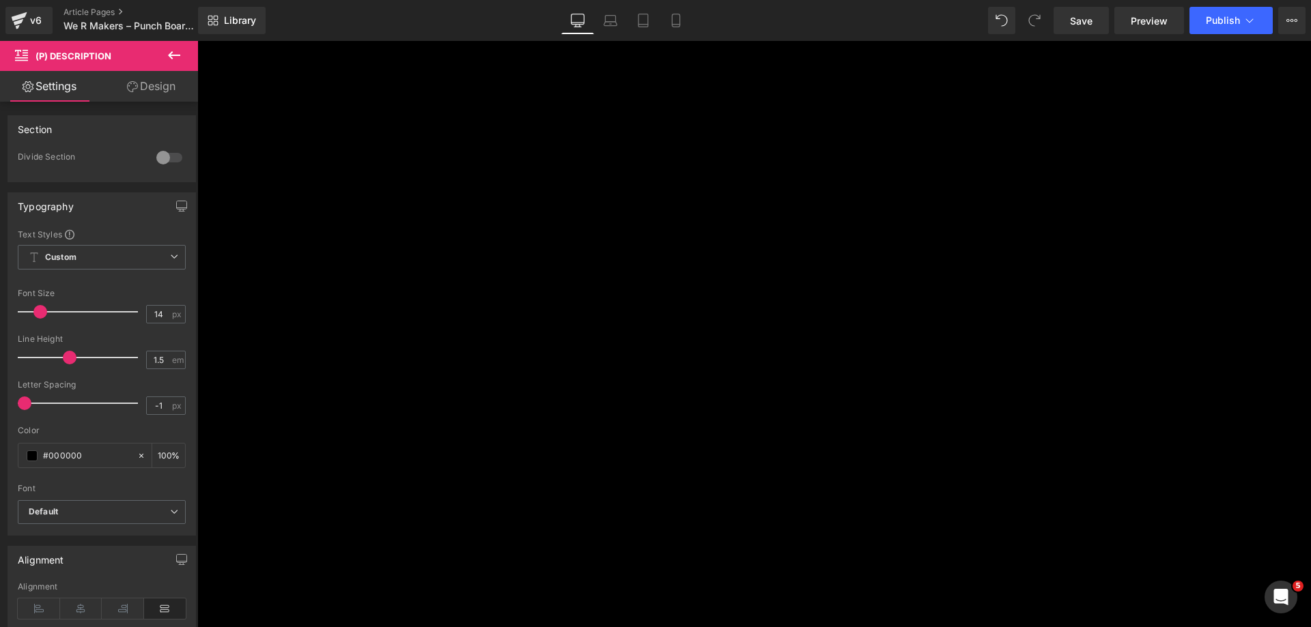
drag, startPoint x: 997, startPoint y: 565, endPoint x: 763, endPoint y: 424, distance: 273.5
copy div "Create custom squares and rectangles for planners, cards, gift tags, and more w…"
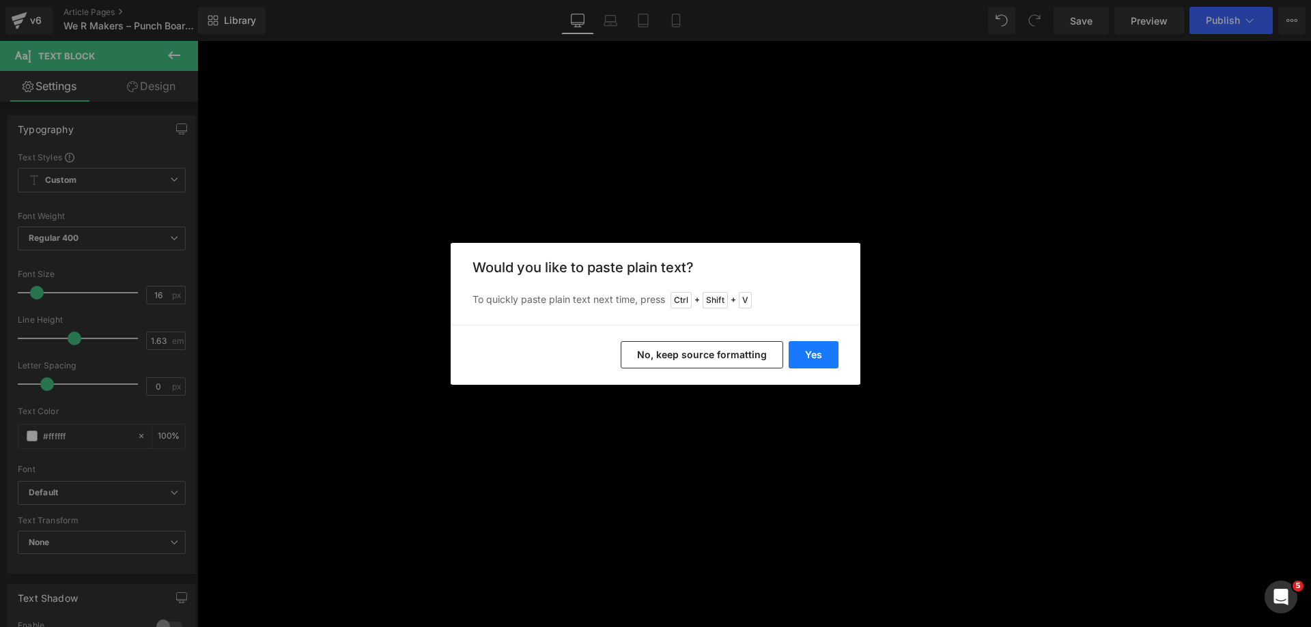
click at [806, 351] on button "Yes" at bounding box center [813, 354] width 50 height 27
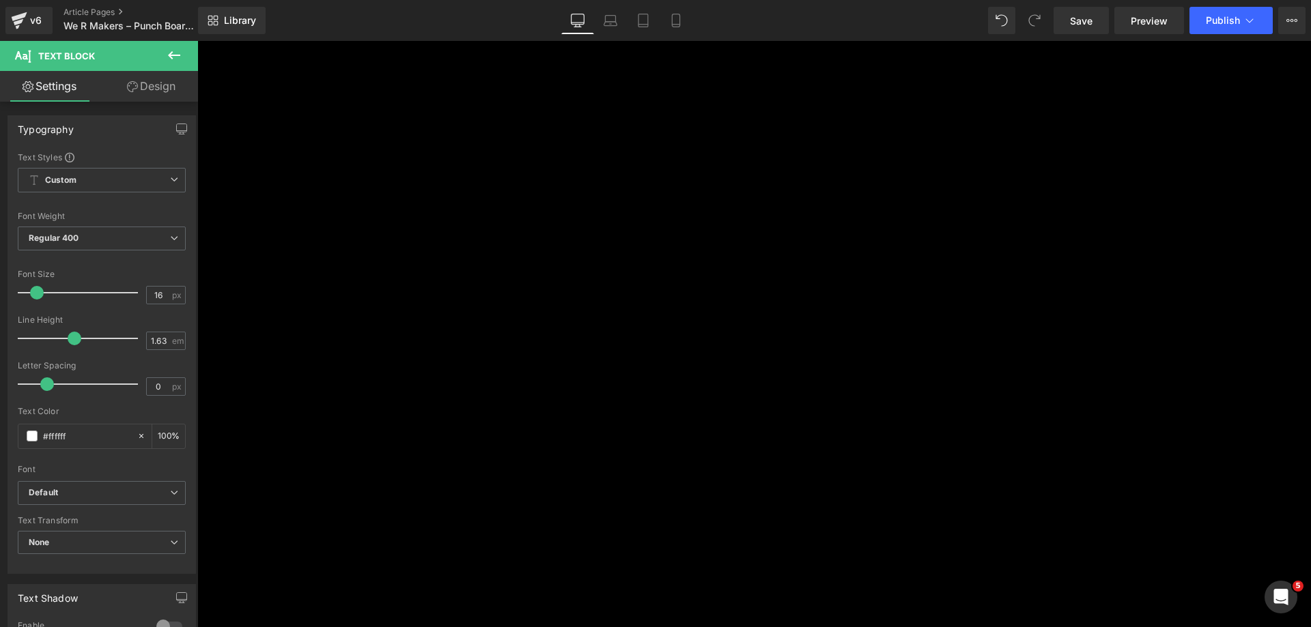
drag, startPoint x: 705, startPoint y: 512, endPoint x: 713, endPoint y: 513, distance: 9.0
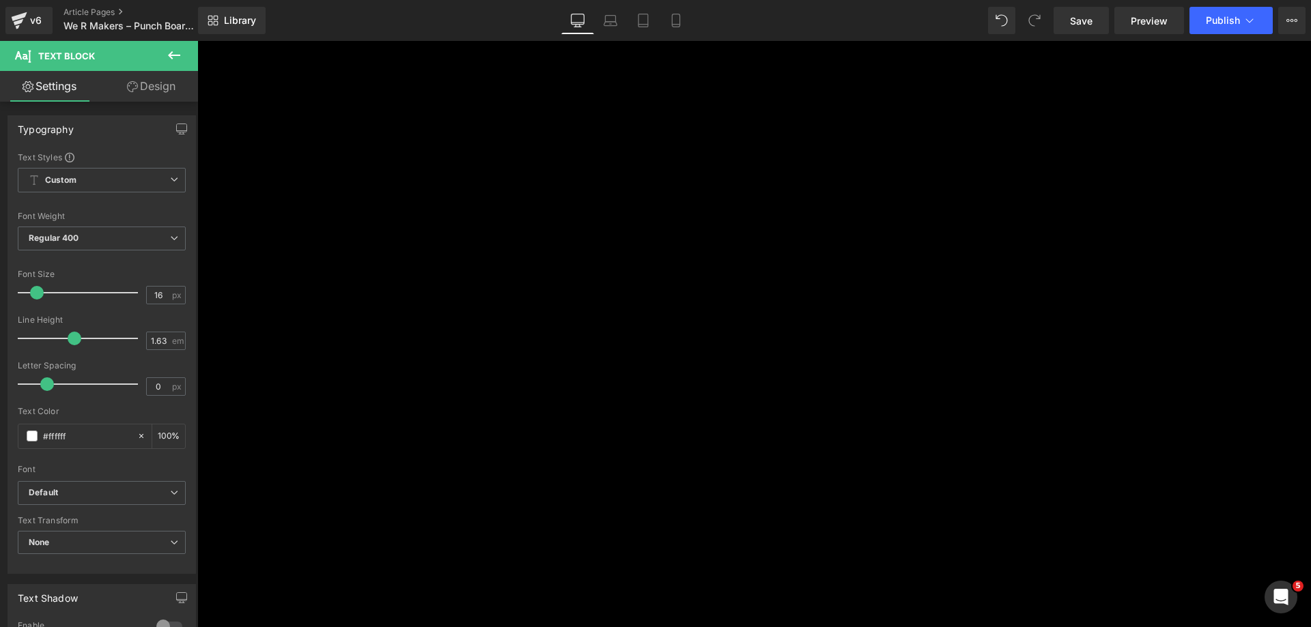
scroll to position [2594, 0]
drag, startPoint x: 1085, startPoint y: 18, endPoint x: 758, endPoint y: 252, distance: 401.8
click at [1085, 18] on span "Save" at bounding box center [1081, 21] width 23 height 14
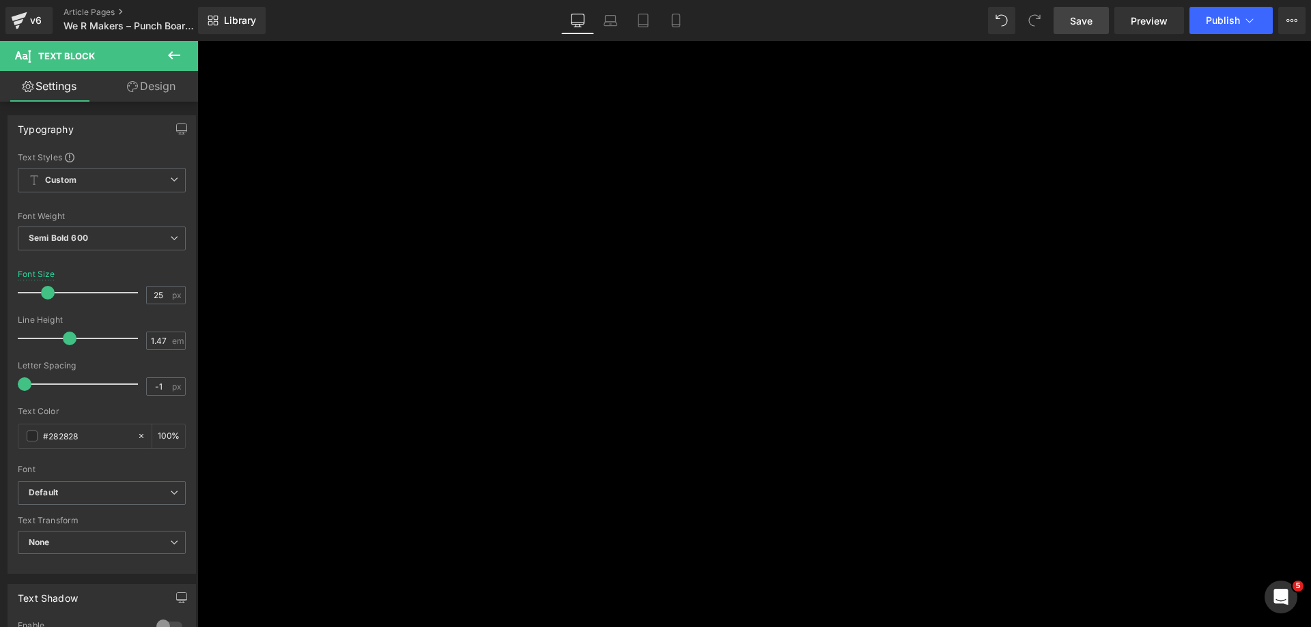
click at [715, 328] on img at bounding box center [546, 597] width 699 height 699
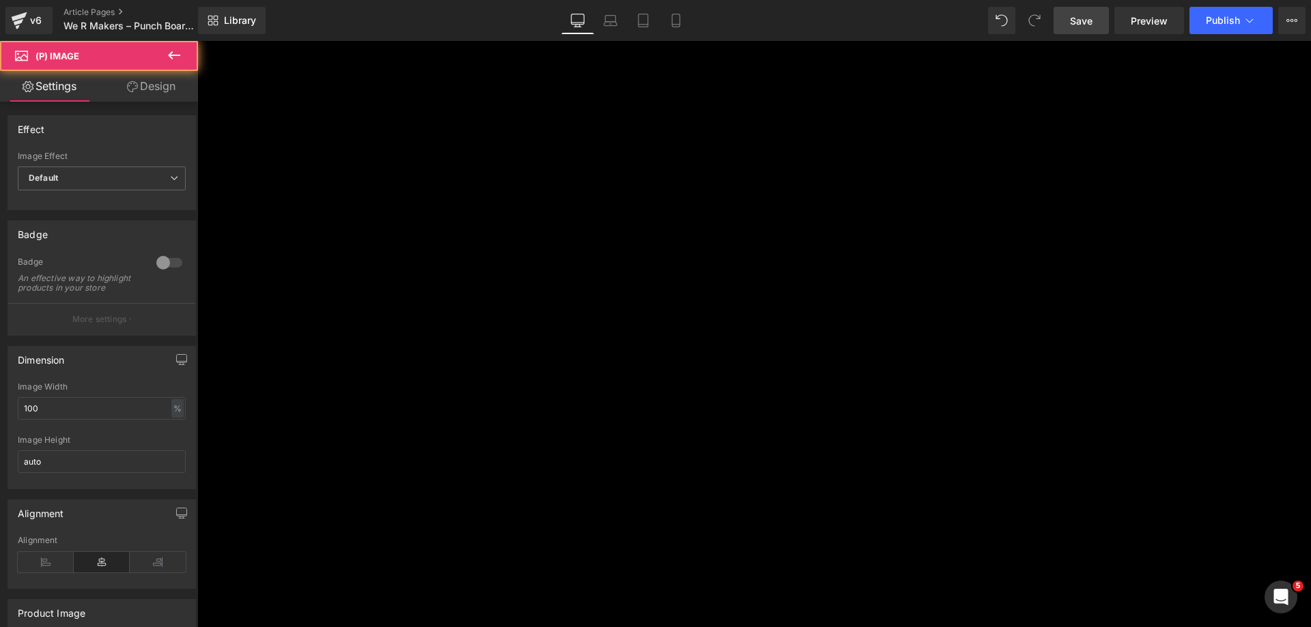
scroll to position [1365, 0]
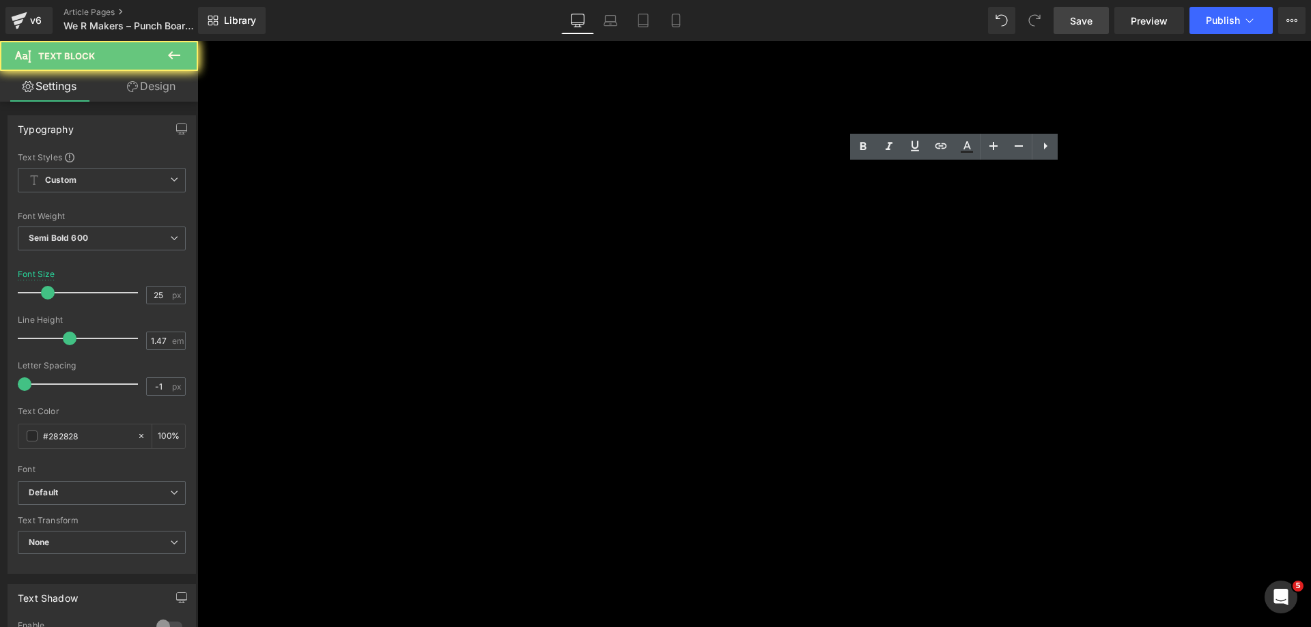
paste div
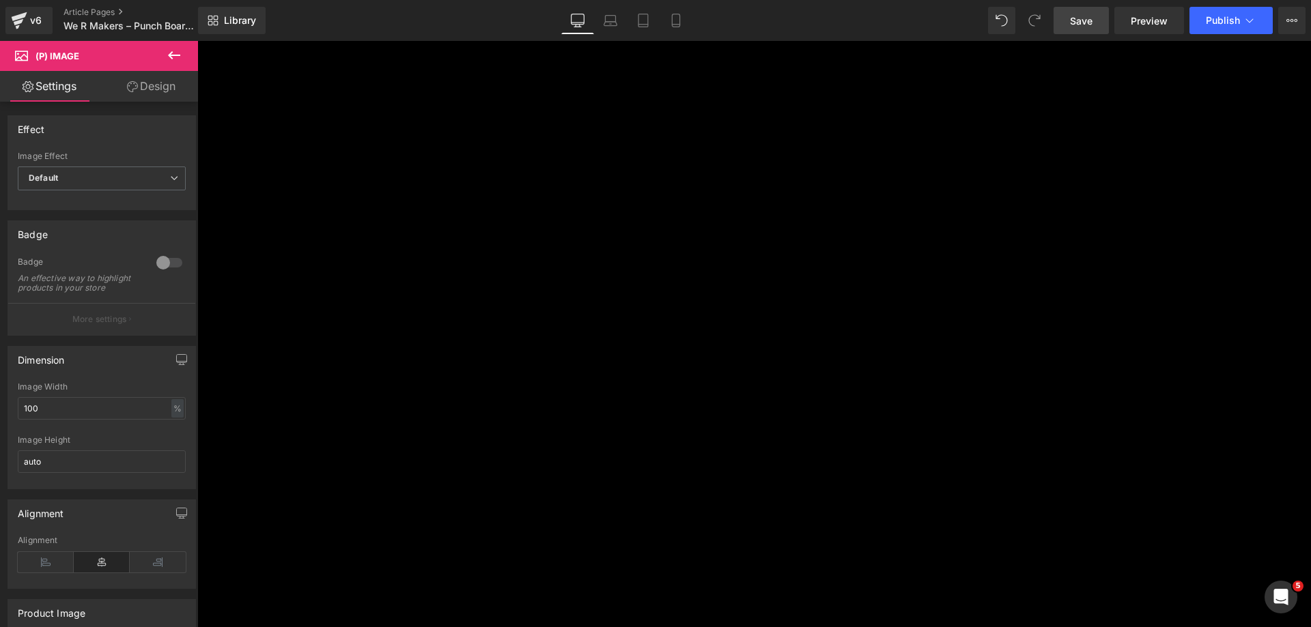
scroll to position [1843, 0]
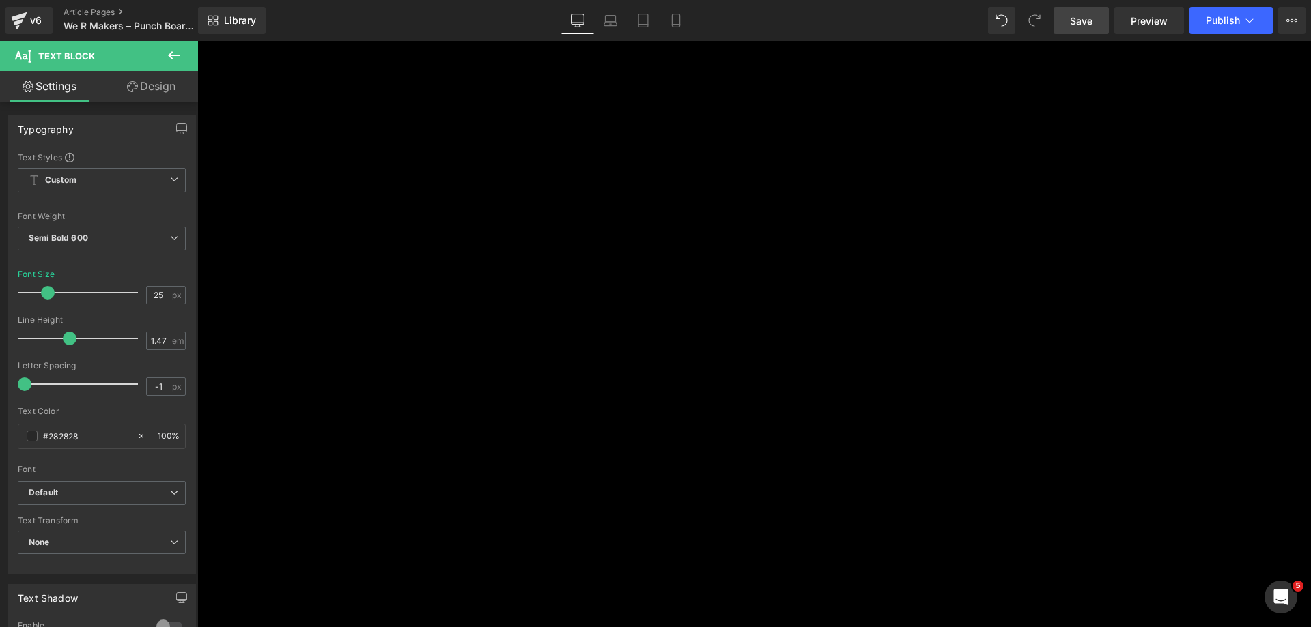
scroll to position [2594, 0]
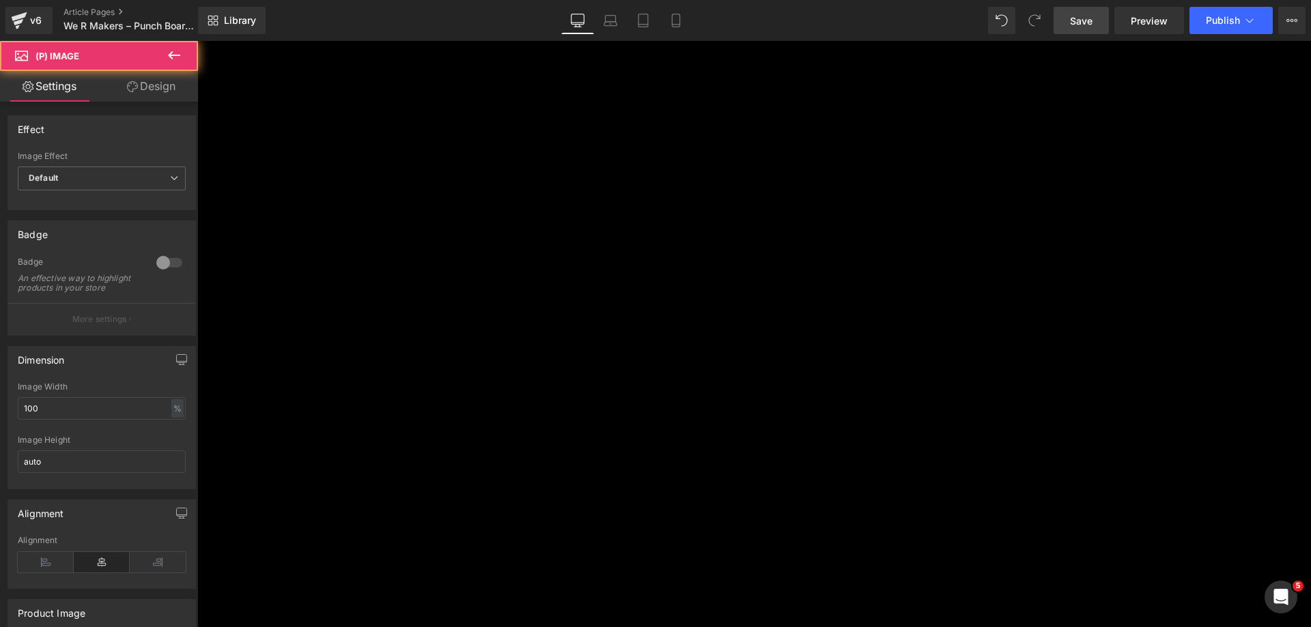
click at [1085, 20] on span "Save" at bounding box center [1081, 21] width 23 height 14
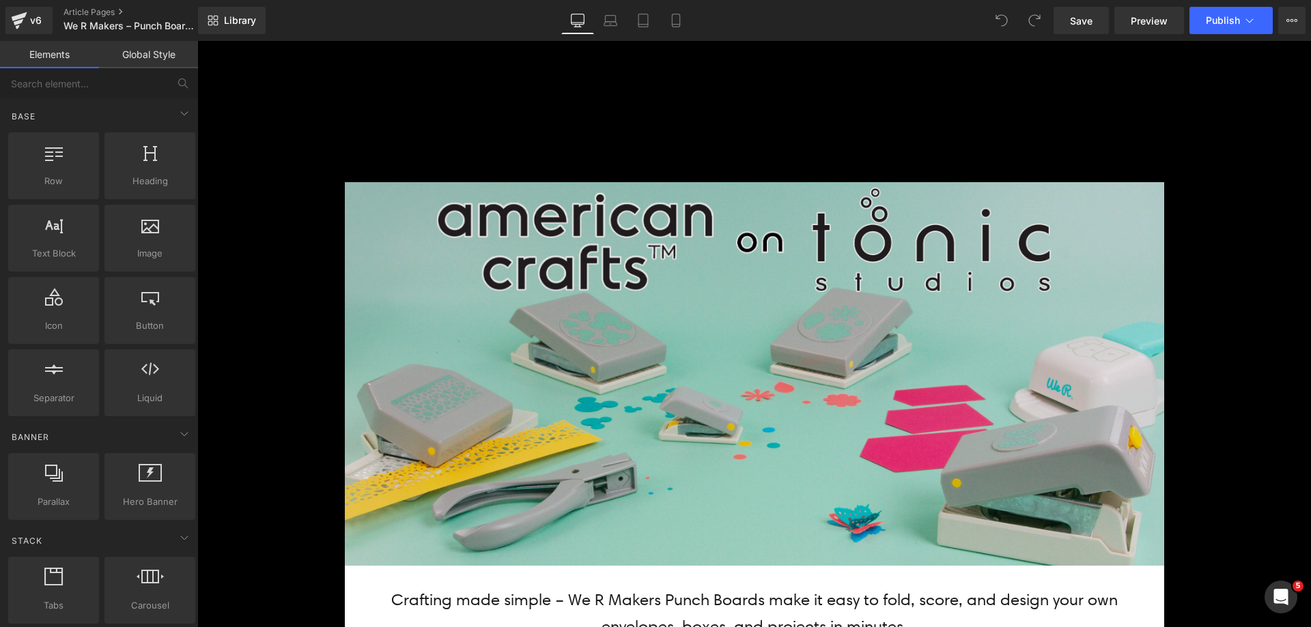
click at [606, 341] on img at bounding box center [754, 374] width 819 height 384
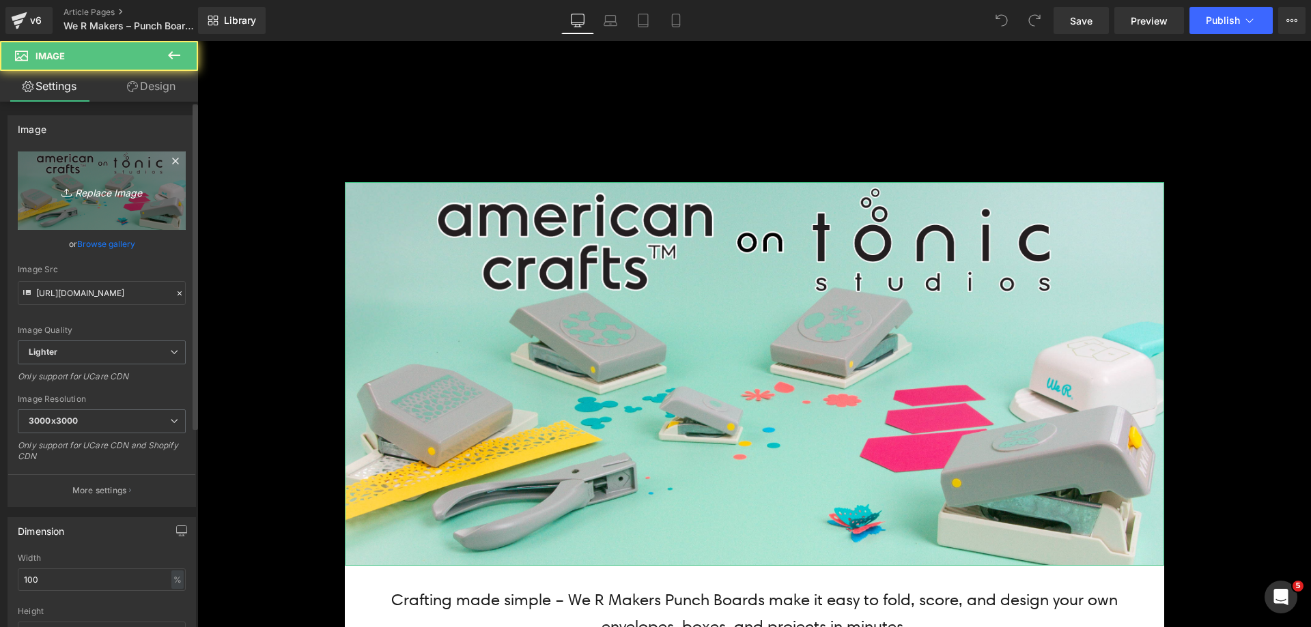
click at [85, 216] on link "Replace Image" at bounding box center [102, 191] width 168 height 79
type input "C:\fakepath\Punch Board Banner_Top.jpg"
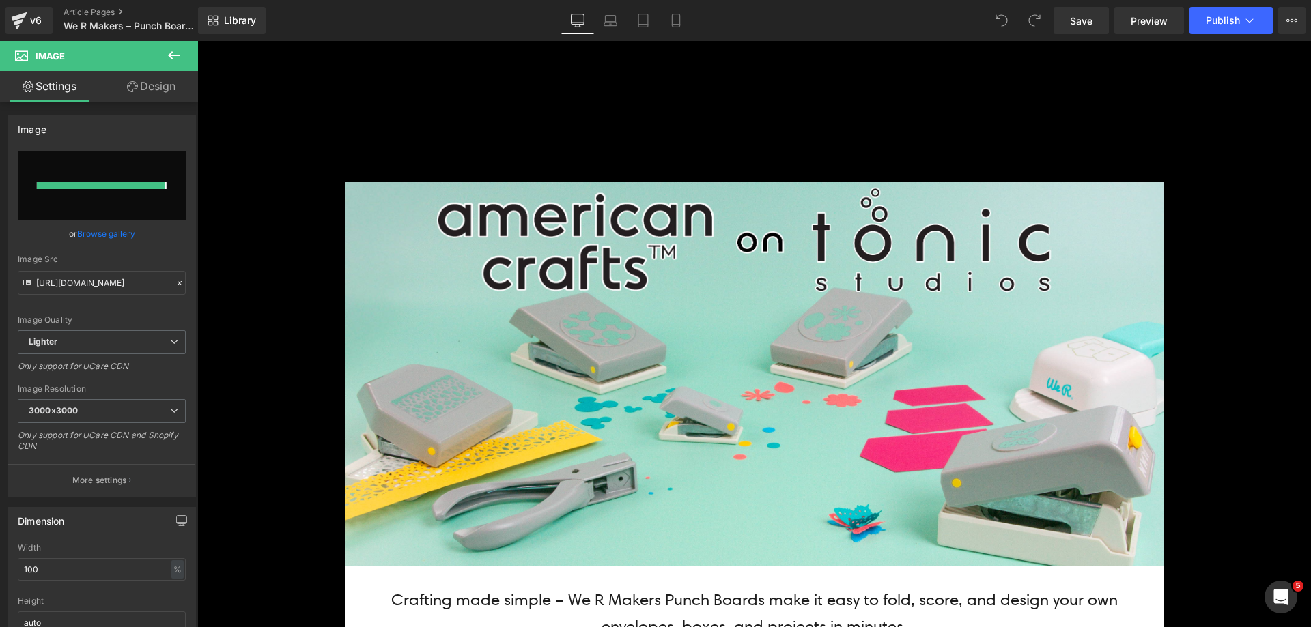
type input "https://ucarecdn.com/18bb82ec-0149-4f23-a5e1-8ed354cdd05a/-/format/auto/-/previ…"
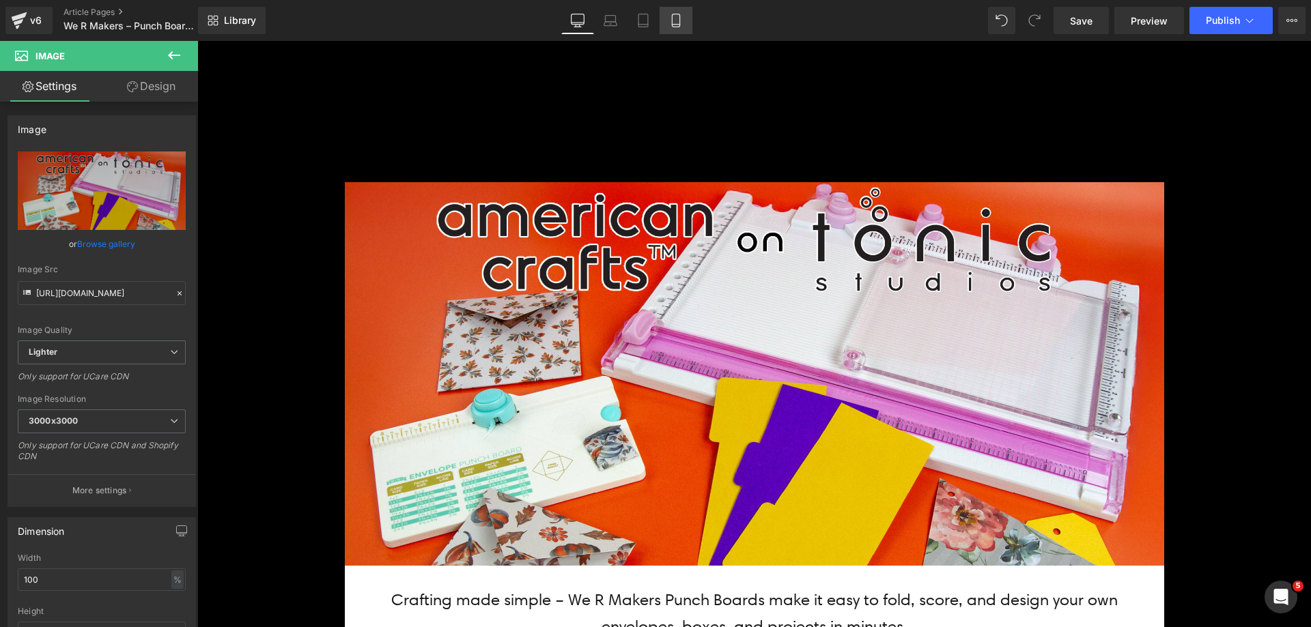
click at [676, 21] on icon at bounding box center [676, 21] width 14 height 14
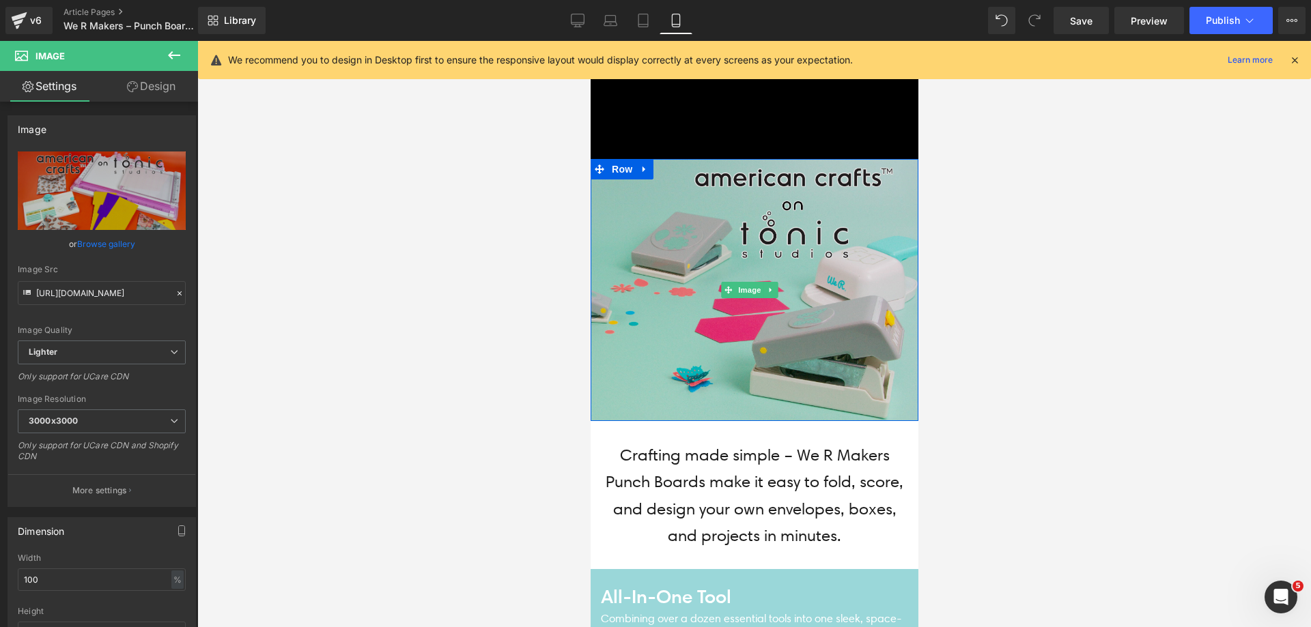
click at [679, 255] on img at bounding box center [754, 290] width 328 height 262
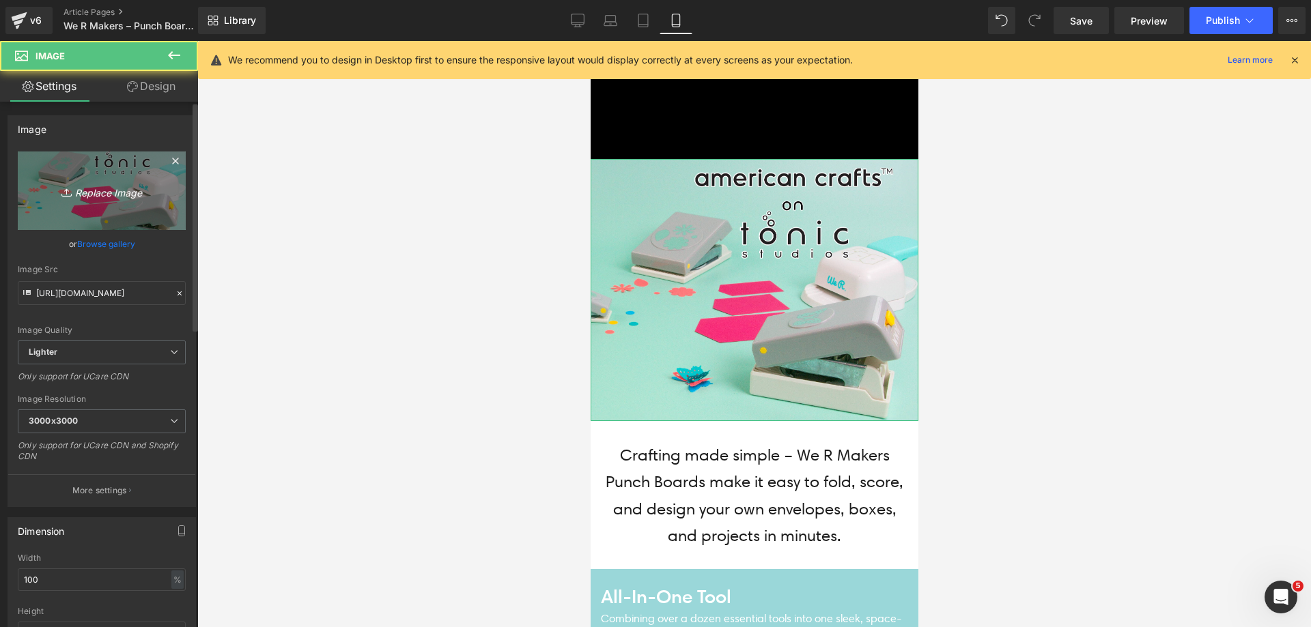
click at [79, 189] on icon "Replace Image" at bounding box center [101, 190] width 109 height 17
type input "C:\fakepath\Punch Board Banner_Mobile Top.jpg"
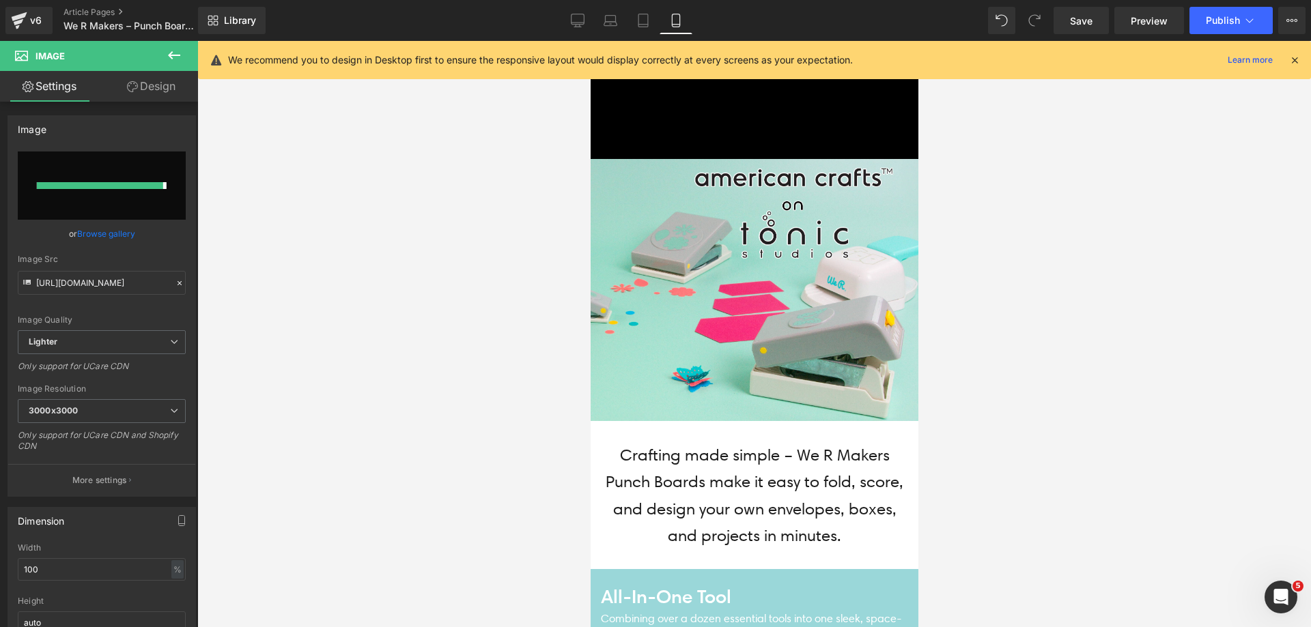
type input "https://ucarecdn.com/50d61d03-e367-487f-b350-c0e7710ce359/-/format/auto/-/previ…"
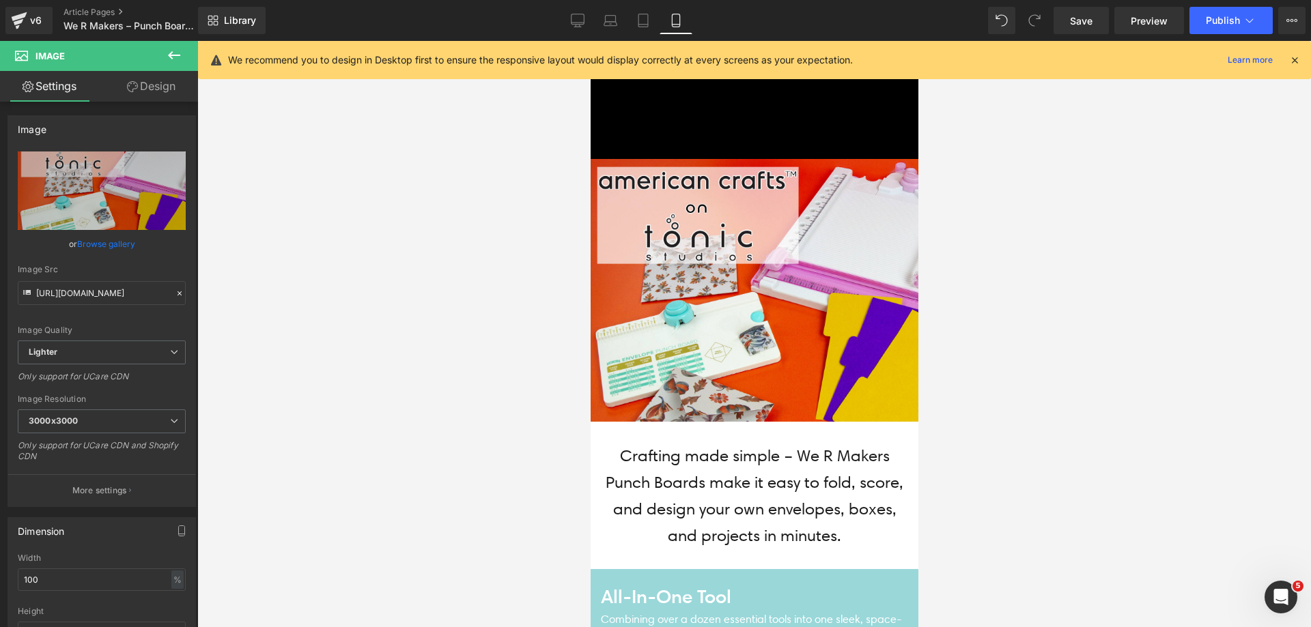
click at [1293, 60] on icon at bounding box center [1294, 60] width 12 height 12
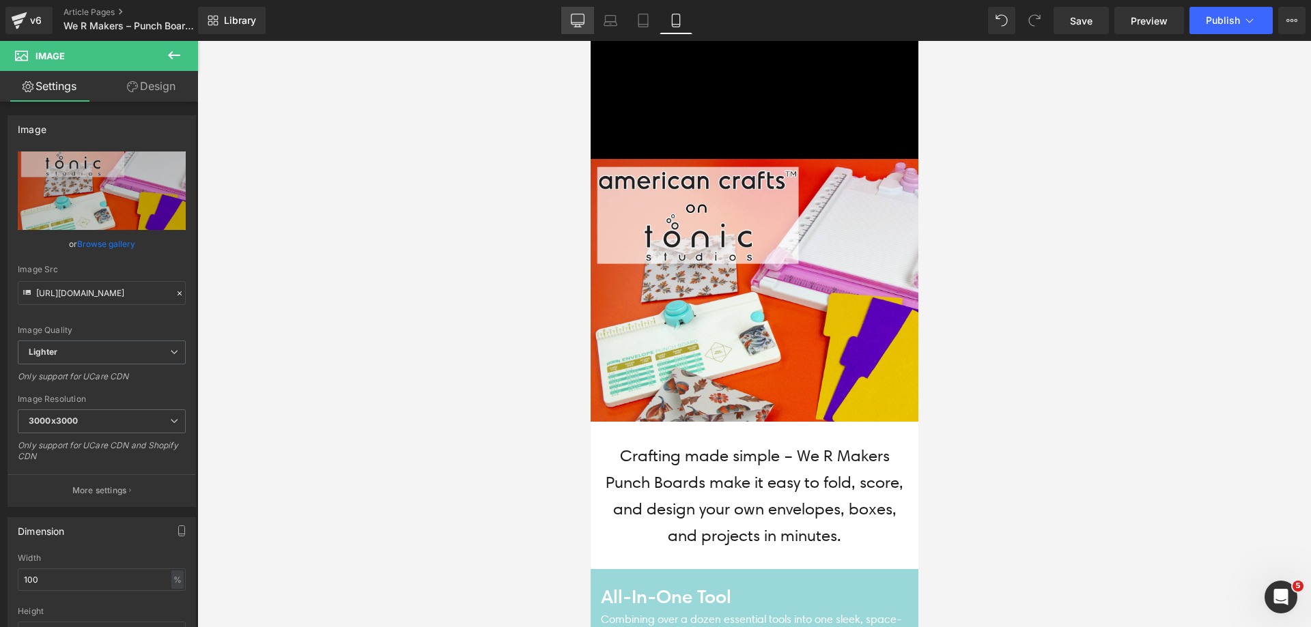
click at [575, 18] on icon at bounding box center [578, 21] width 14 height 14
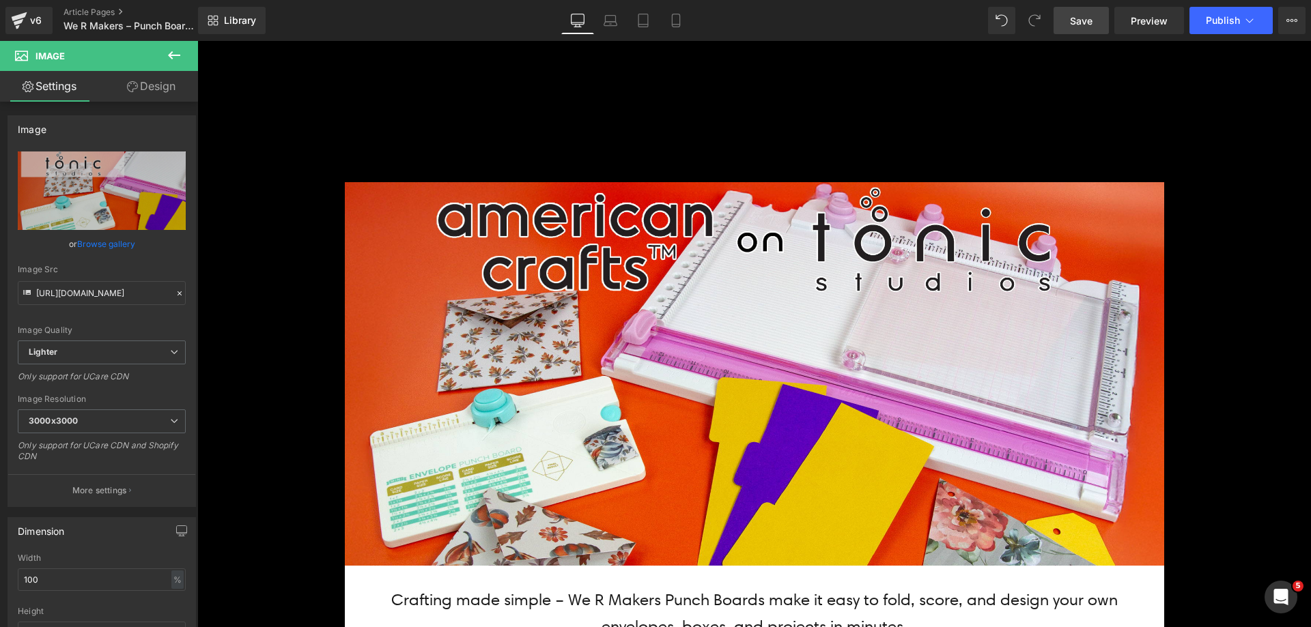
click at [1098, 16] on link "Save" at bounding box center [1080, 20] width 55 height 27
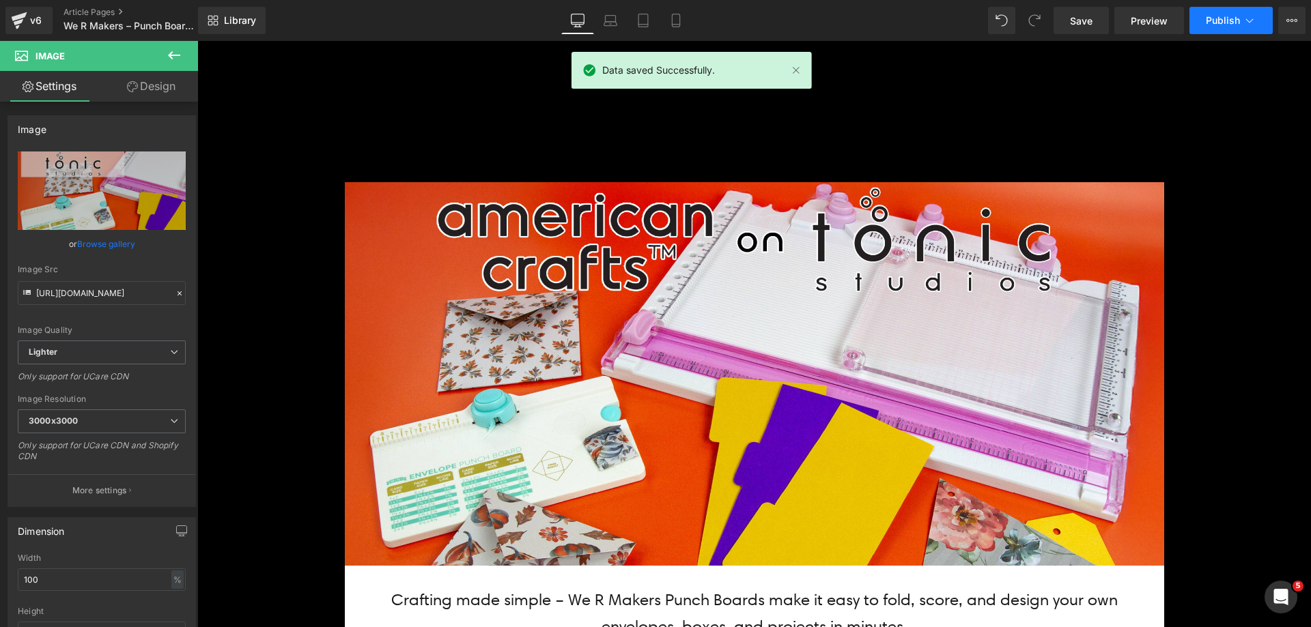
click at [1216, 21] on span "Publish" at bounding box center [1223, 20] width 34 height 11
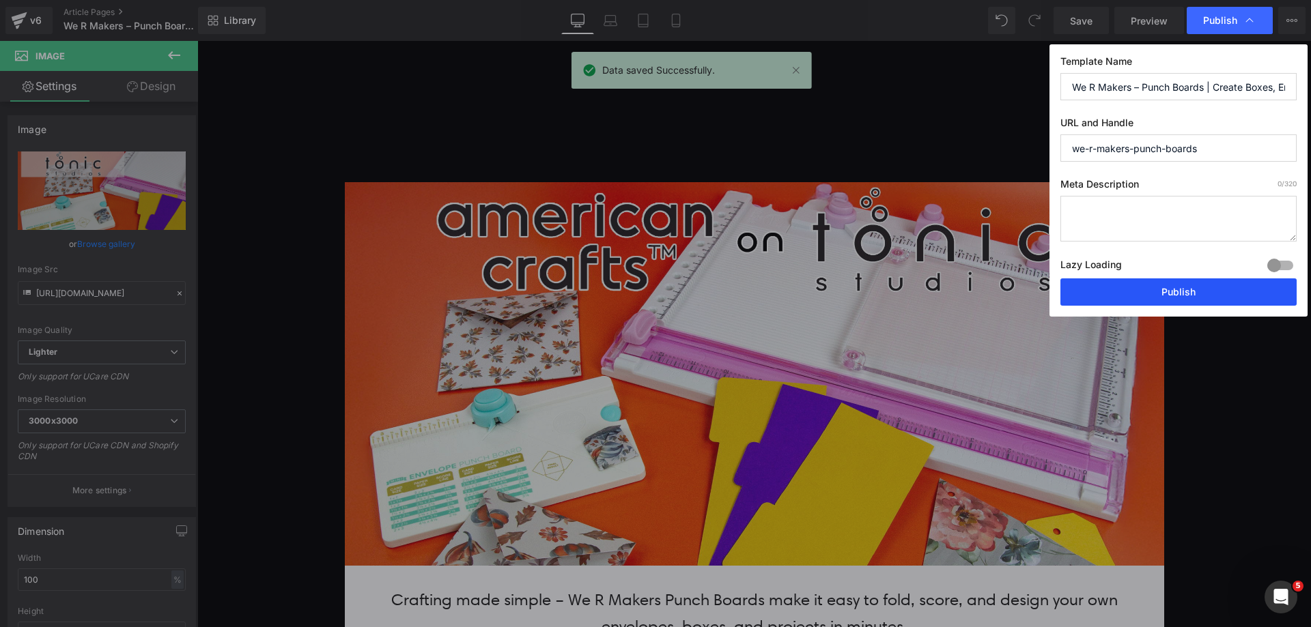
click at [1184, 285] on button "Publish" at bounding box center [1178, 292] width 236 height 27
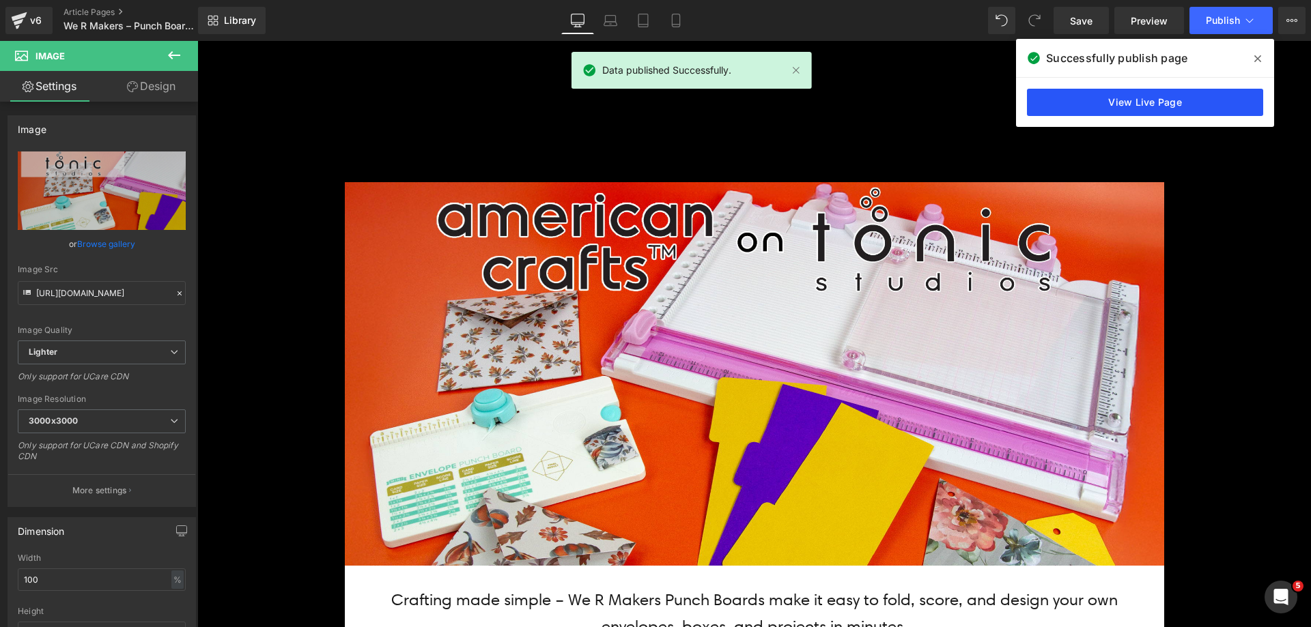
click at [1111, 103] on link "View Live Page" at bounding box center [1145, 102] width 236 height 27
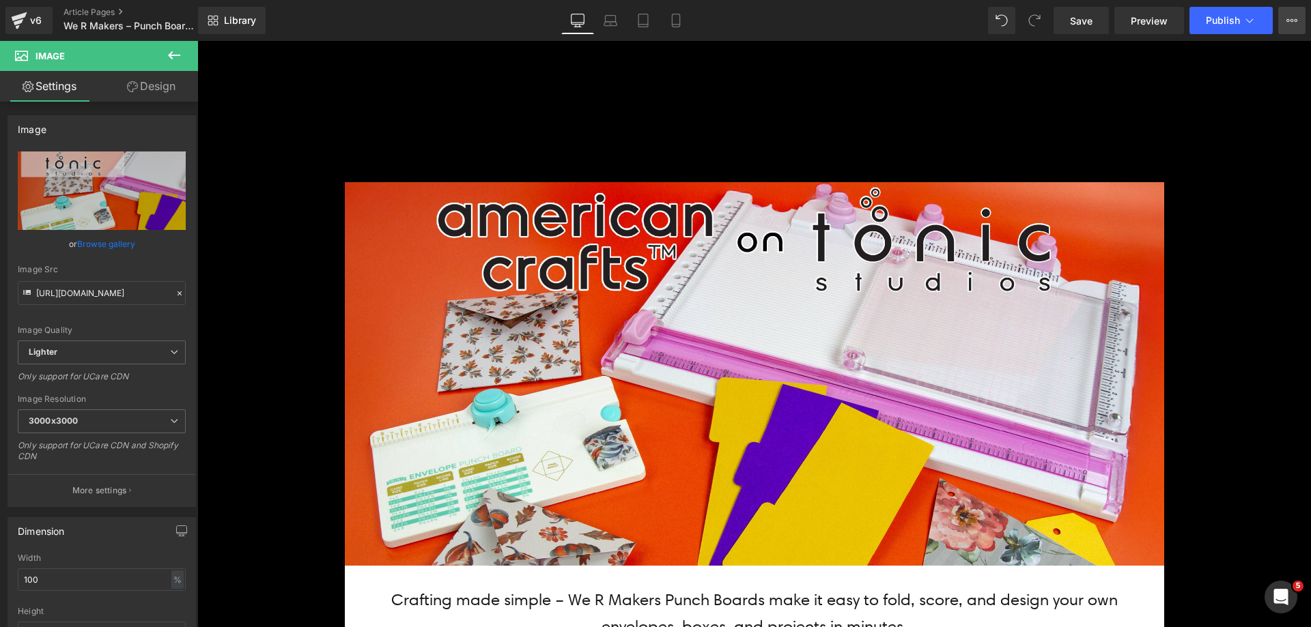
click at [1286, 16] on icon at bounding box center [1291, 20] width 11 height 11
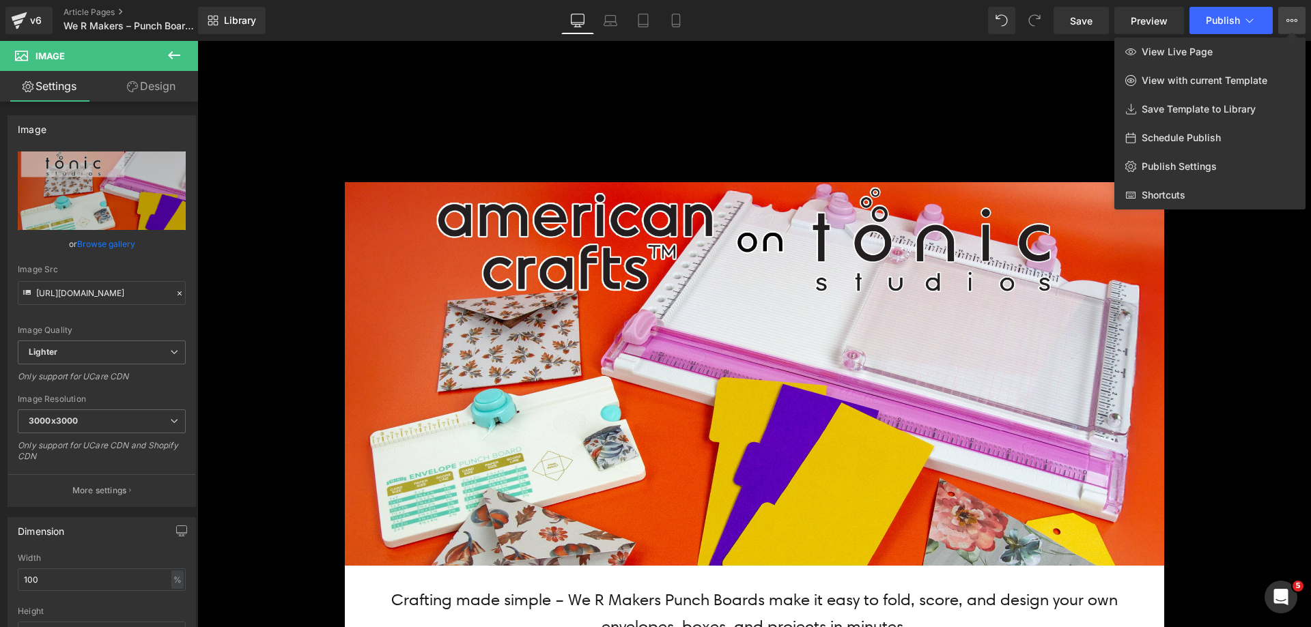
click at [1232, 133] on div "Schedule Publish" at bounding box center [1209, 138] width 191 height 29
select select
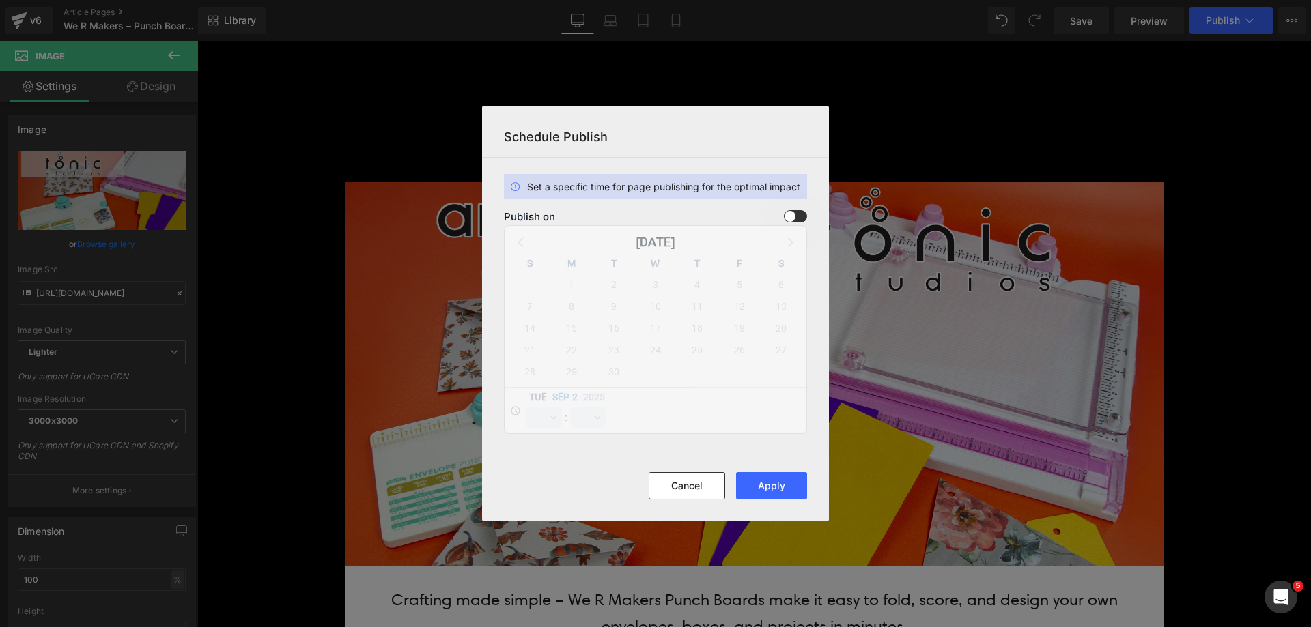
click at [793, 216] on span at bounding box center [795, 216] width 23 height 12
click at [0, 0] on input "checkbox" at bounding box center [0, 0] width 0 height 0
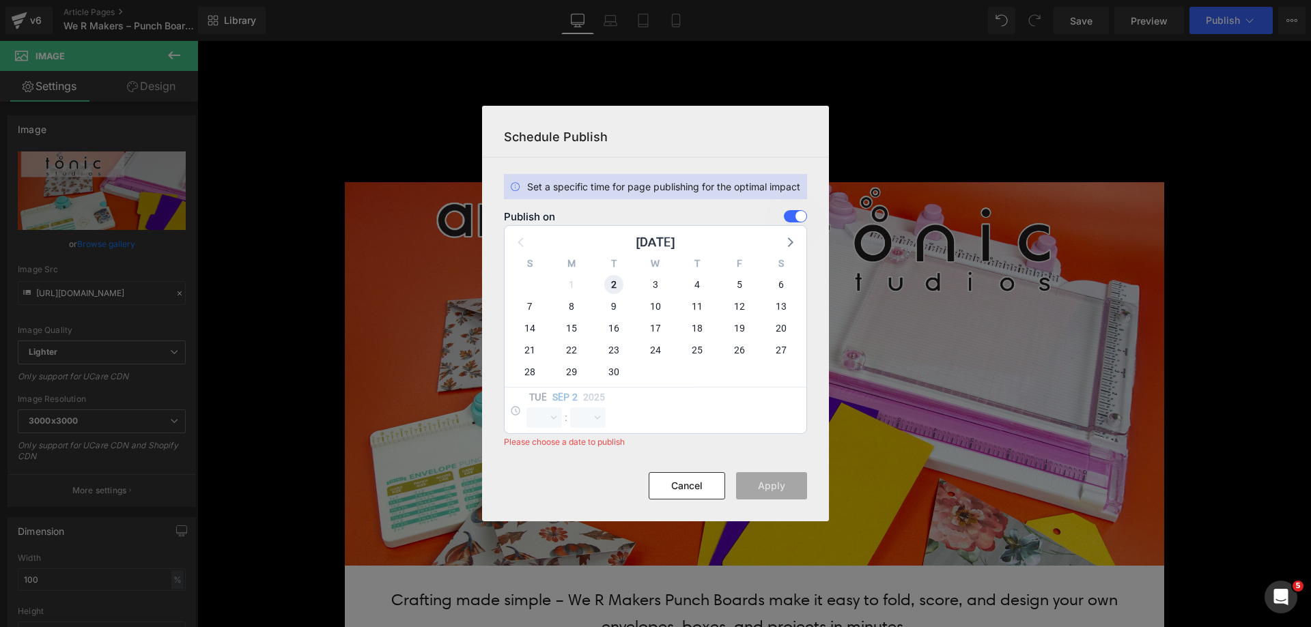
click at [616, 281] on span "2" at bounding box center [613, 284] width 19 height 19
select select "10"
select select "56"
click at [542, 419] on select "00 01 02 03 04 05 06 07 08 09 10 11 12 13 14 15 16 17 18 19 20 21 22 23" at bounding box center [543, 418] width 35 height 20
click at [526, 408] on select "00 01 02 03 04 05 06 07 08 09 10 11 12 13 14 15 16 17 18 19 20 21 22 23" at bounding box center [543, 418] width 35 height 20
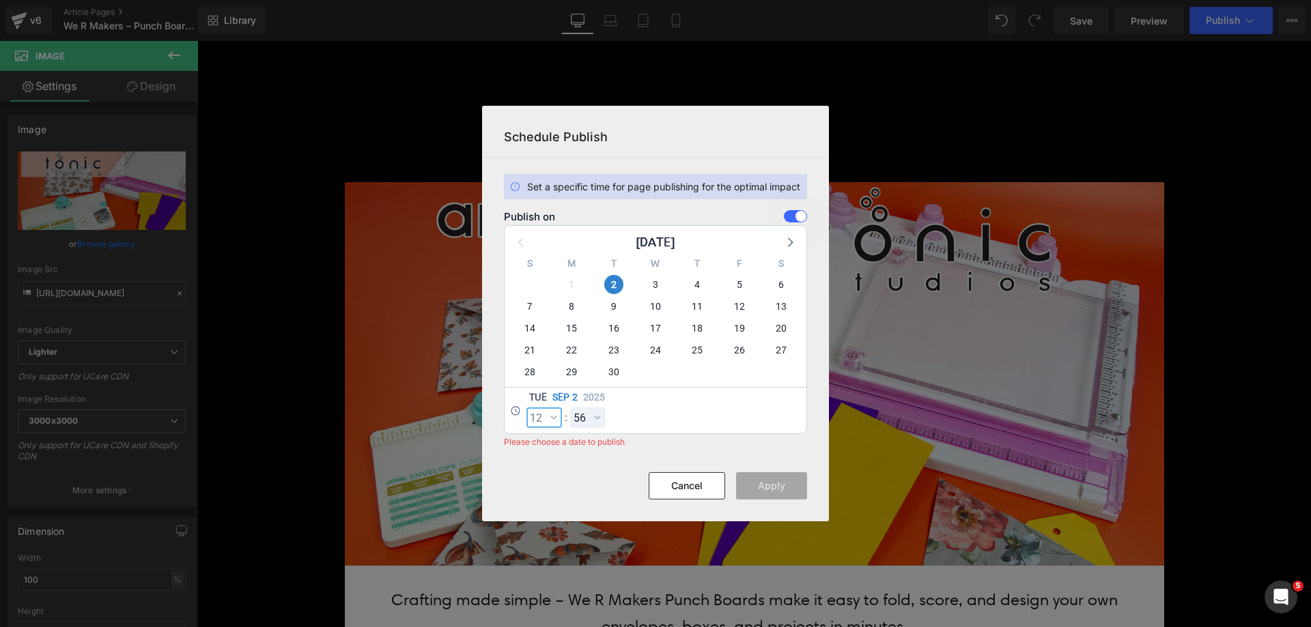
select select "12"
click at [588, 418] on select "00 01 02 03 04 05 06 07 08 09 10 11 12 13 14 15 16 17 18 19 20 21 22 23 24 25 2…" at bounding box center [587, 418] width 35 height 20
click at [570, 408] on select "00 01 02 03 04 05 06 07 08 09 10 11 12 13 14 15 16 17 18 19 20 21 22 23 24 25 2…" at bounding box center [587, 418] width 35 height 20
select select "0"
click at [764, 478] on button "Apply" at bounding box center [771, 485] width 71 height 27
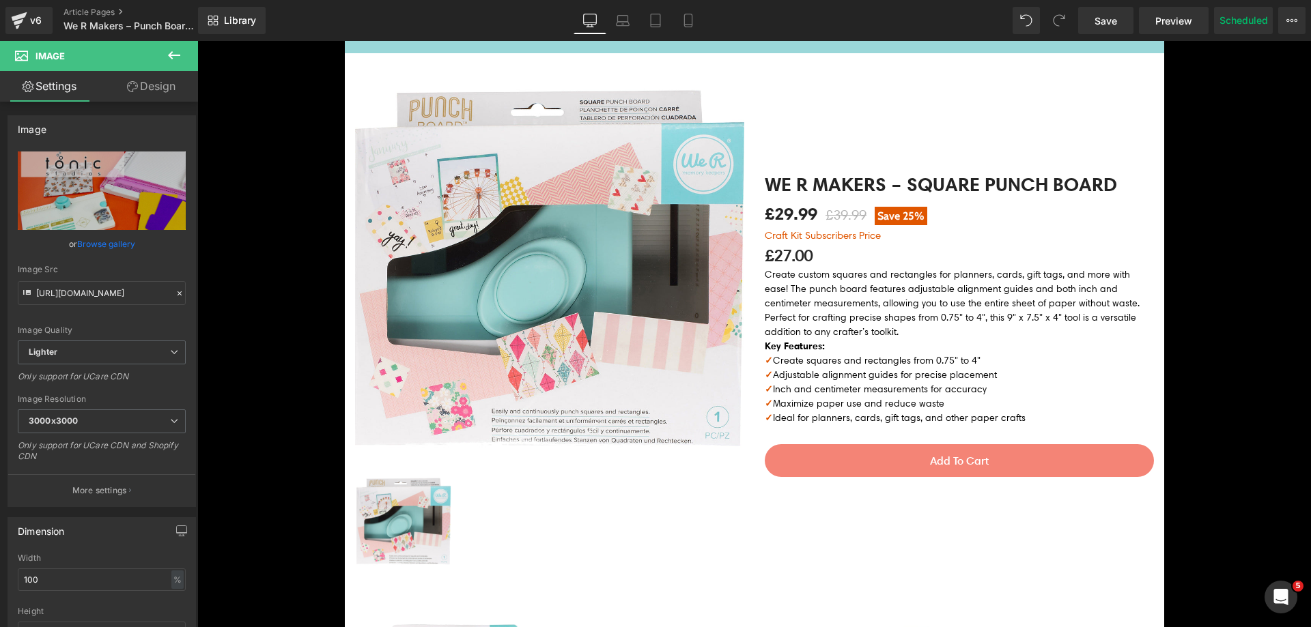
scroll to position [2526, 0]
